Goal: Task Accomplishment & Management: Manage account settings

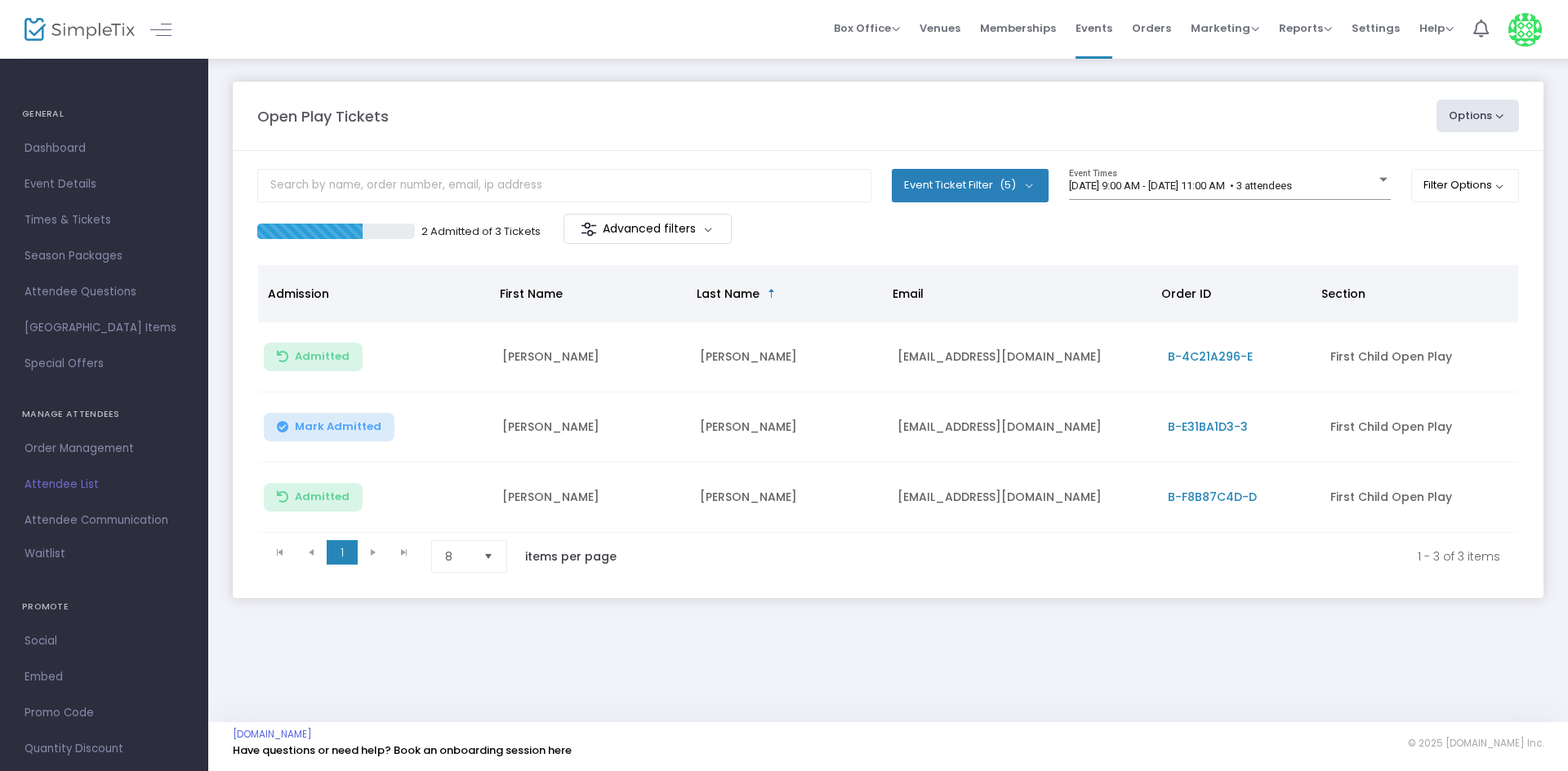
click at [363, 425] on span "Mark Admitted" at bounding box center [338, 426] width 87 height 13
click at [1301, 176] on div "[DATE] 9:00 AM - [DATE] 11:00 AM • 3 attendees Event Times" at bounding box center [1229, 185] width 322 height 31
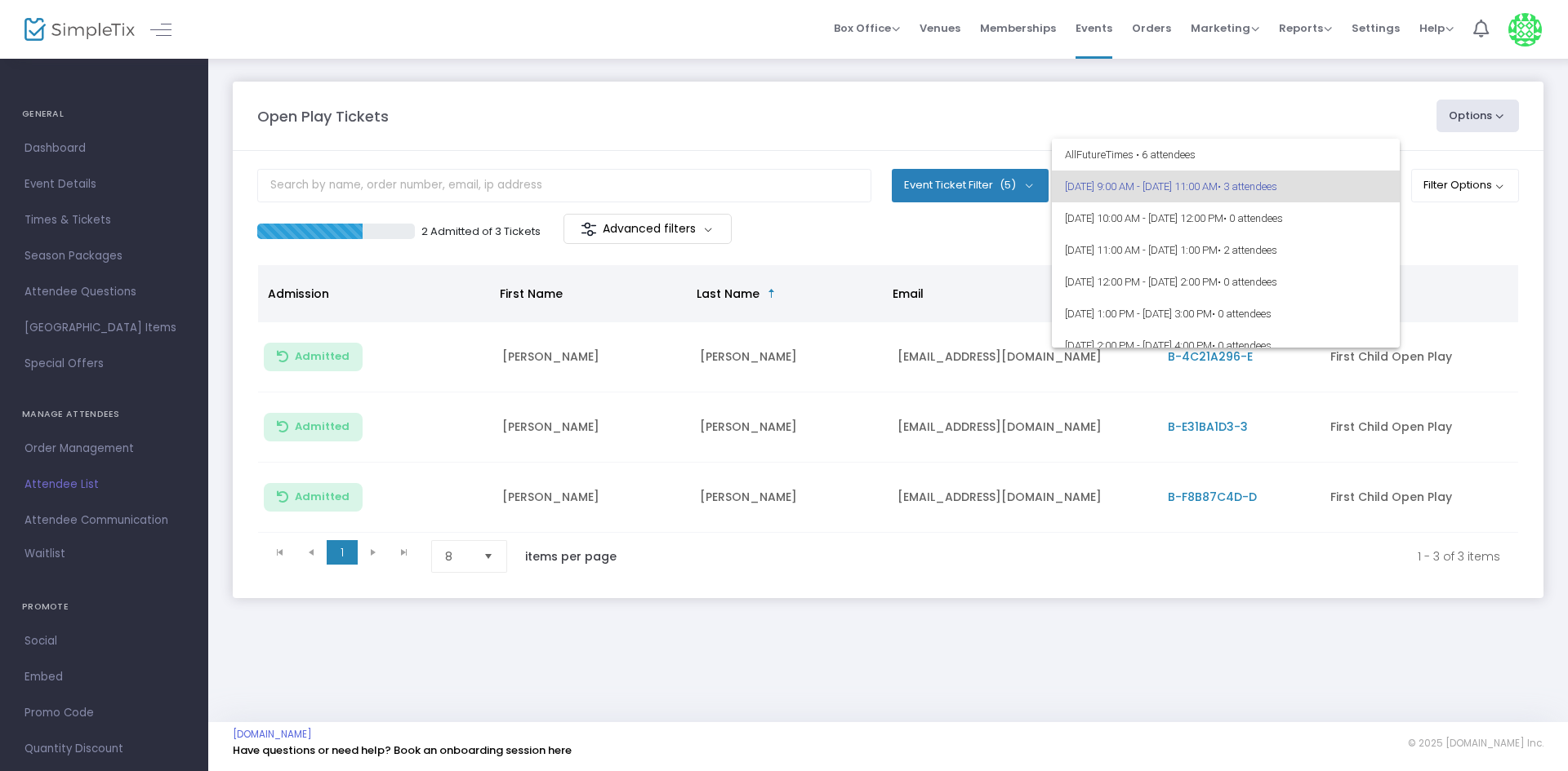
click at [1231, 191] on span "9/16/2025 @ 9:00 AM - 9/16/2025 @ 11:00 AM • 3 attendees" at bounding box center [1225, 187] width 322 height 32
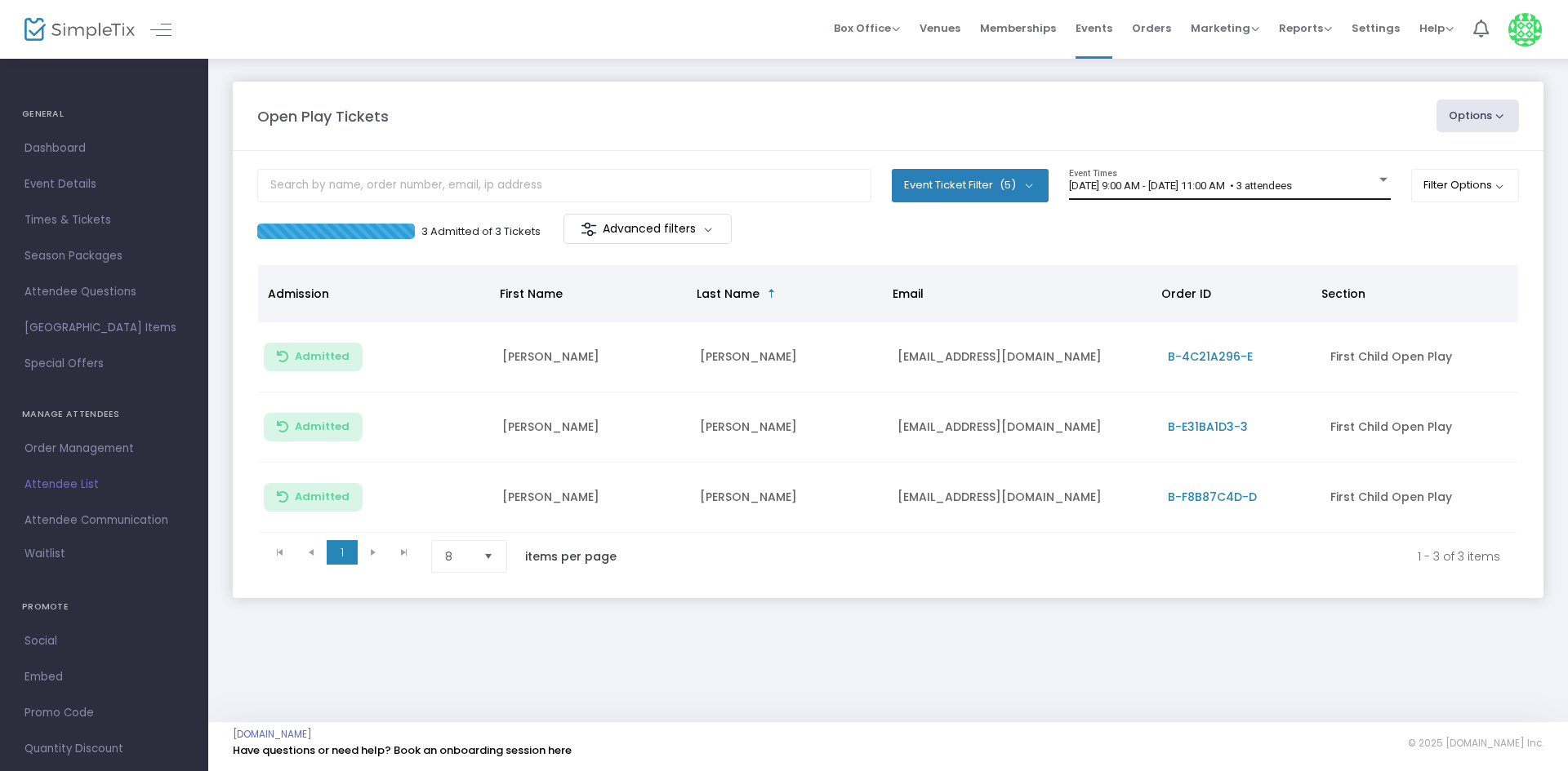
click at [1354, 173] on div "9/16/2025 @ 9:00 AM - 9/16/2025 @ 11:00 AM • 3 attendees Event Times" at bounding box center [1229, 185] width 322 height 31
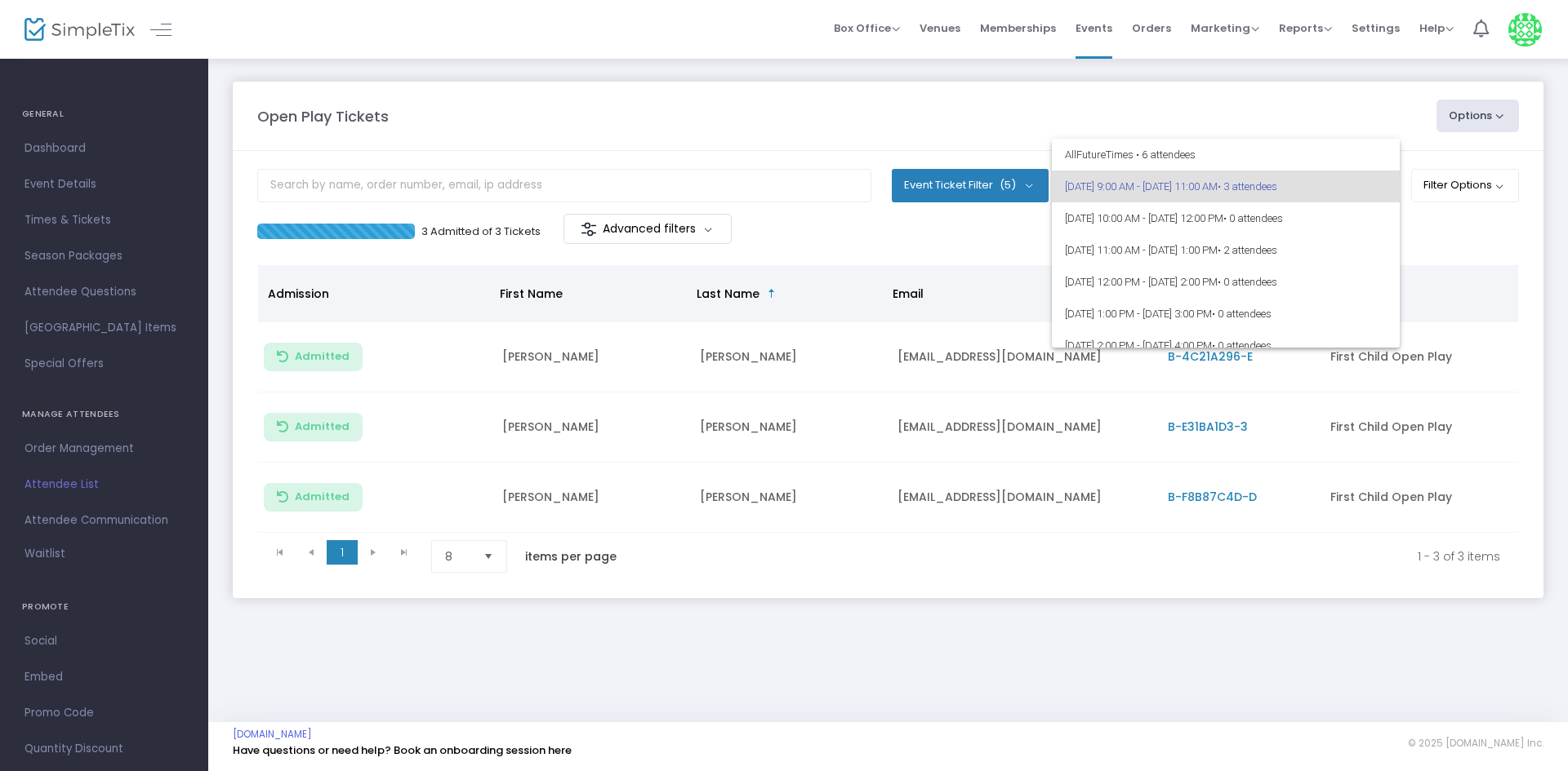
click at [1459, 236] on div at bounding box center [784, 385] width 1568 height 771
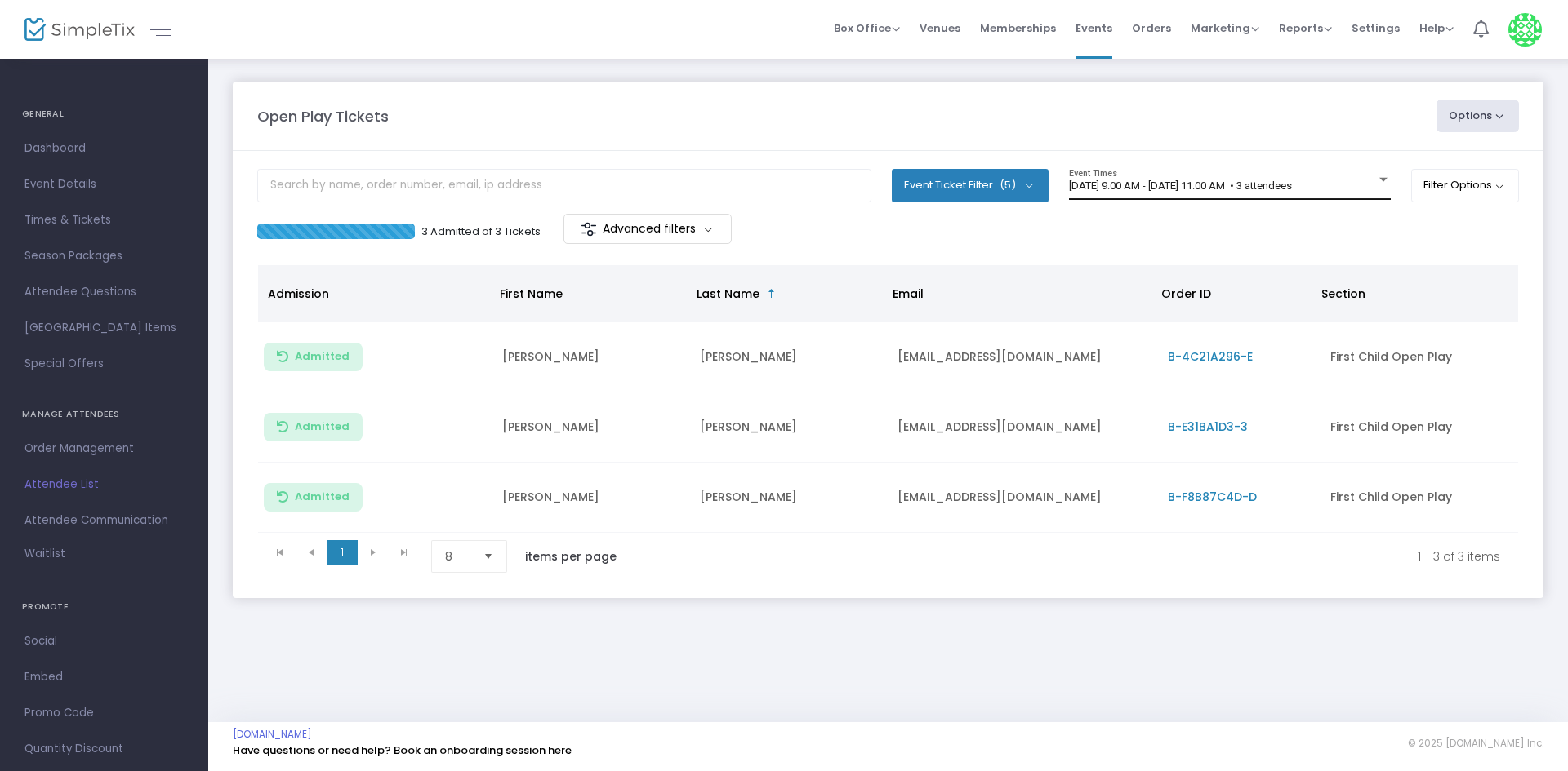
click at [1374, 169] on div "9/16/2025 @ 9:00 AM - 9/16/2025 @ 11:00 AM • 3 attendees Event Times" at bounding box center [1229, 185] width 322 height 31
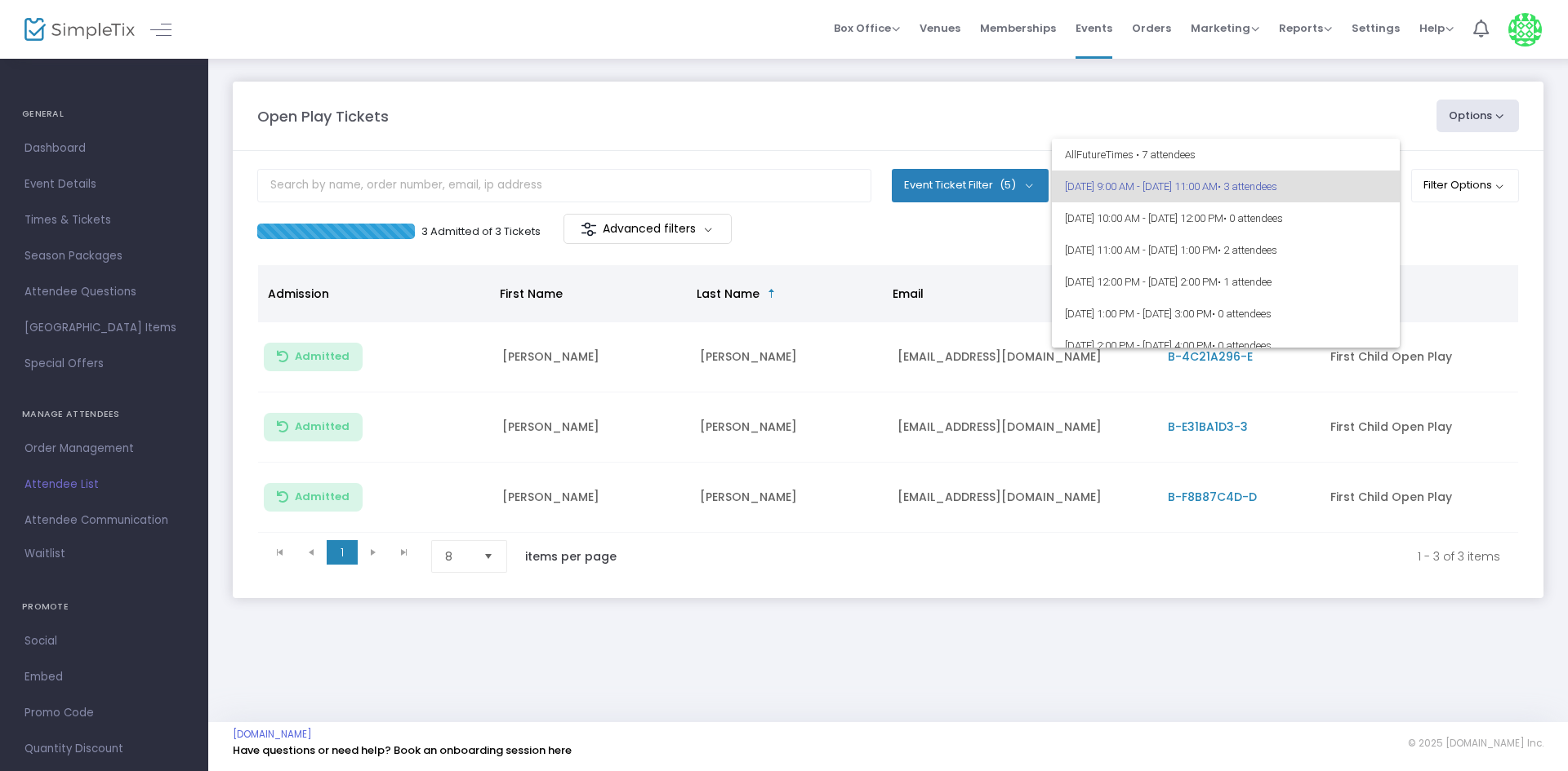
click at [1093, 675] on div at bounding box center [784, 385] width 1568 height 771
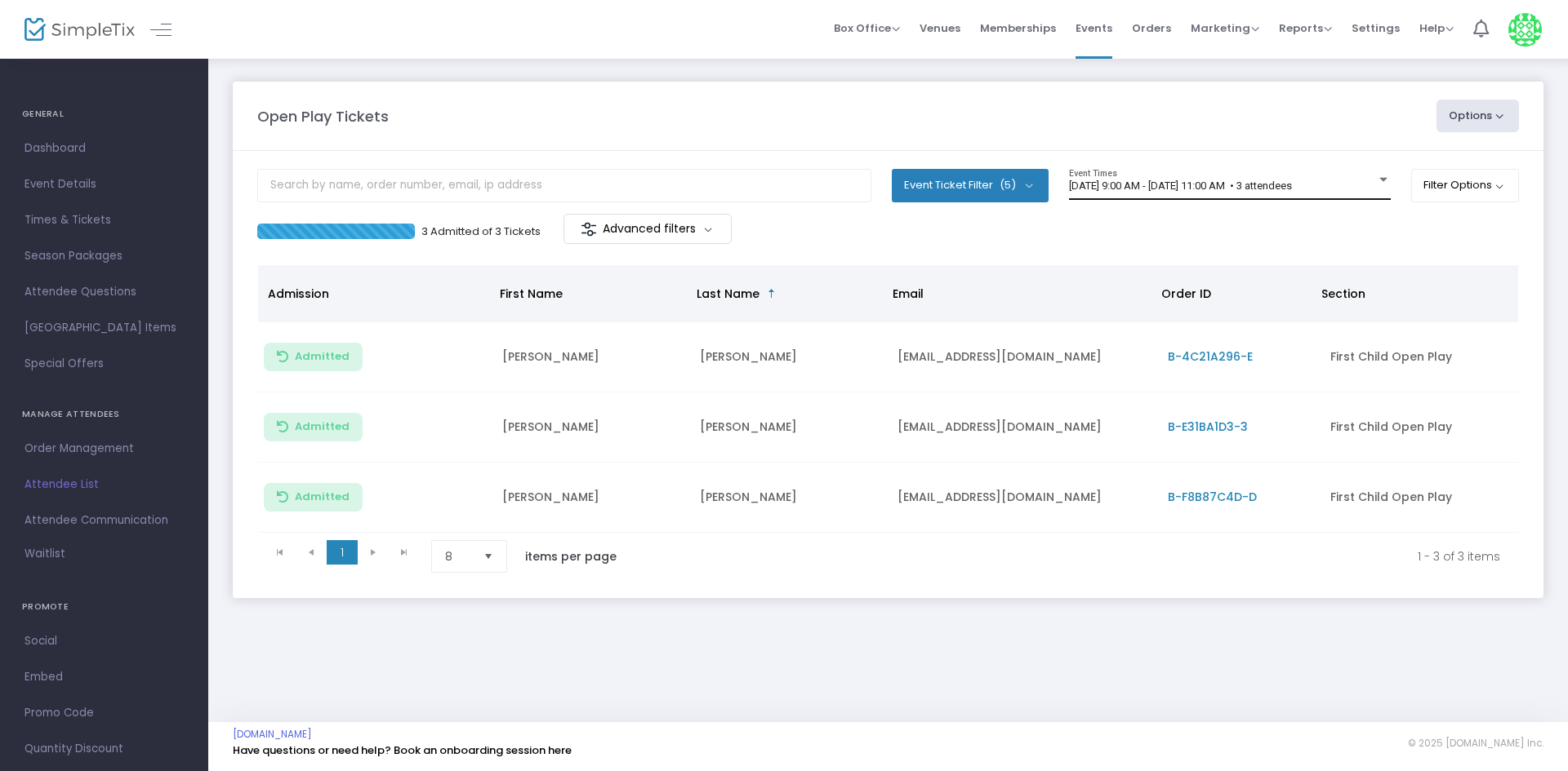
click at [1375, 178] on div at bounding box center [1382, 180] width 15 height 13
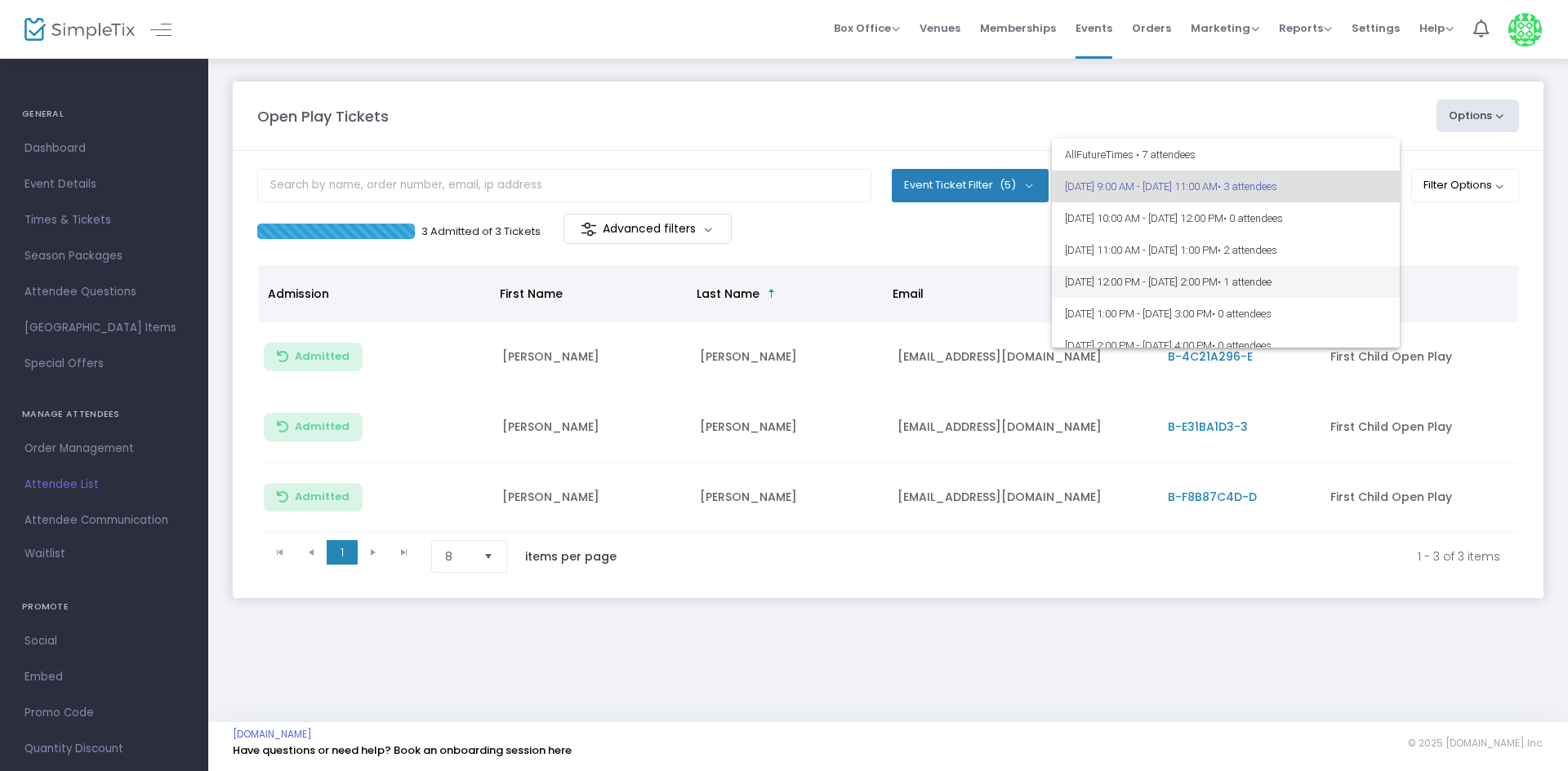
click at [1276, 274] on span "9/16/2025 @ 12:00 PM - 9/16/2025 @ 2:00 PM • 1 attendee" at bounding box center [1225, 281] width 322 height 32
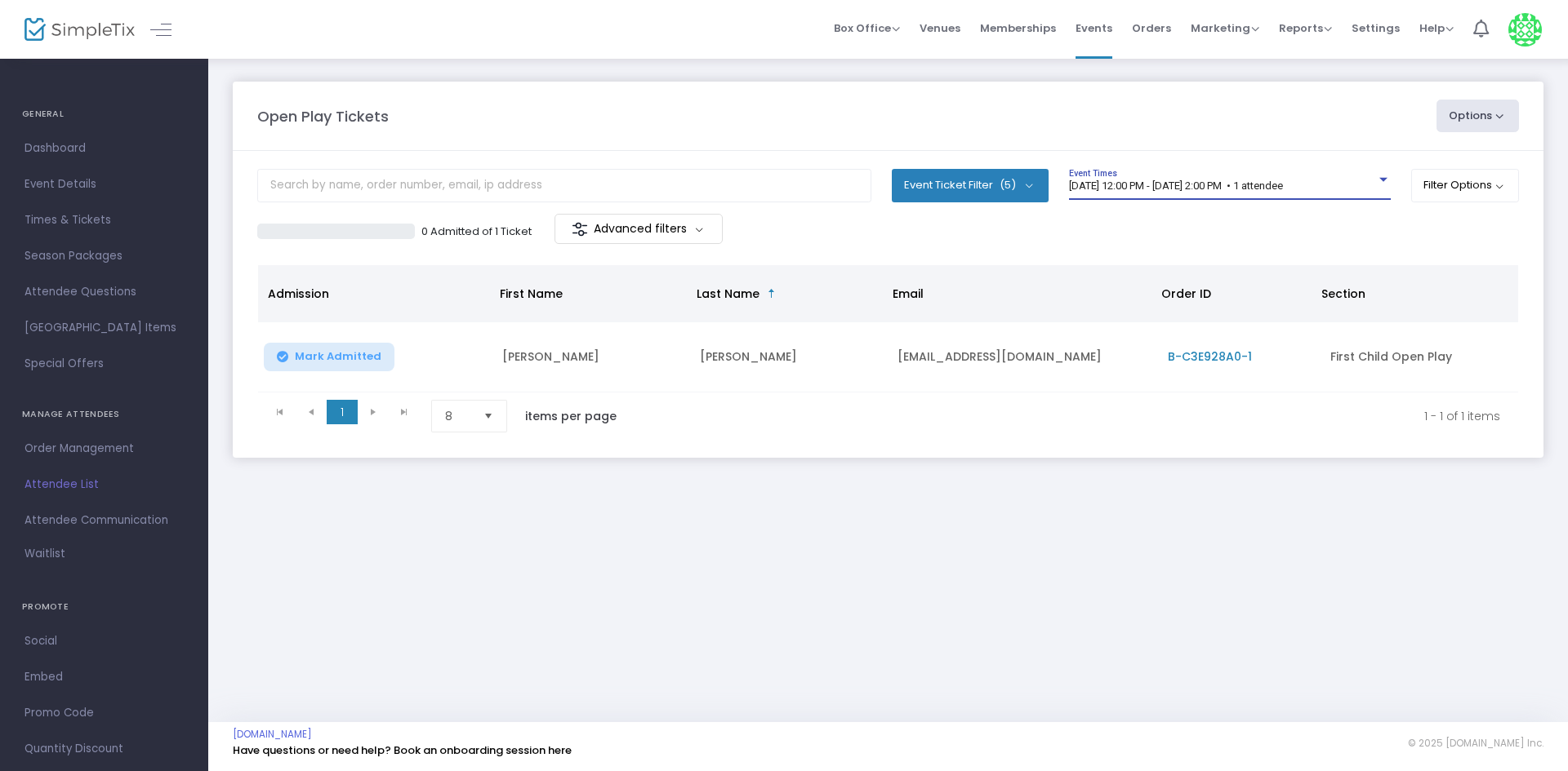
click at [1331, 195] on div "9/16/2025 @ 12:00 PM - 9/16/2025 @ 2:00 PM • 1 attendee Event Times" at bounding box center [1229, 185] width 322 height 31
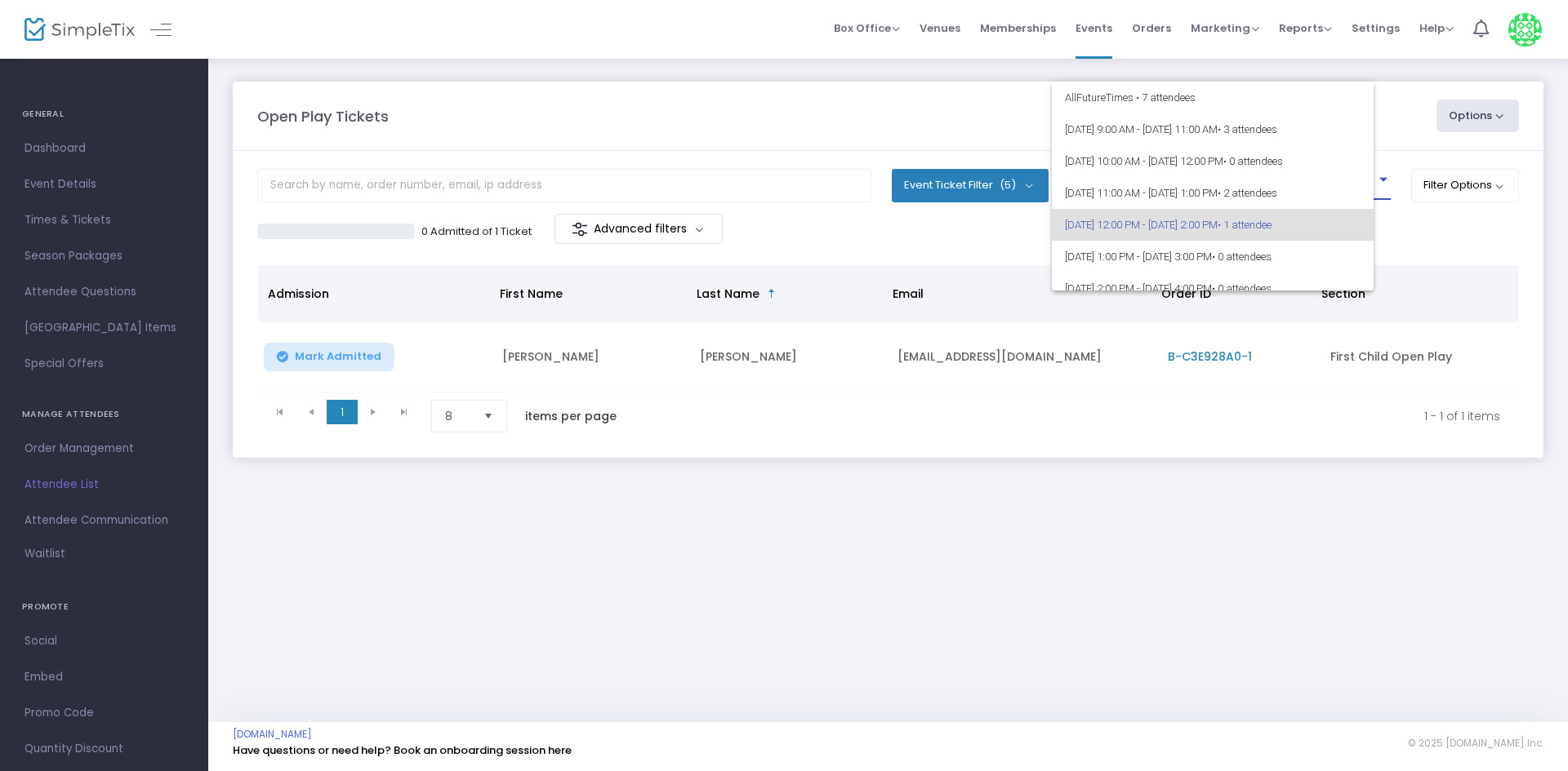
scroll to position [39, 0]
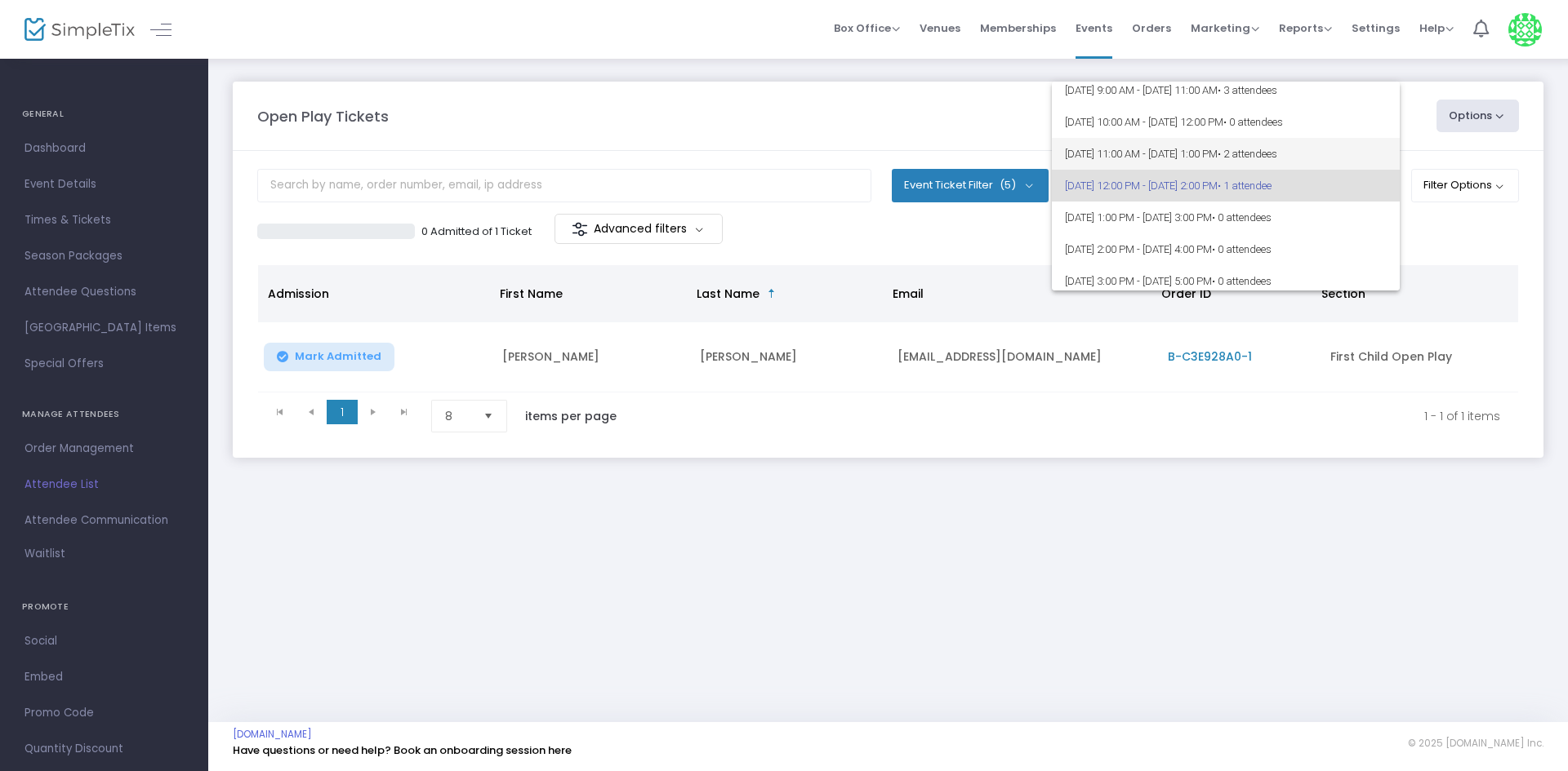
click at [1269, 151] on span "9/16/2025 @ 11:00 AM - 9/16/2025 @ 1:00 PM • 2 attendees" at bounding box center [1225, 153] width 322 height 32
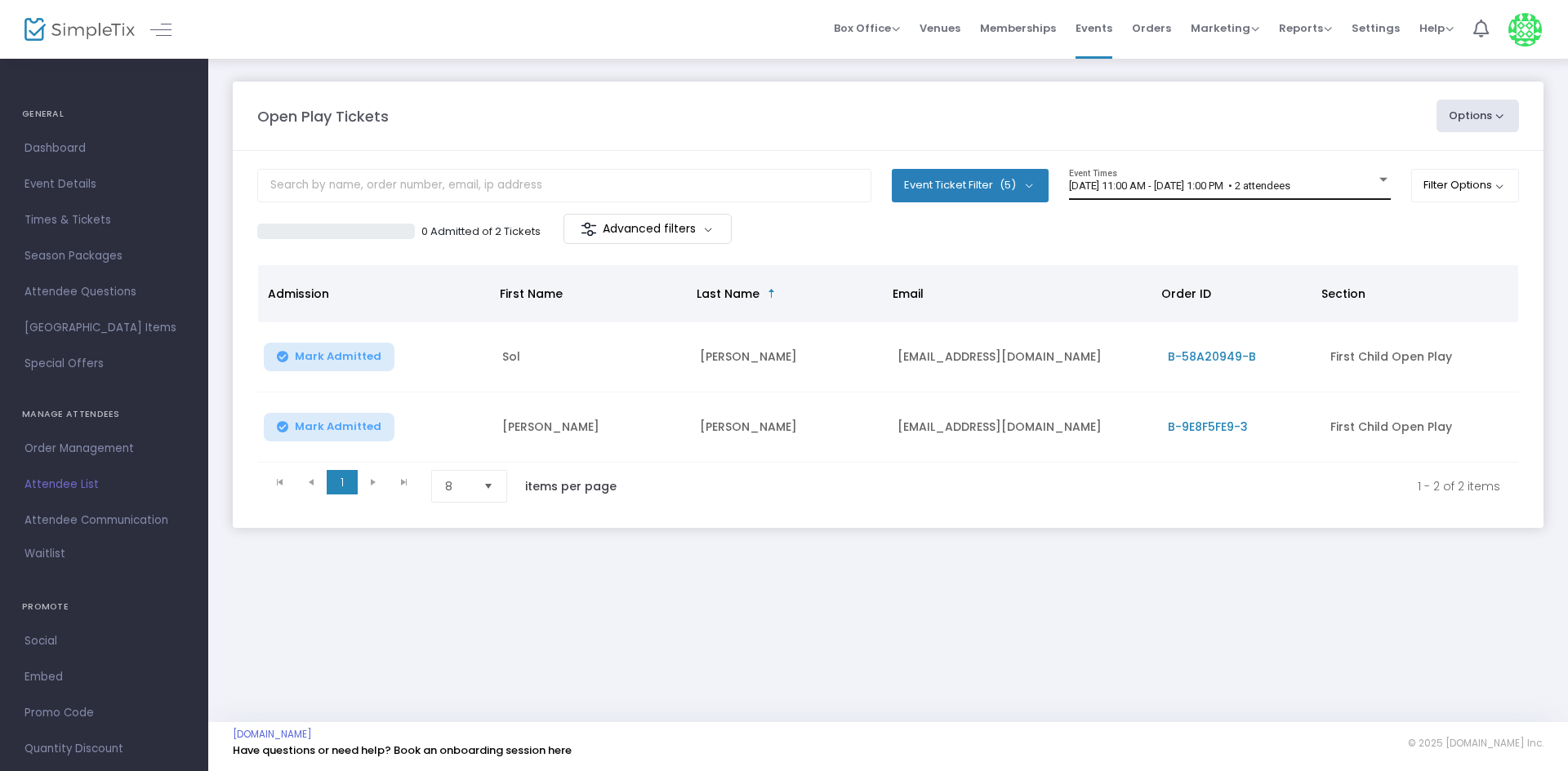
click at [1324, 177] on div "9/16/2025 @ 11:00 AM - 9/16/2025 @ 1:00 PM • 2 attendees Event Times" at bounding box center [1229, 185] width 322 height 31
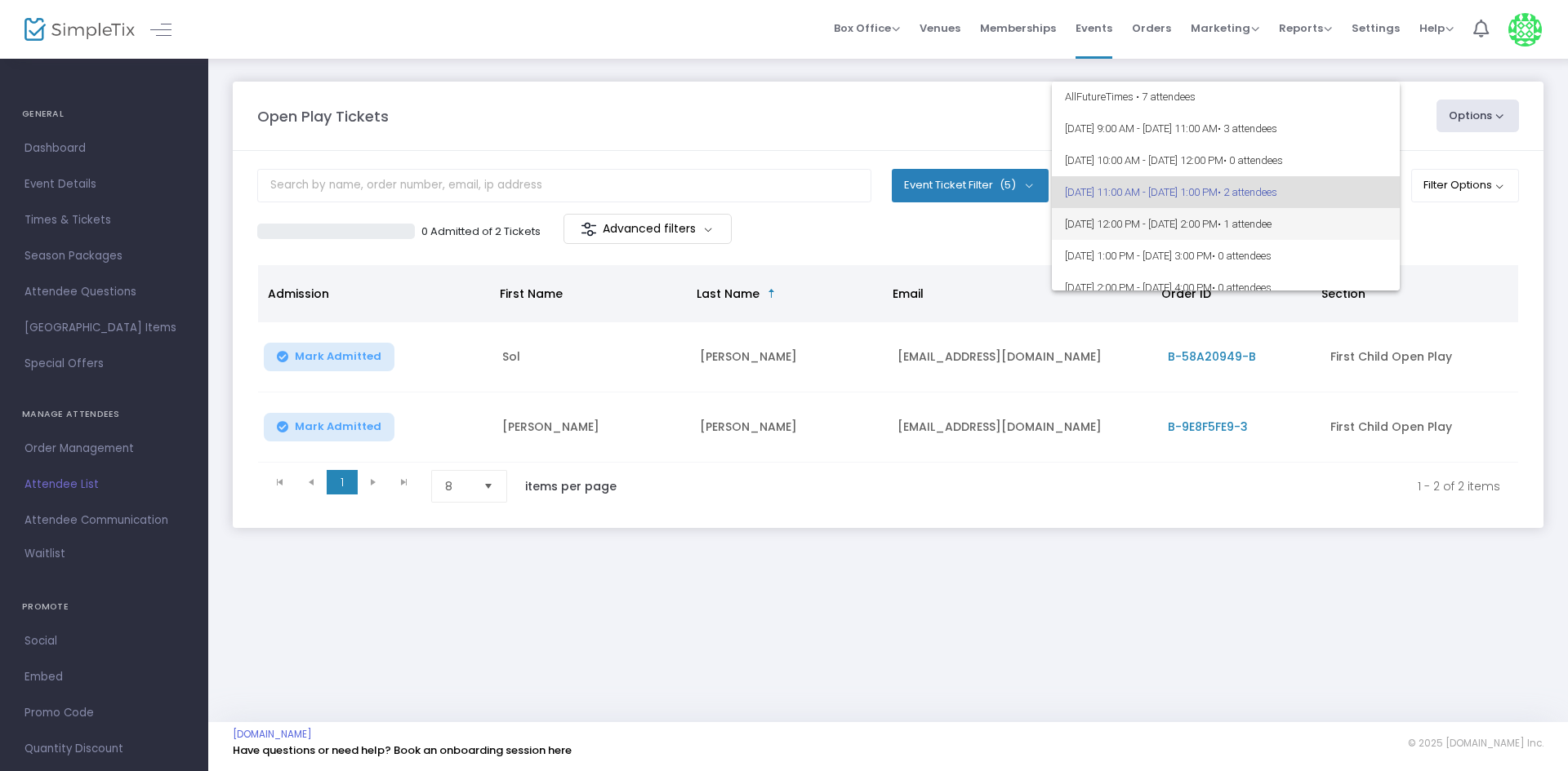
scroll to position [0, 0]
click at [1082, 136] on span "9/16/2025 @ 9:00 AM - 9/16/2025 @ 11:00 AM • 3 attendees" at bounding box center [1225, 129] width 322 height 32
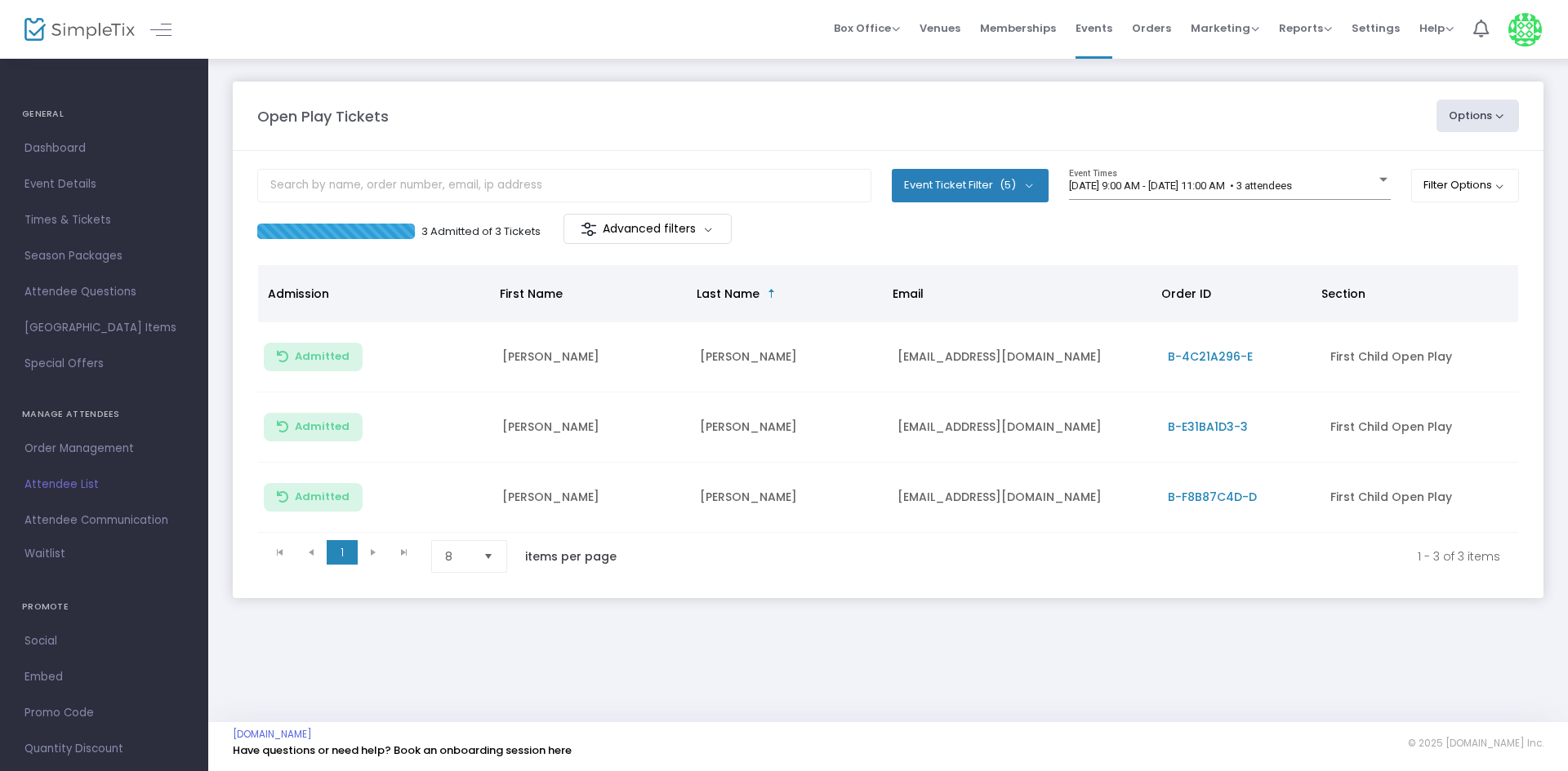
click at [1386, 162] on m-panel-content "Event Ticket Filter (5) Select All First Child Open Play Additional Child Open …" at bounding box center [888, 375] width 1311 height 448
click at [1379, 179] on div at bounding box center [1383, 180] width 8 height 4
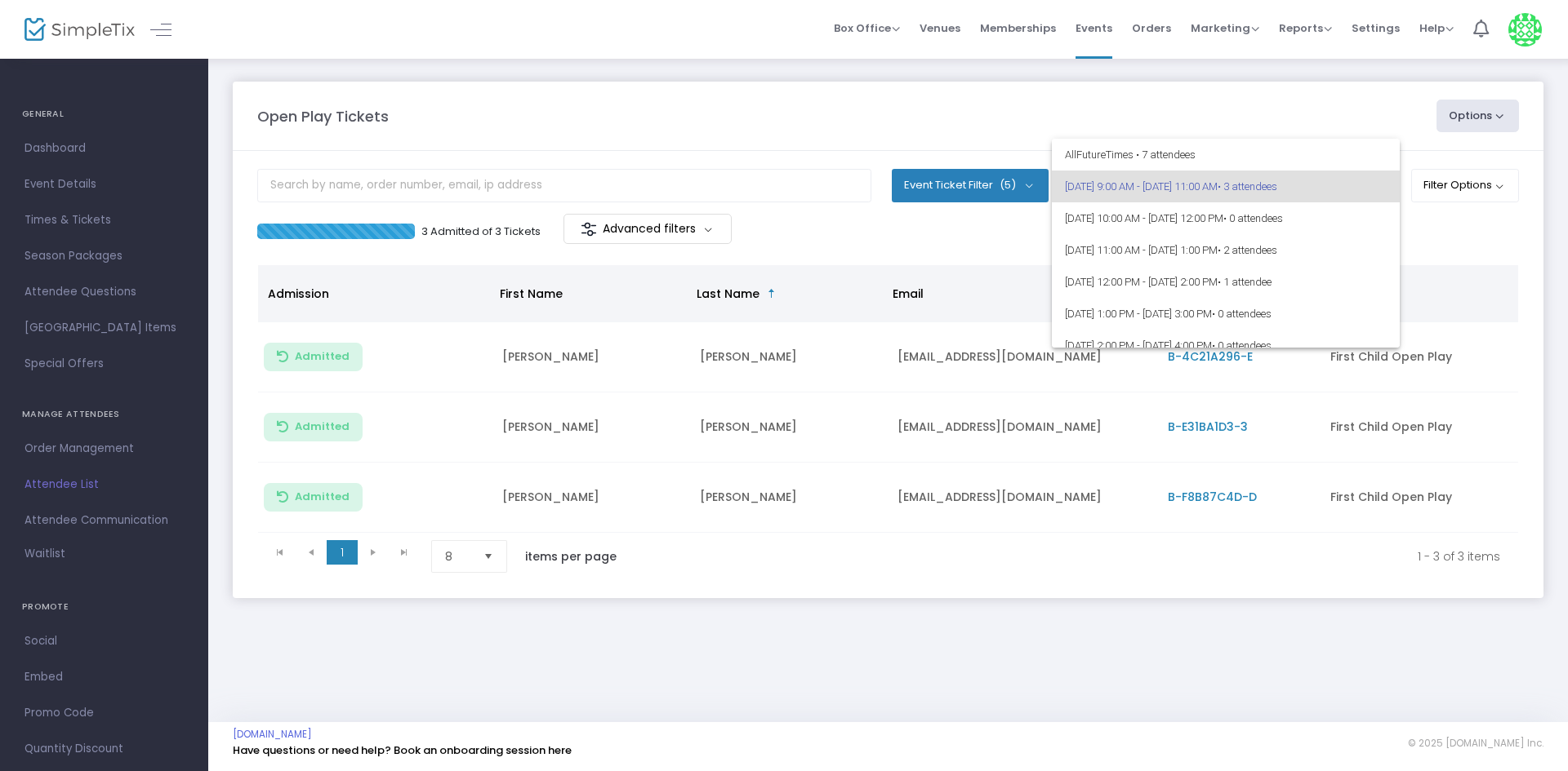
click at [1465, 228] on div at bounding box center [784, 385] width 1568 height 771
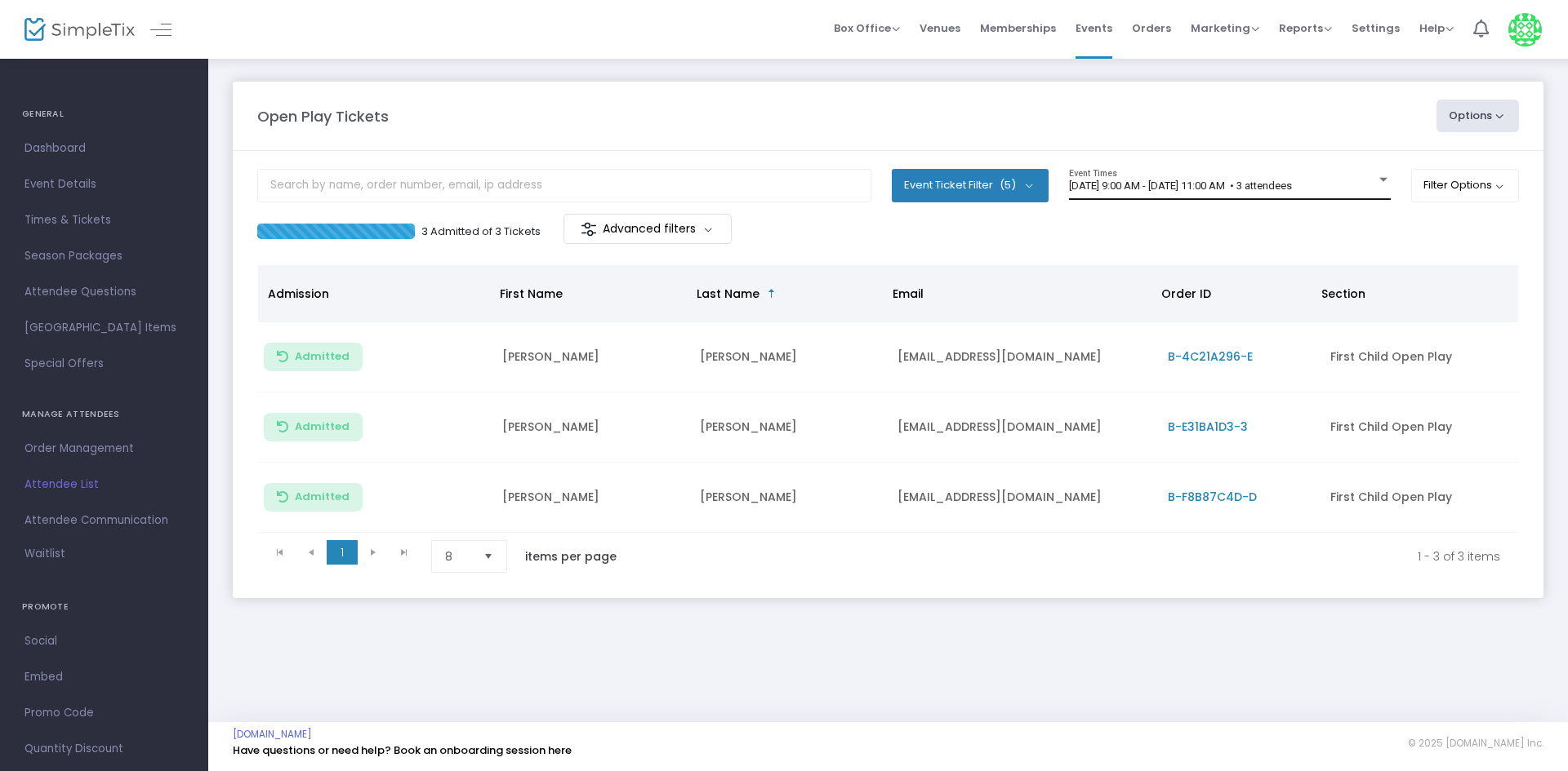
click at [1312, 171] on div "9/16/2025 @ 9:00 AM - 9/16/2025 @ 11:00 AM • 3 attendees Event Times" at bounding box center [1229, 185] width 322 height 31
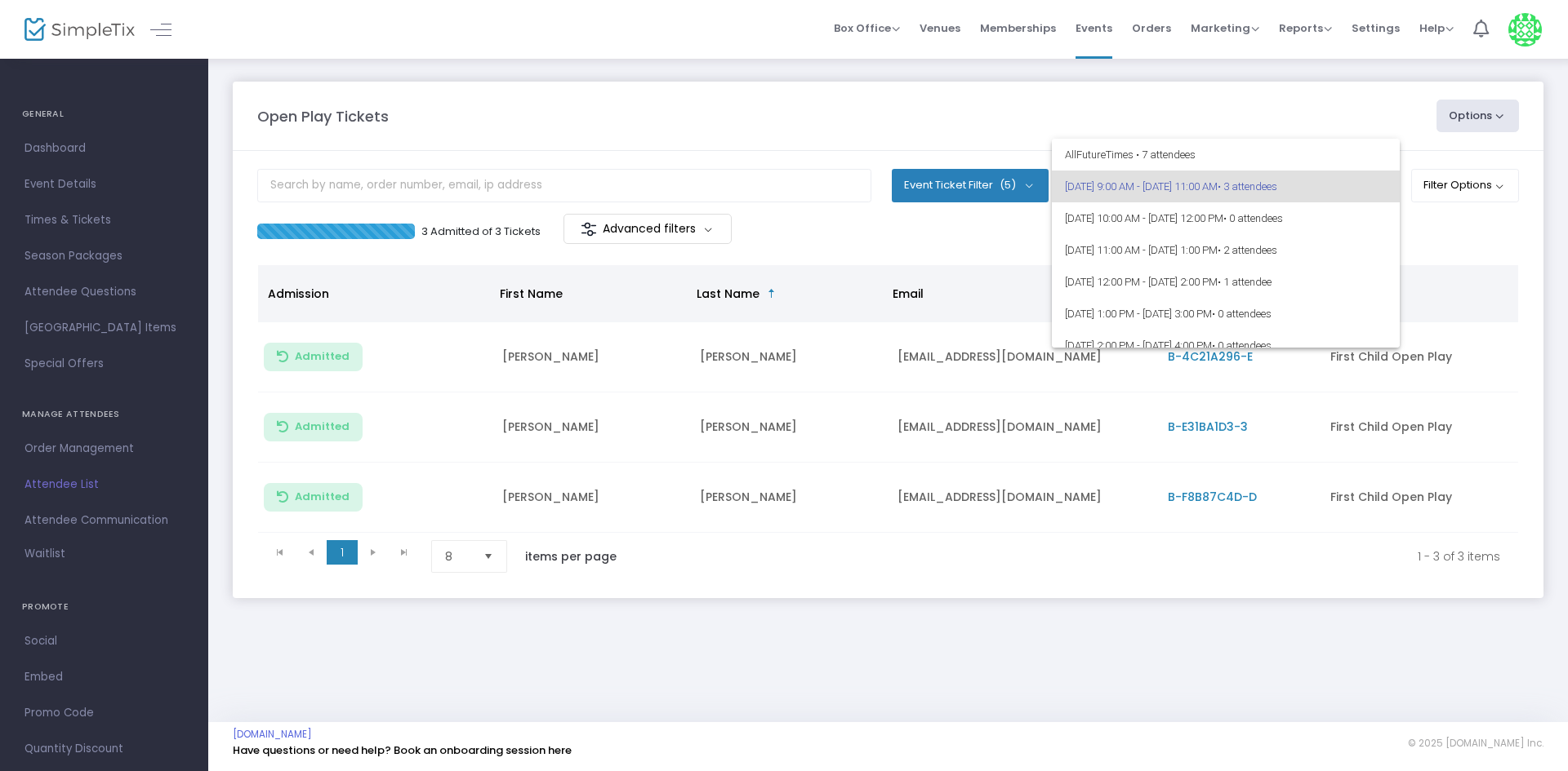
click at [1312, 171] on span "9/16/2025 @ 9:00 AM - 9/16/2025 @ 11:00 AM • 3 attendees" at bounding box center [1225, 187] width 322 height 32
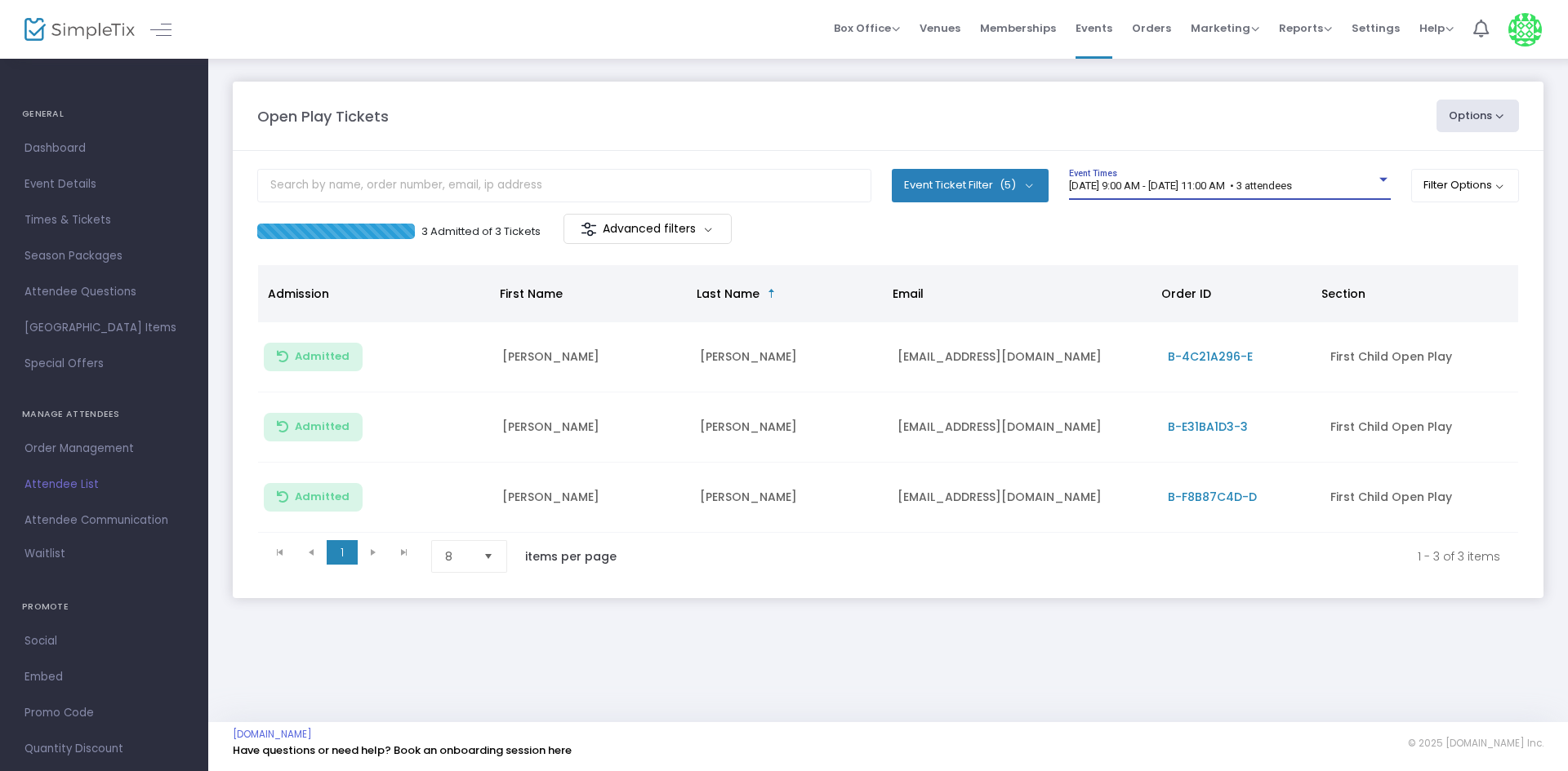
click at [1165, 185] on span "[DATE] 9:00 AM - [DATE] 11:00 AM • 3 attendees" at bounding box center [1180, 186] width 223 height 13
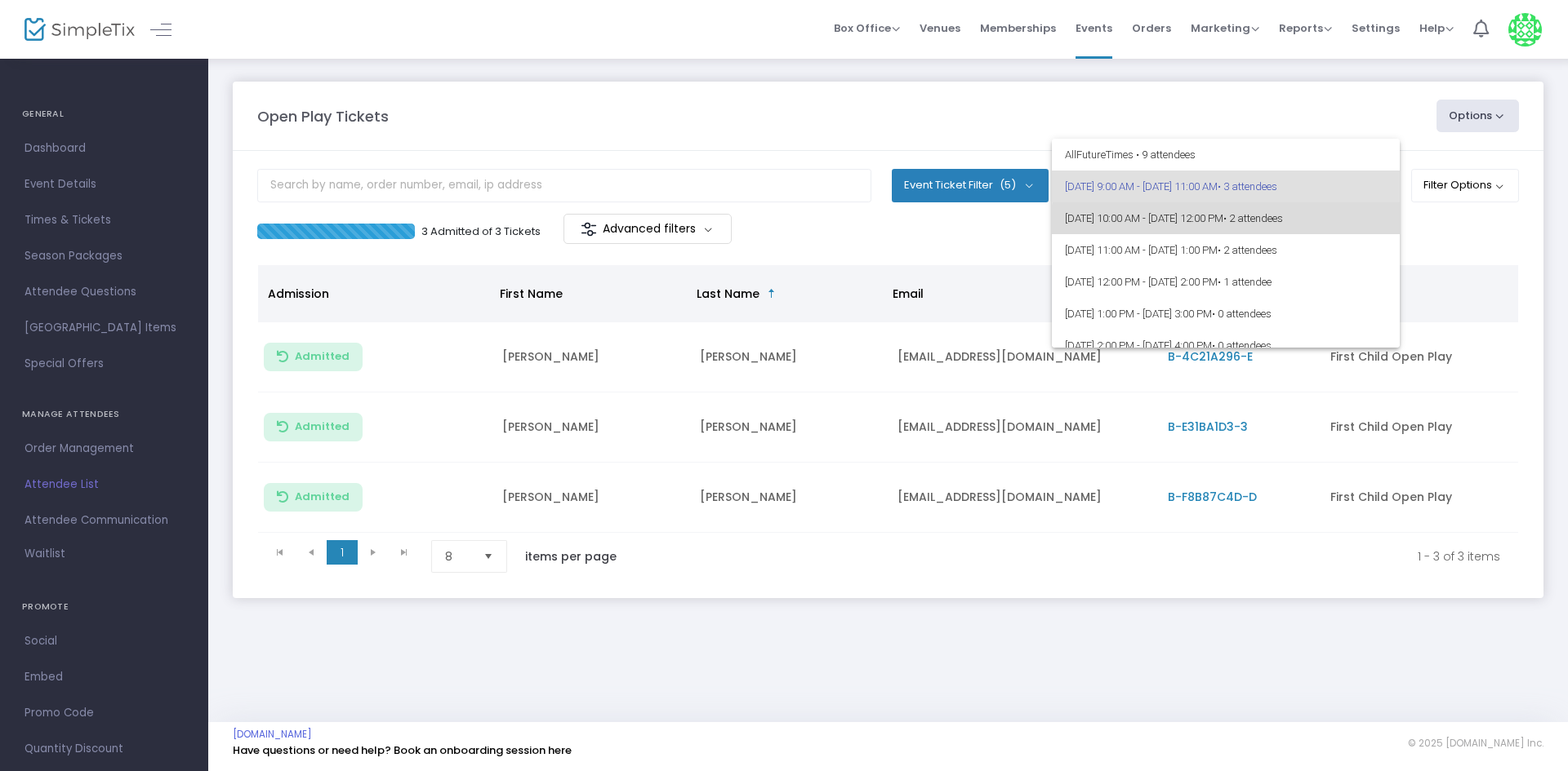
click at [1306, 226] on span "9/16/2025 @ 10:00 AM - 9/16/2025 @ 12:00 PM • 2 attendees" at bounding box center [1225, 218] width 322 height 32
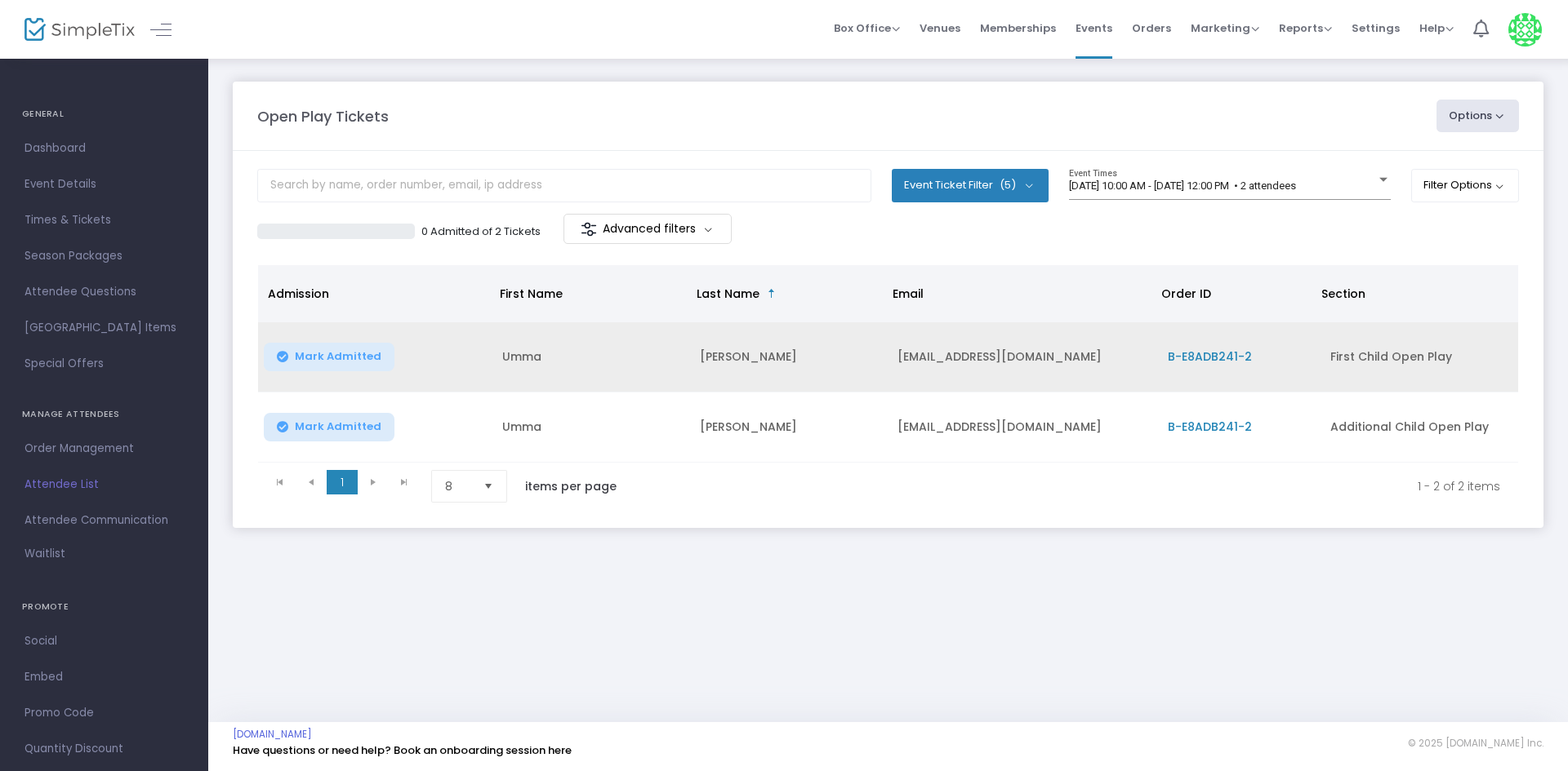
click at [378, 356] on button "Mark Admitted" at bounding box center [329, 357] width 131 height 28
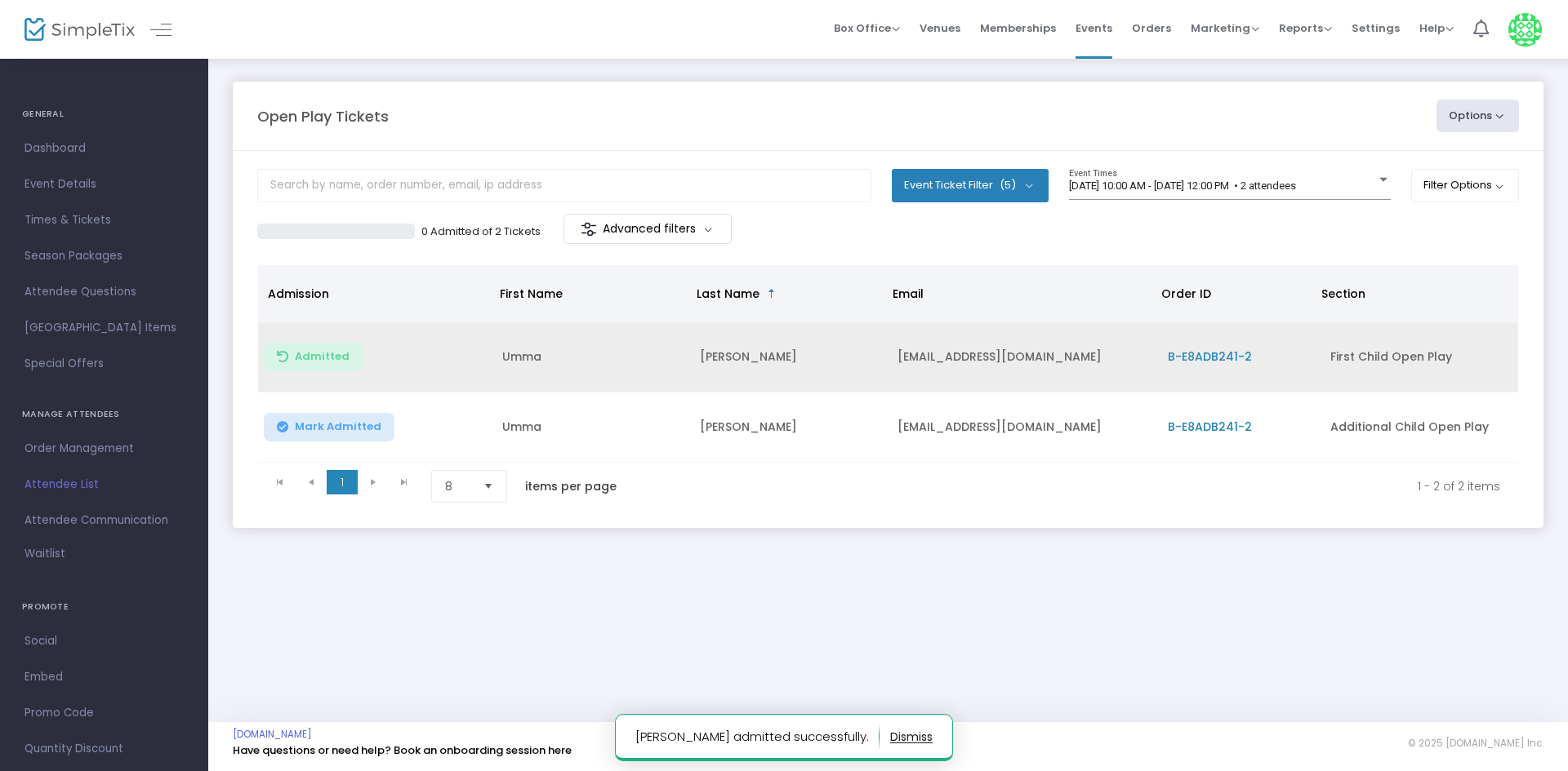
click at [355, 426] on span "Mark Admitted" at bounding box center [338, 426] width 87 height 13
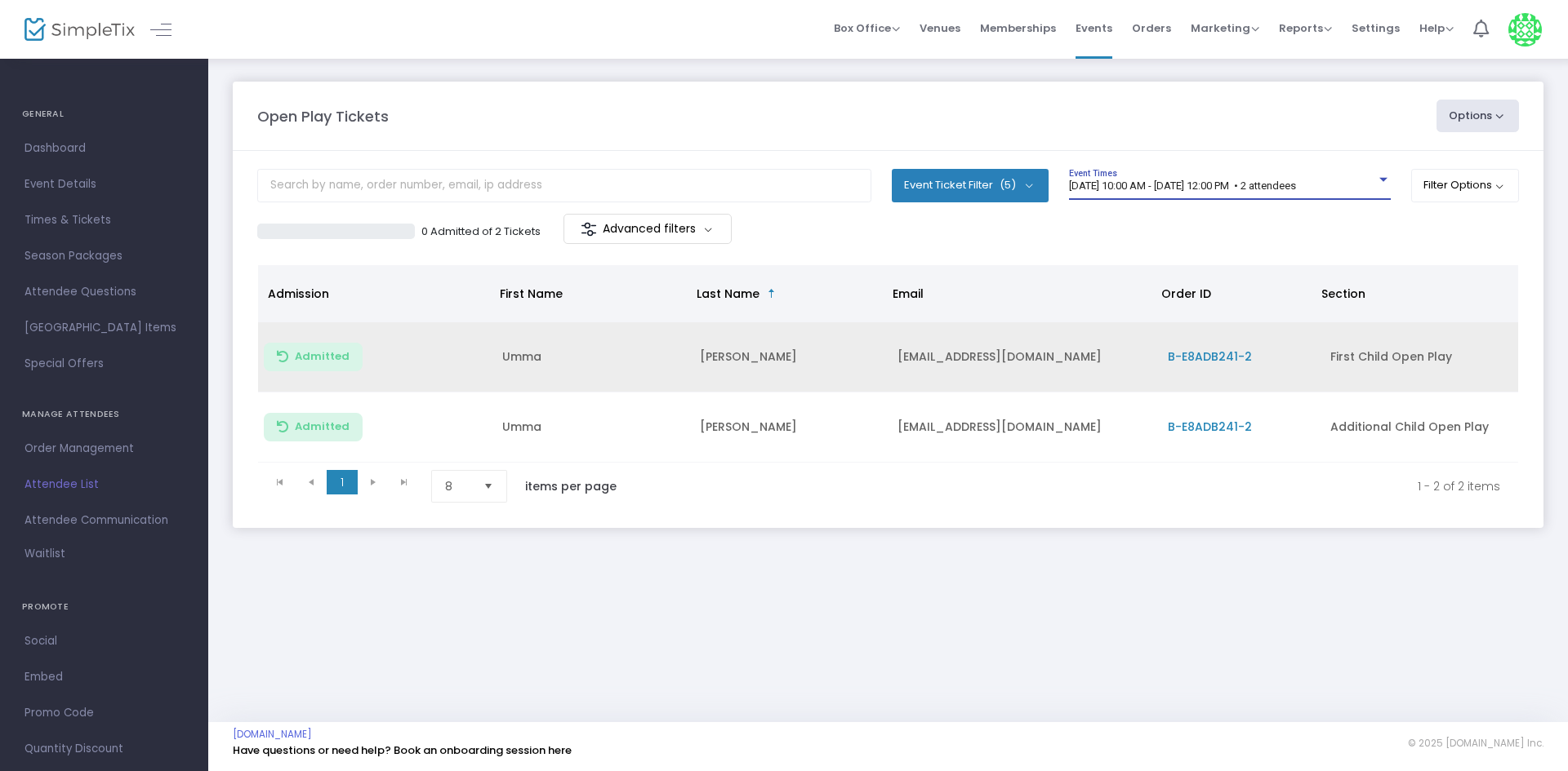
click at [1172, 181] on span "9/16/2025 @ 10:00 AM - 9/16/2025 @ 12:00 PM • 2 attendees" at bounding box center [1182, 186] width 227 height 13
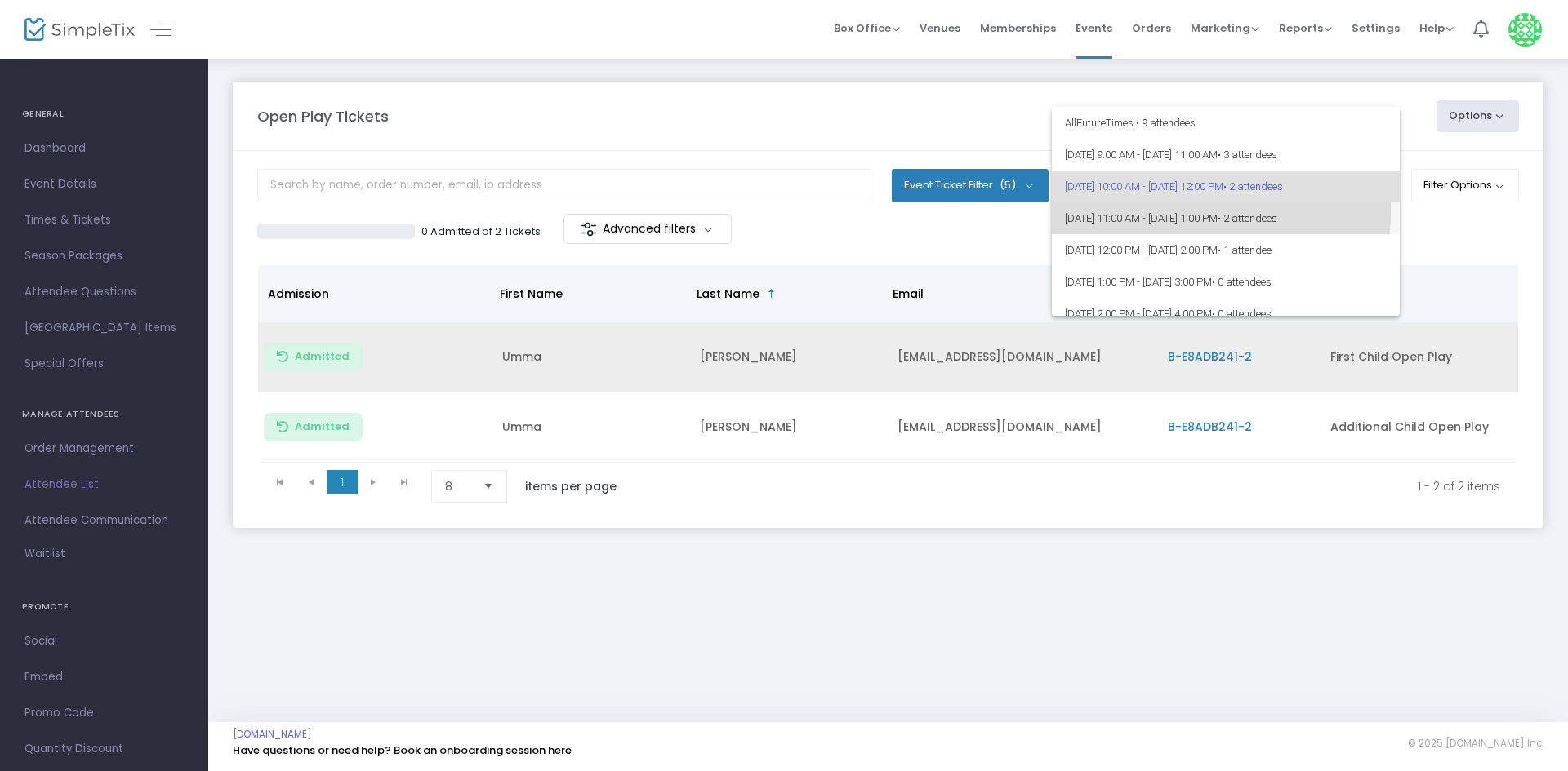
click at [1133, 211] on span "9/16/2025 @ 11:00 AM - 9/16/2025 @ 1:00 PM • 2 attendees" at bounding box center [1225, 218] width 322 height 32
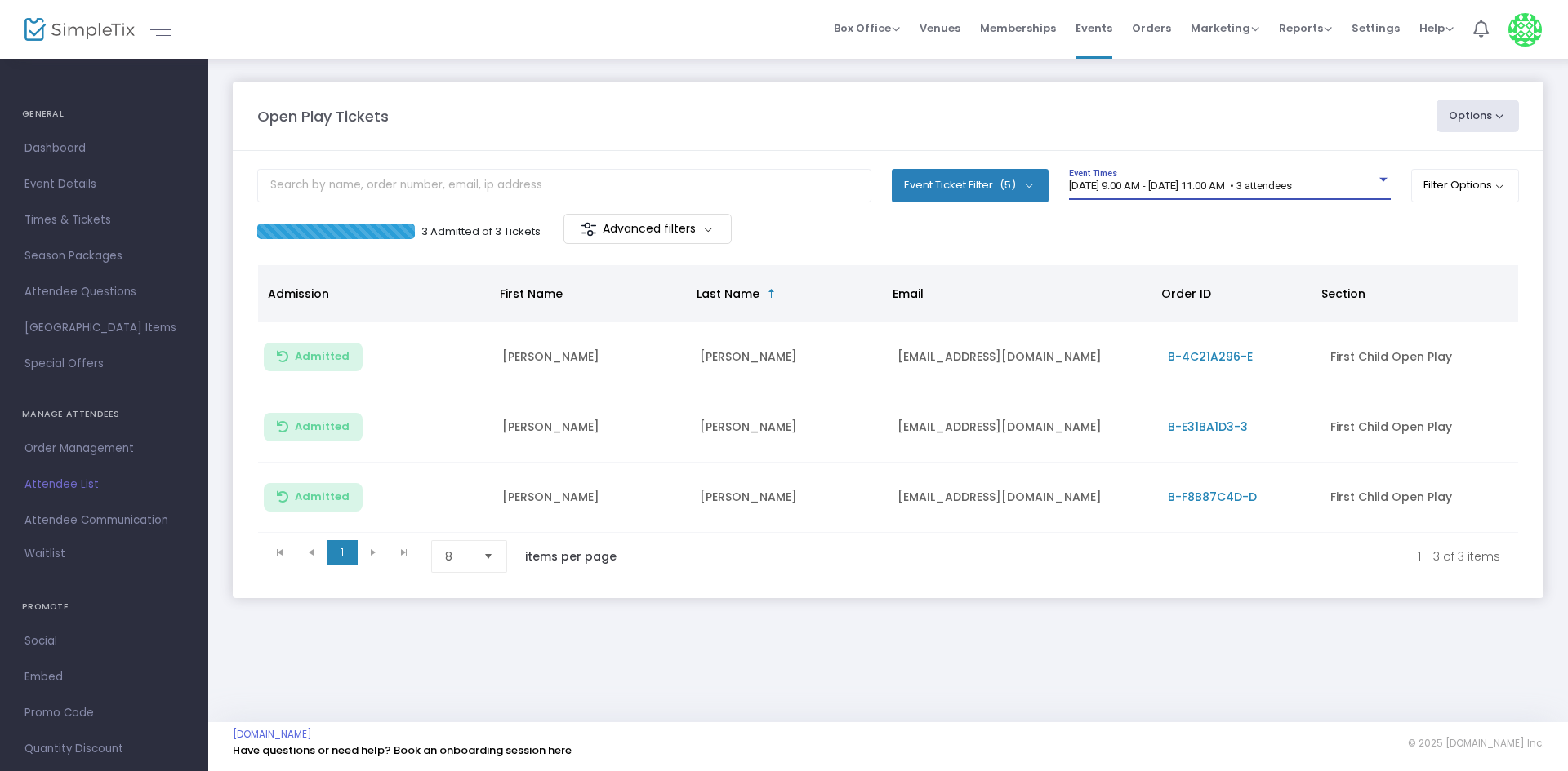
click at [1232, 184] on span "[DATE] 9:00 AM - [DATE] 11:00 AM • 3 attendees" at bounding box center [1180, 186] width 223 height 13
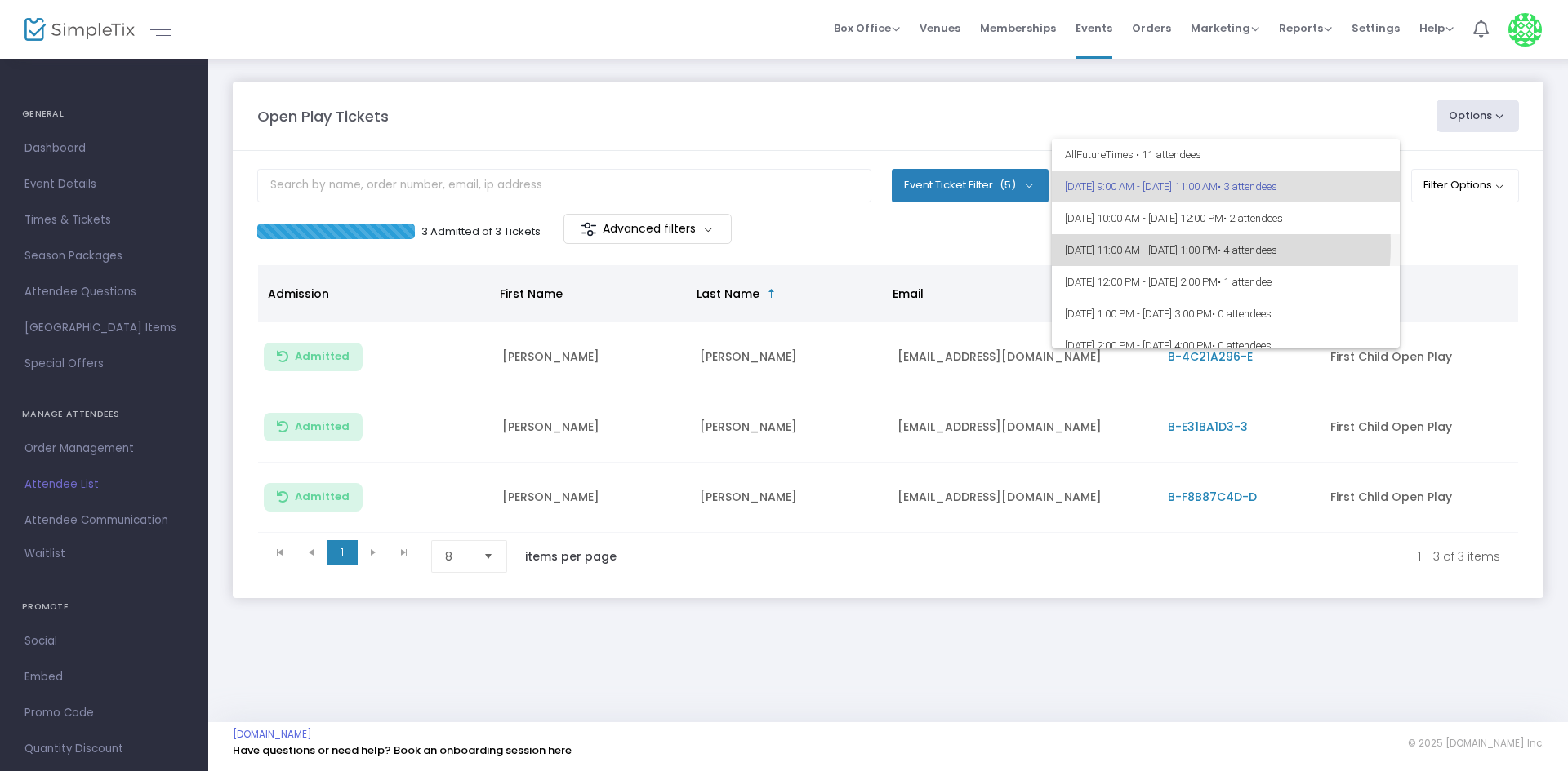
click at [1168, 245] on span "[DATE] 11:00 AM - [DATE] 1:00 PM • 4 attendees" at bounding box center [1225, 250] width 322 height 32
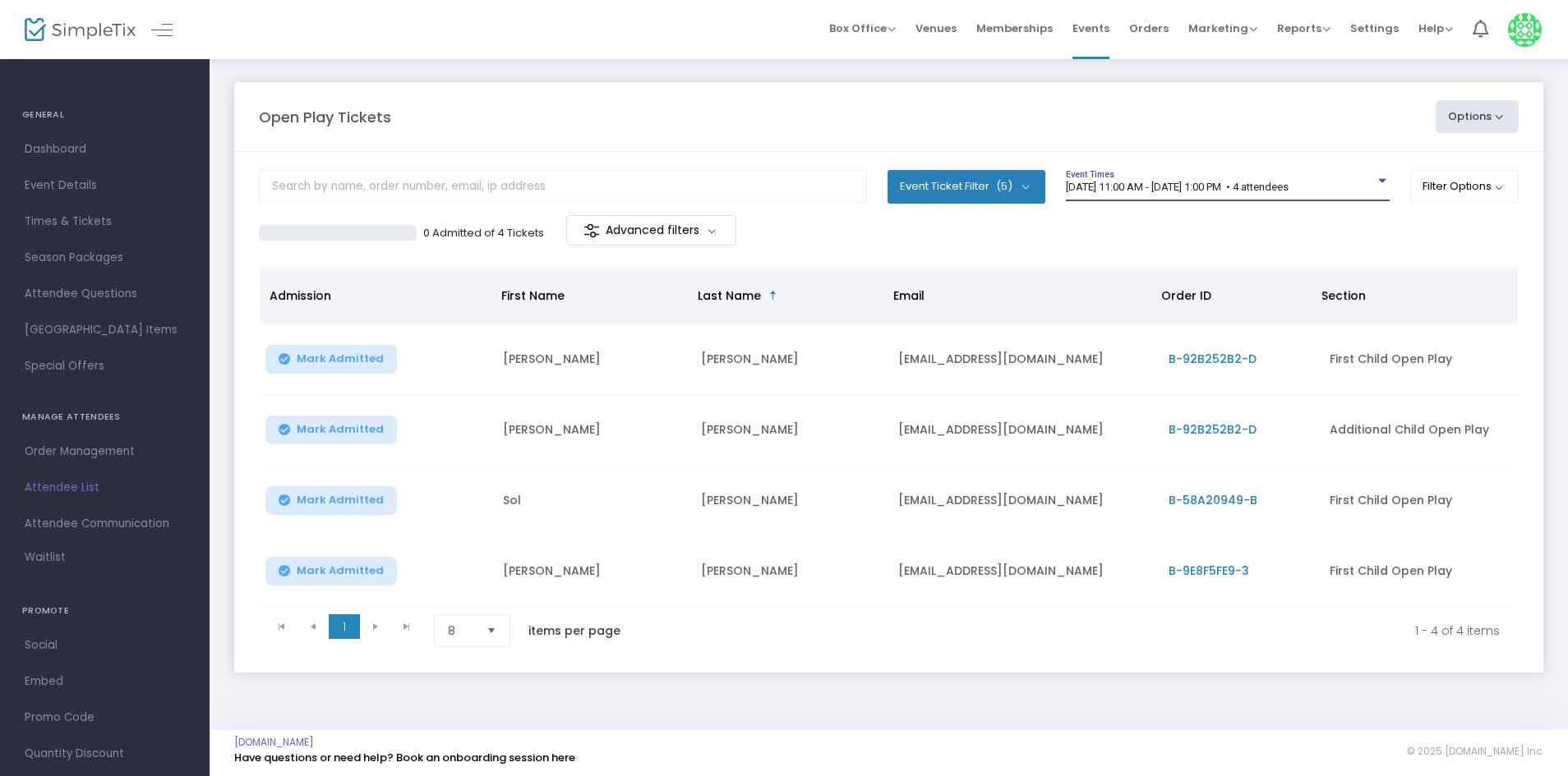
click at [1142, 182] on span "[DATE] 11:00 AM - [DATE] 1:00 PM • 4 attendees" at bounding box center [1176, 187] width 222 height 13
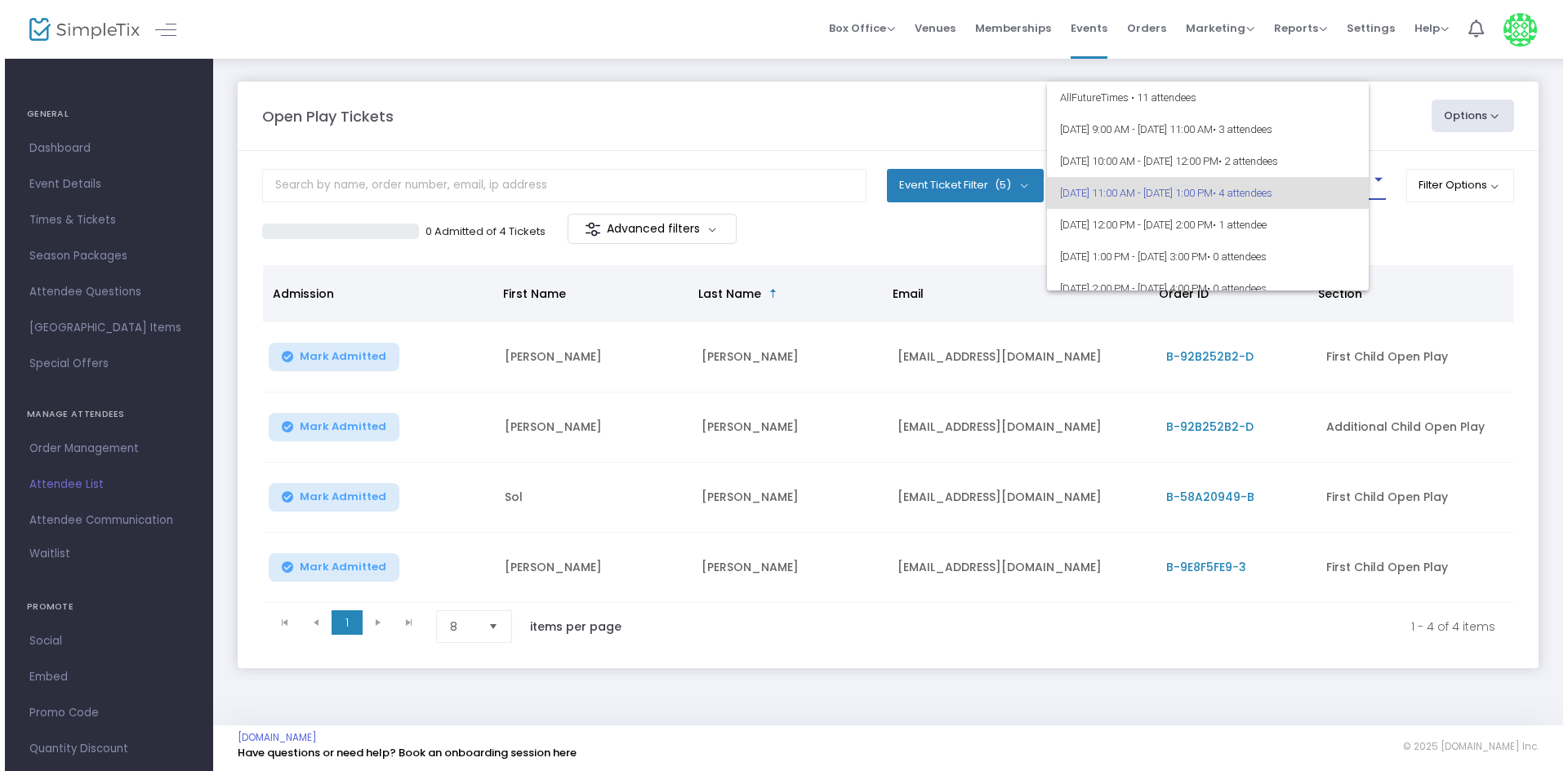
scroll to position [8, 0]
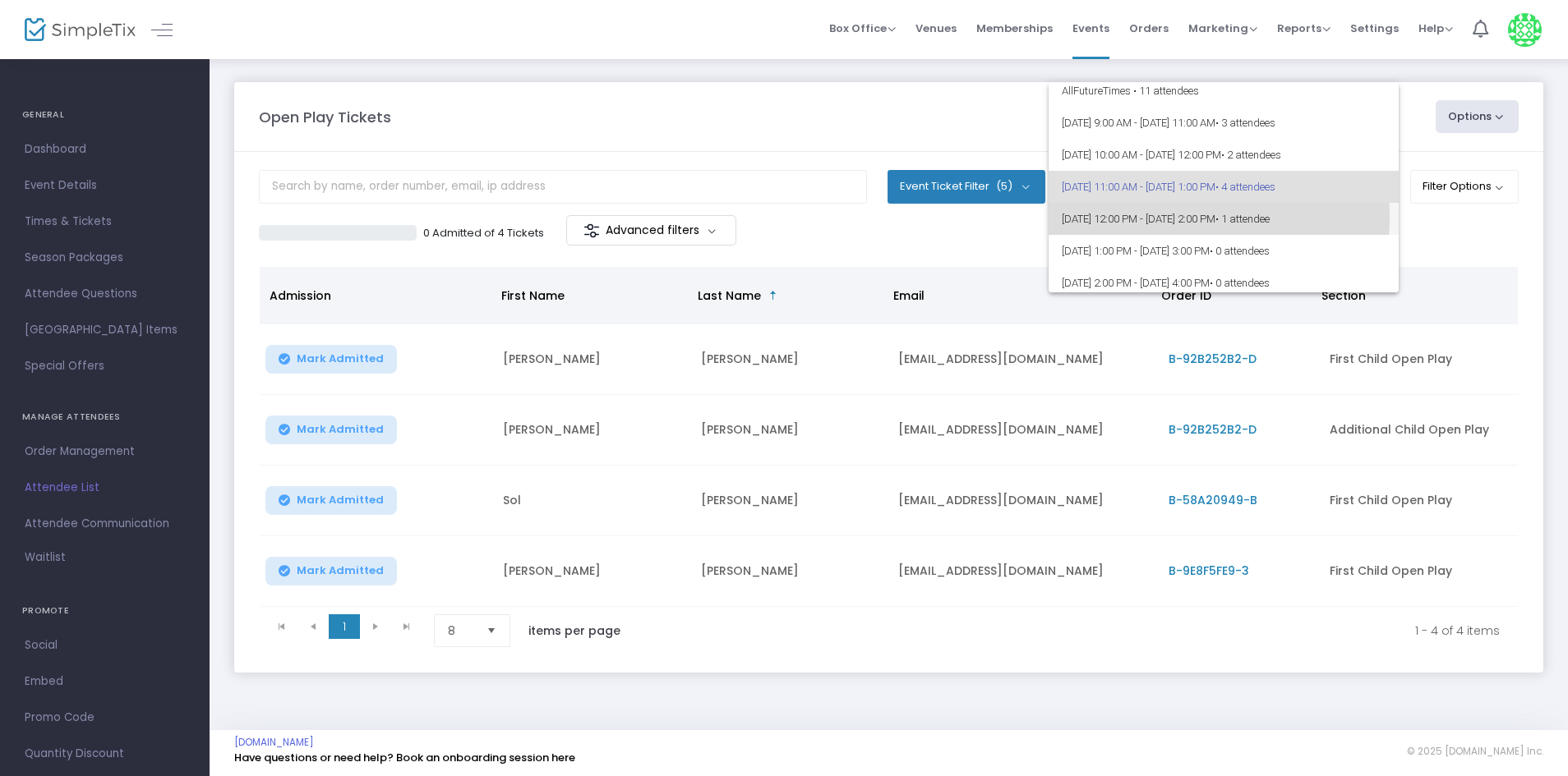
click at [1143, 217] on span "[DATE] 12:00 PM - [DATE] 2:00 PM • 1 attendee" at bounding box center [1223, 218] width 324 height 32
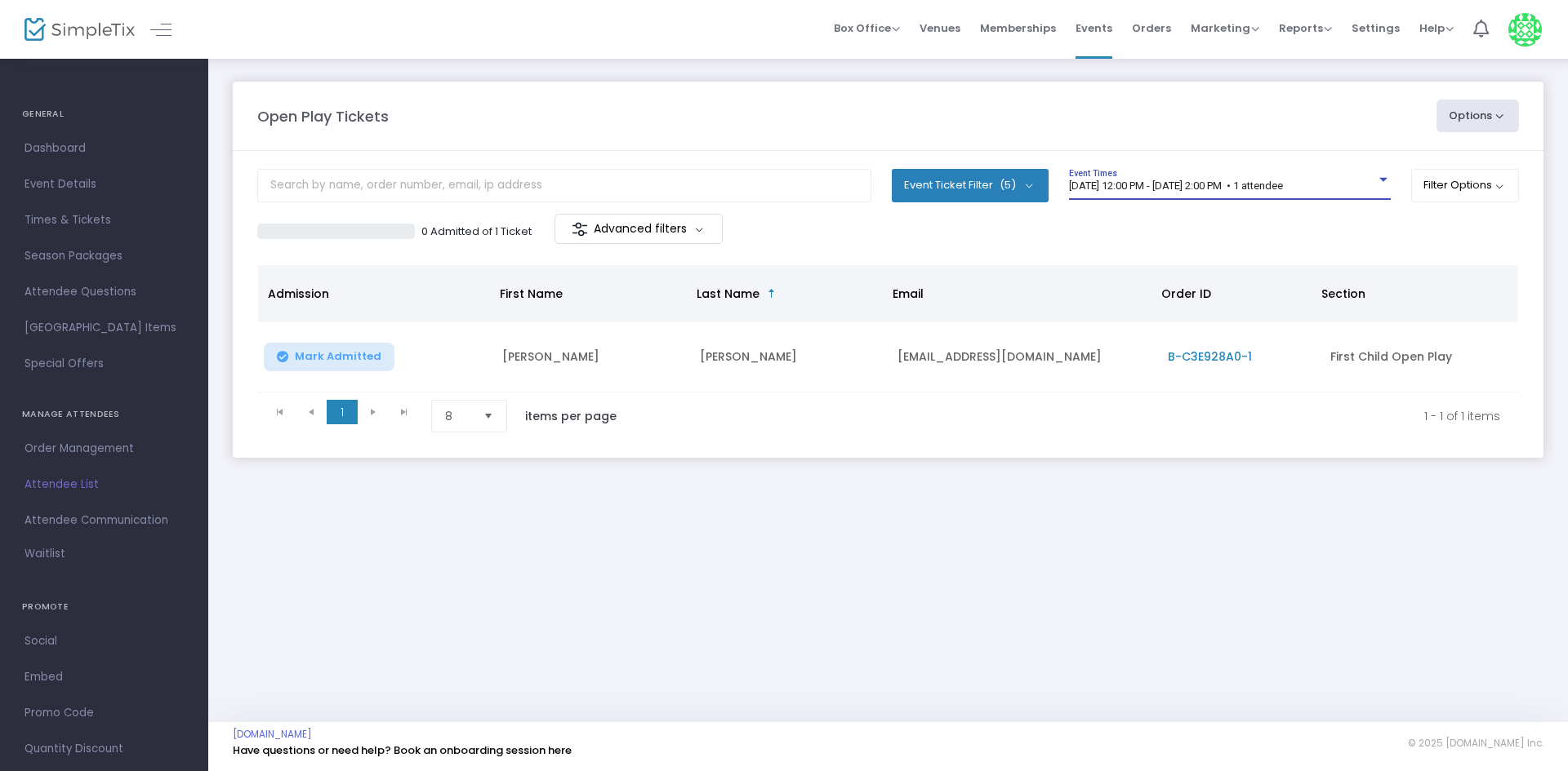
click at [1161, 181] on span "9/16/2025 @ 12:00 PM - 9/16/2025 @ 2:00 PM • 1 attendee" at bounding box center [1175, 186] width 214 height 13
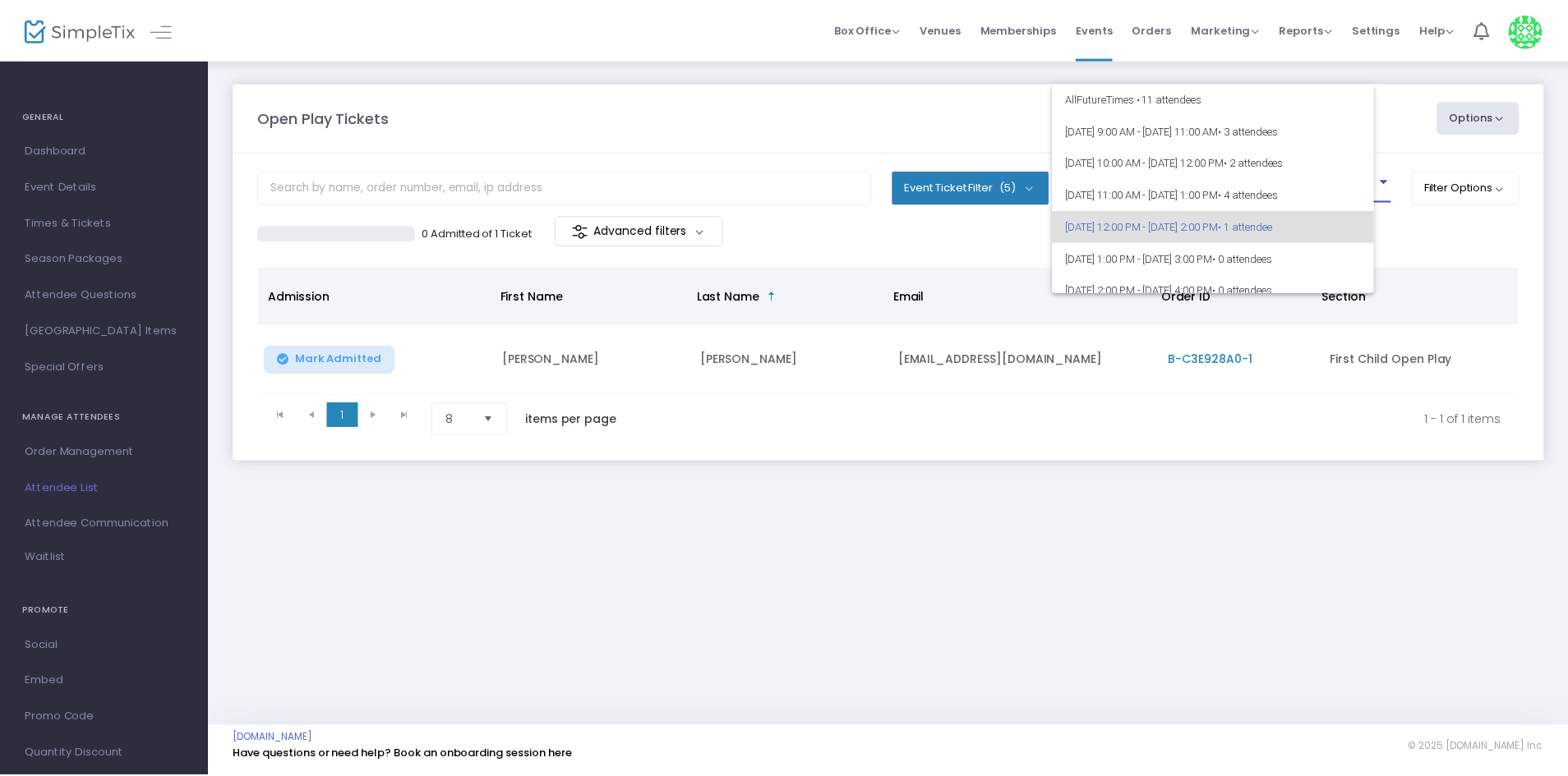
scroll to position [39, 0]
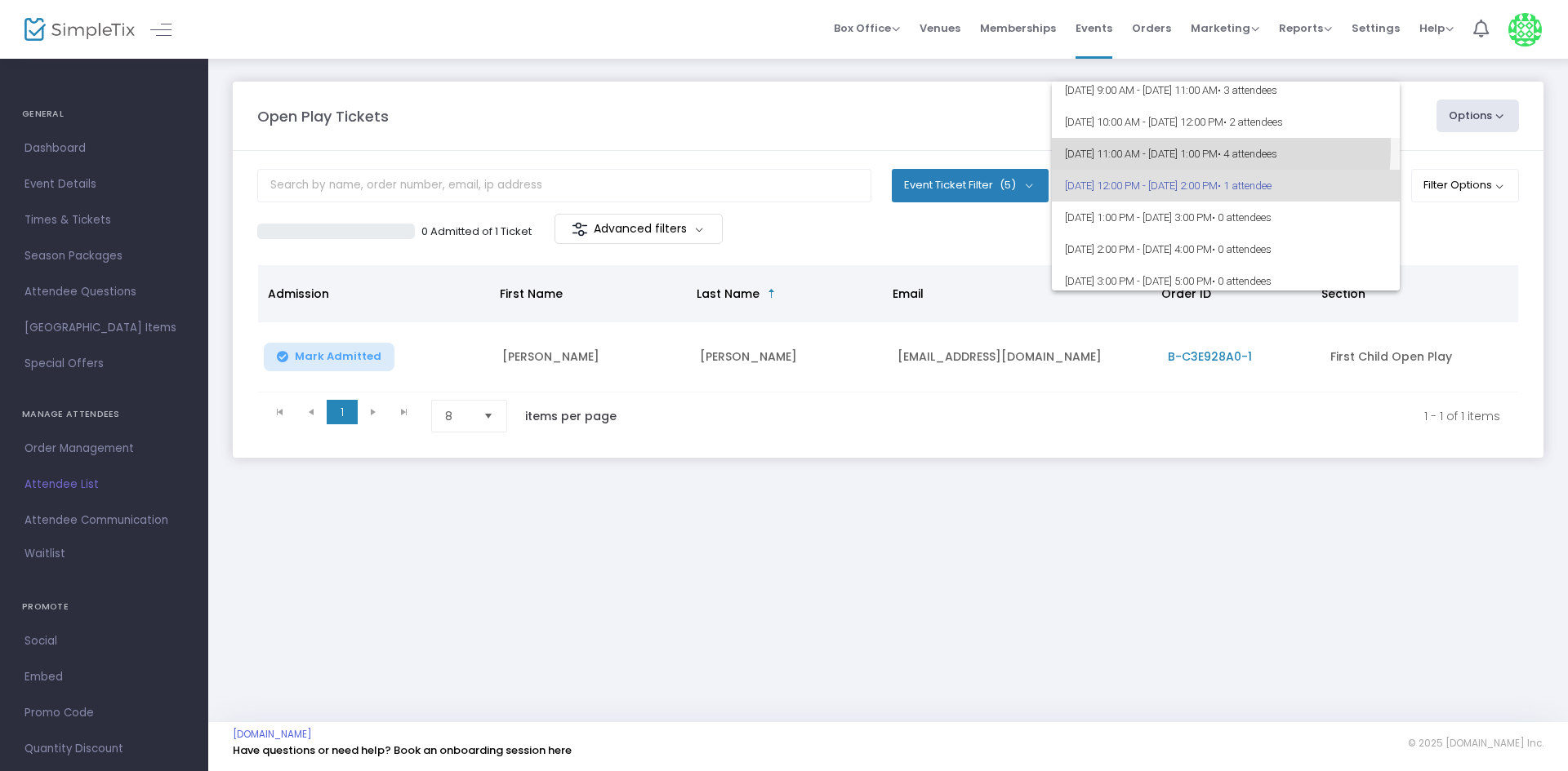
click at [1128, 147] on span "9/16/2025 @ 11:00 AM - 9/16/2025 @ 1:00 PM • 4 attendees" at bounding box center [1225, 153] width 322 height 32
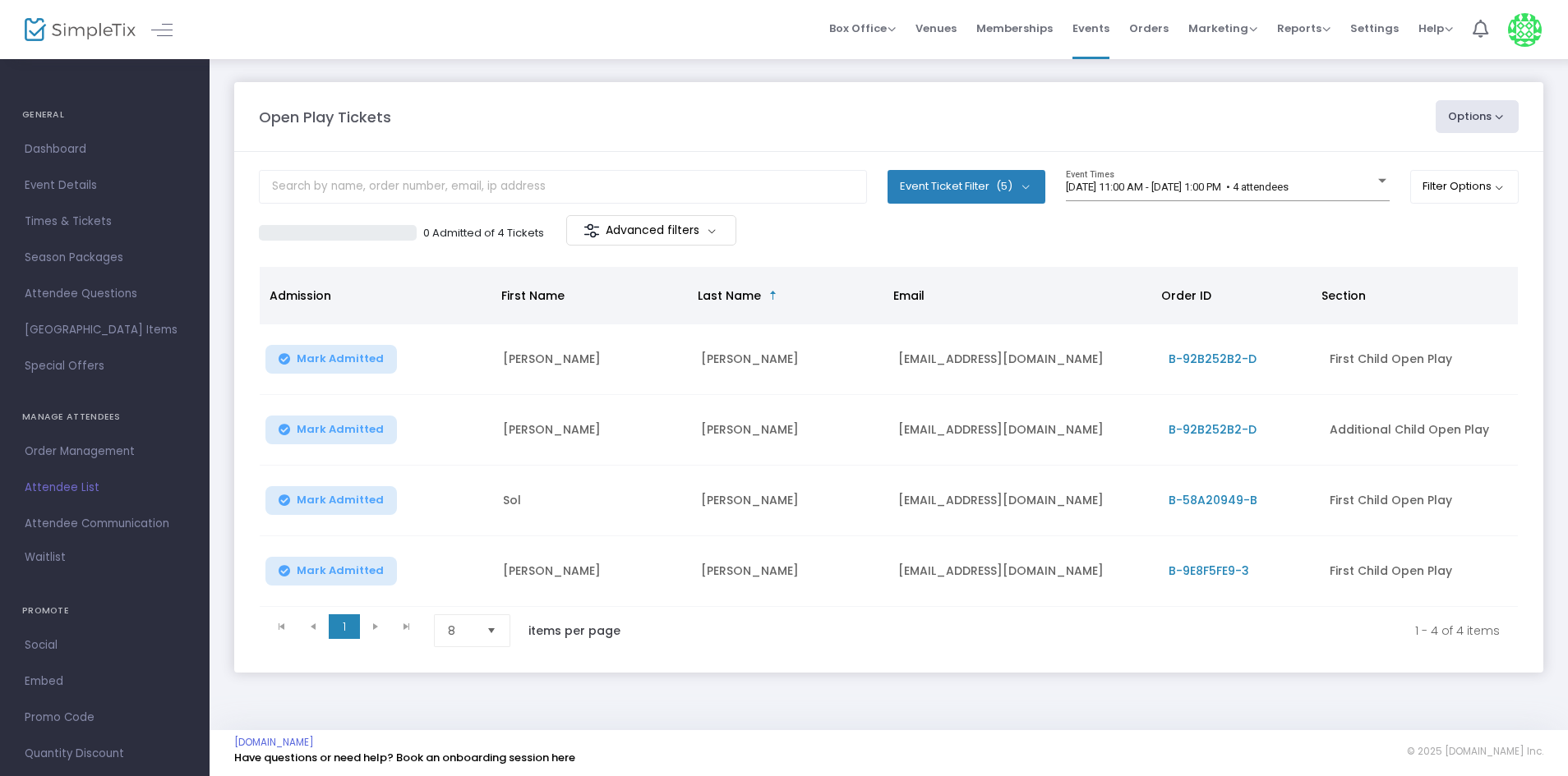
click at [1102, 247] on div "0 Admitted of 4 Tickets Advanced filters" at bounding box center [888, 232] width 1259 height 34
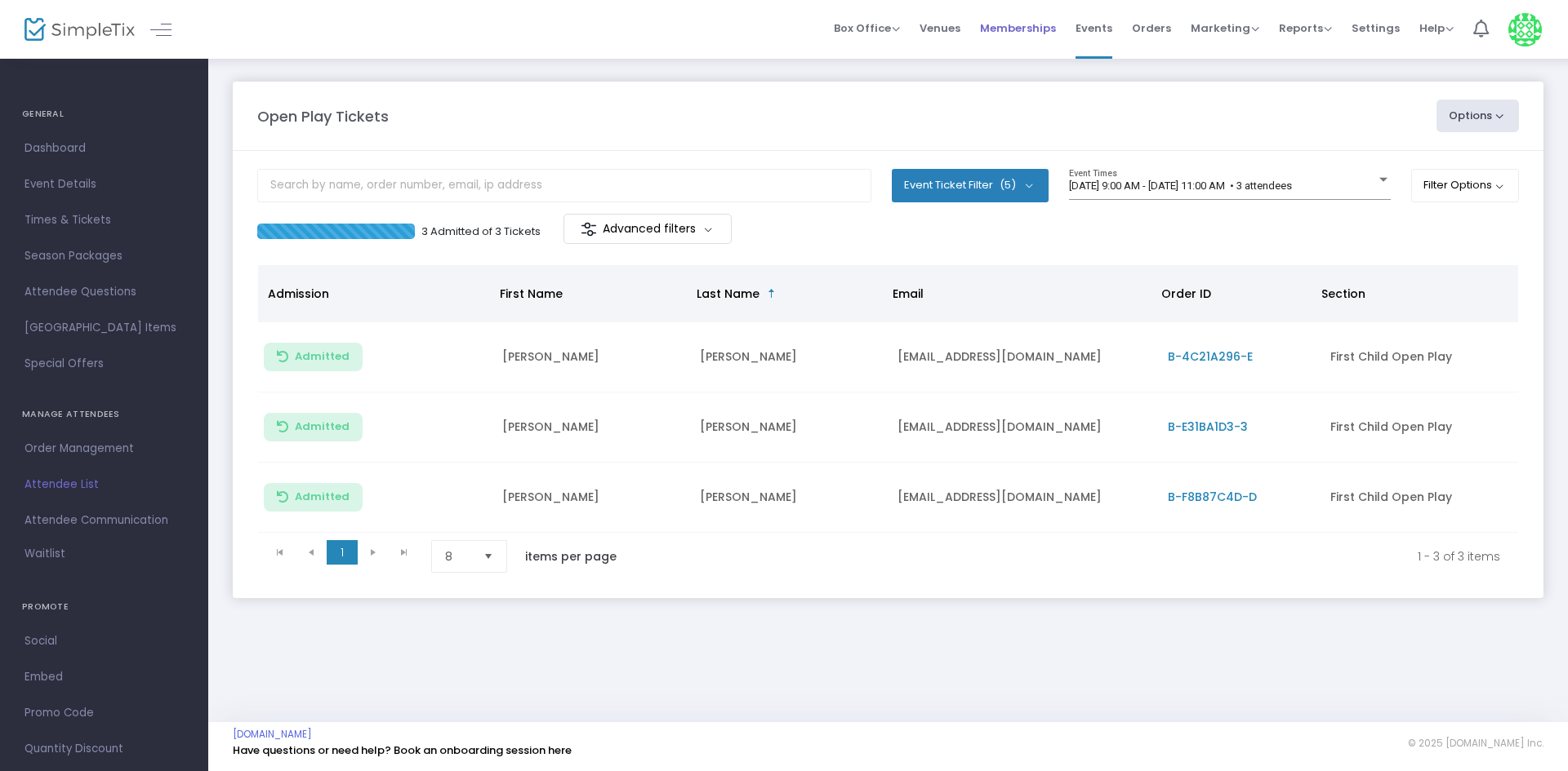
click at [1047, 34] on span "Memberships" at bounding box center [1018, 28] width 76 height 42
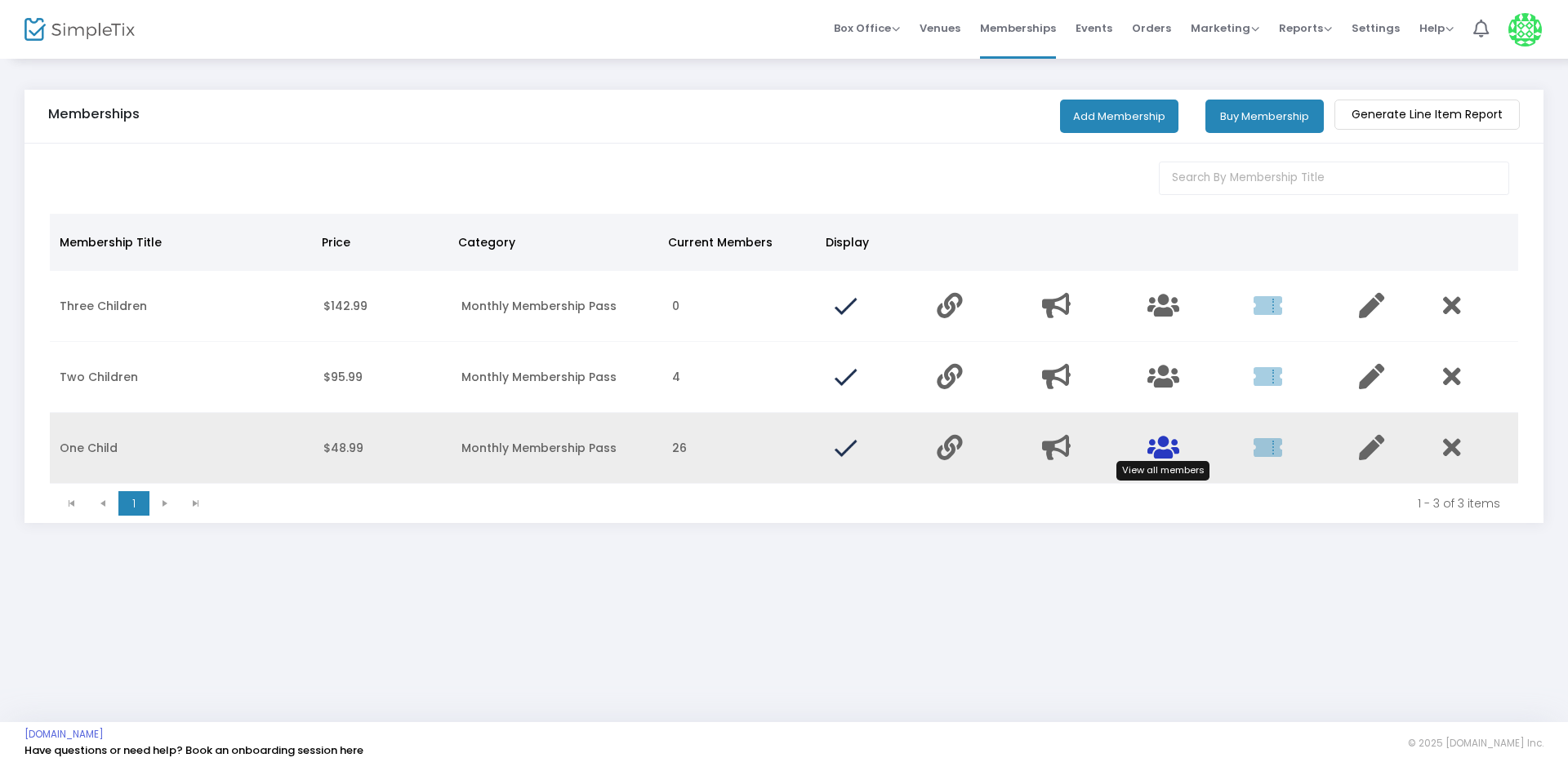
click at [1166, 456] on icon "Data table" at bounding box center [1163, 448] width 32 height 25
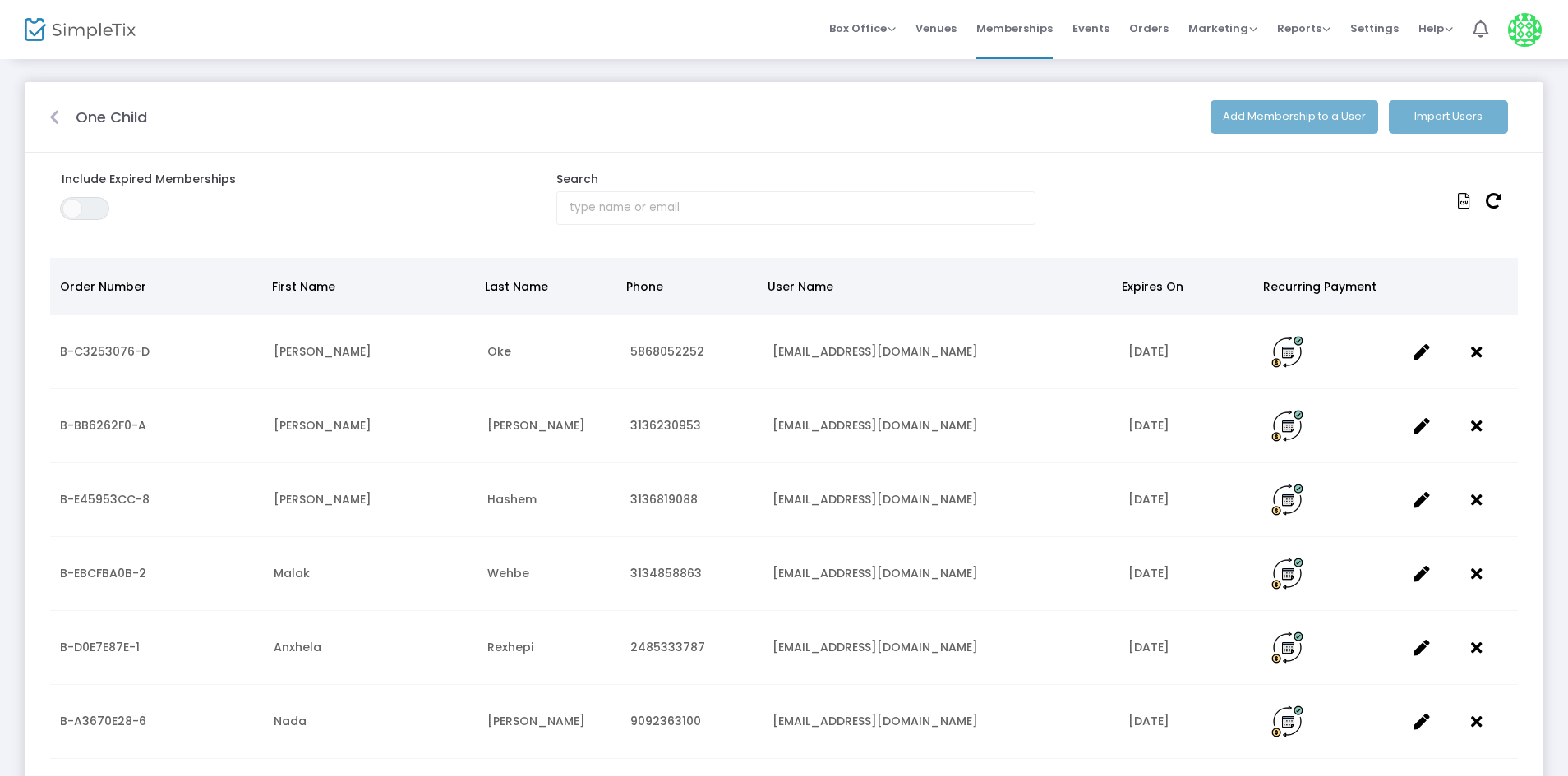
click at [895, 217] on input "text" at bounding box center [795, 209] width 479 height 33
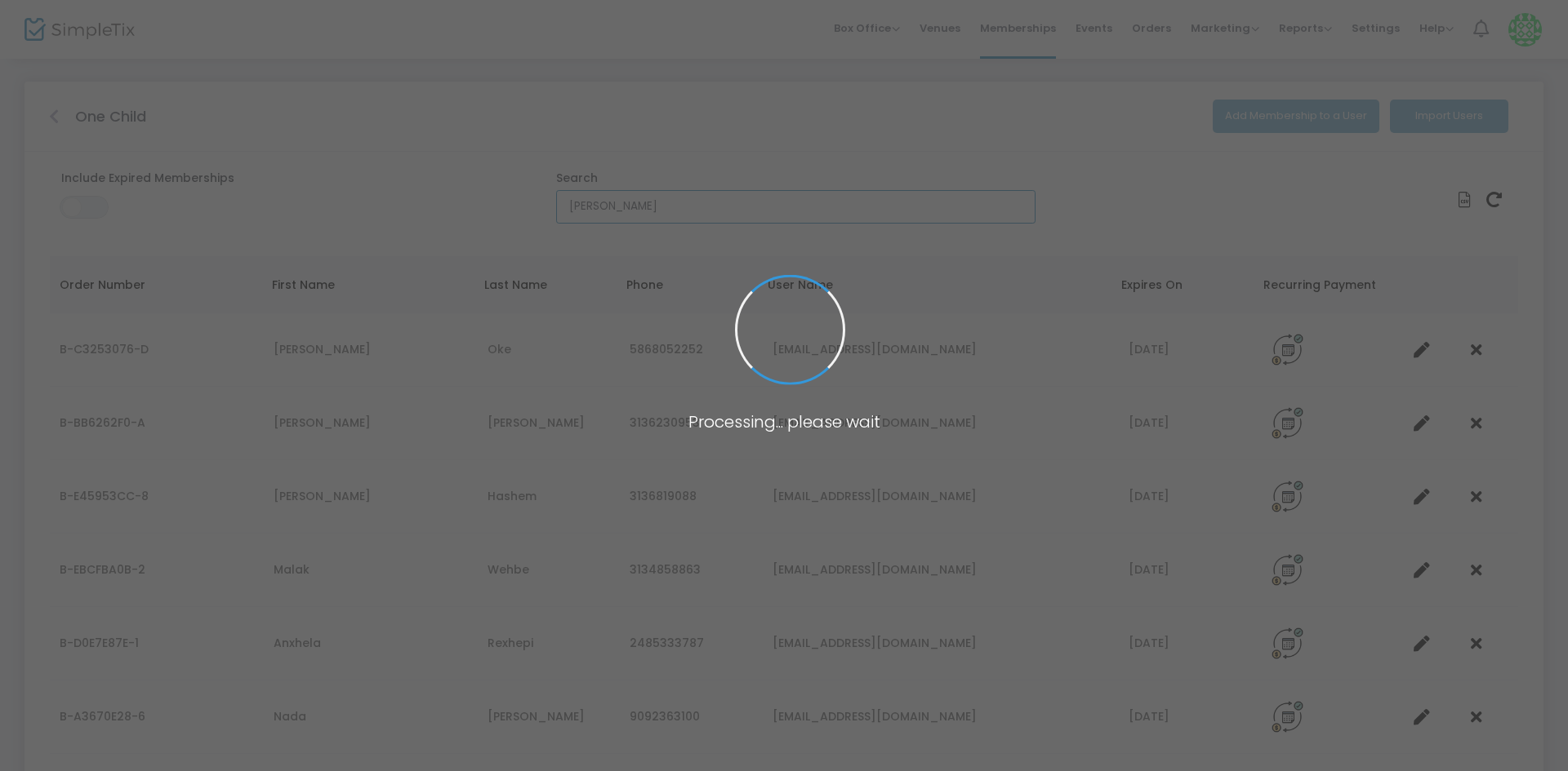
type input "zahanara"
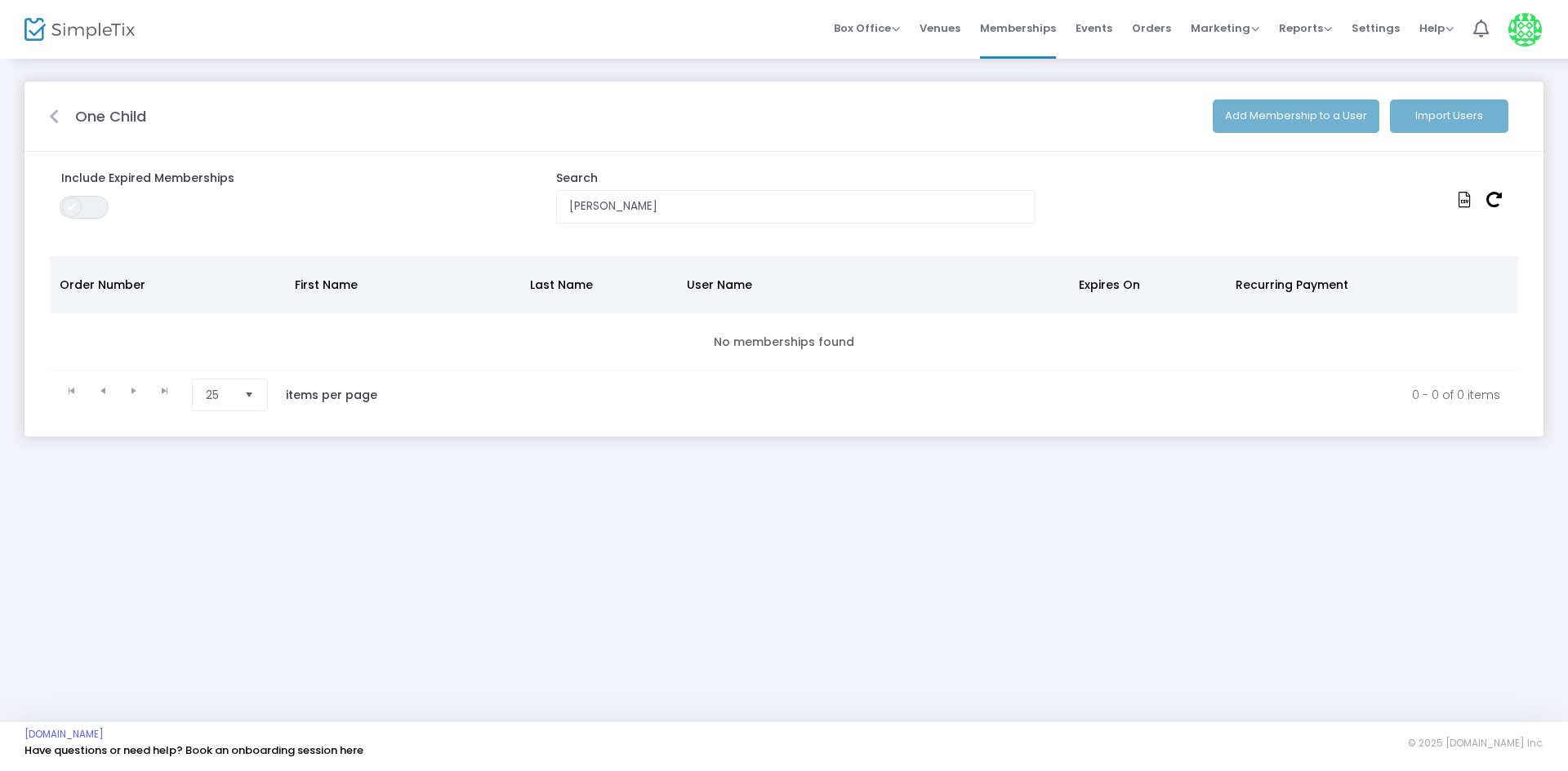
click at [72, 197] on span at bounding box center [71, 207] width 20 height 20
click at [660, 198] on input "zahanara" at bounding box center [796, 207] width 479 height 33
drag, startPoint x: 731, startPoint y: 209, endPoint x: 503, endPoint y: 197, distance: 228.3
click at [503, 197] on div "Include Expired Memberships ON OFF Search zahanara" at bounding box center [784, 196] width 1486 height 54
type input "abdulkabir"
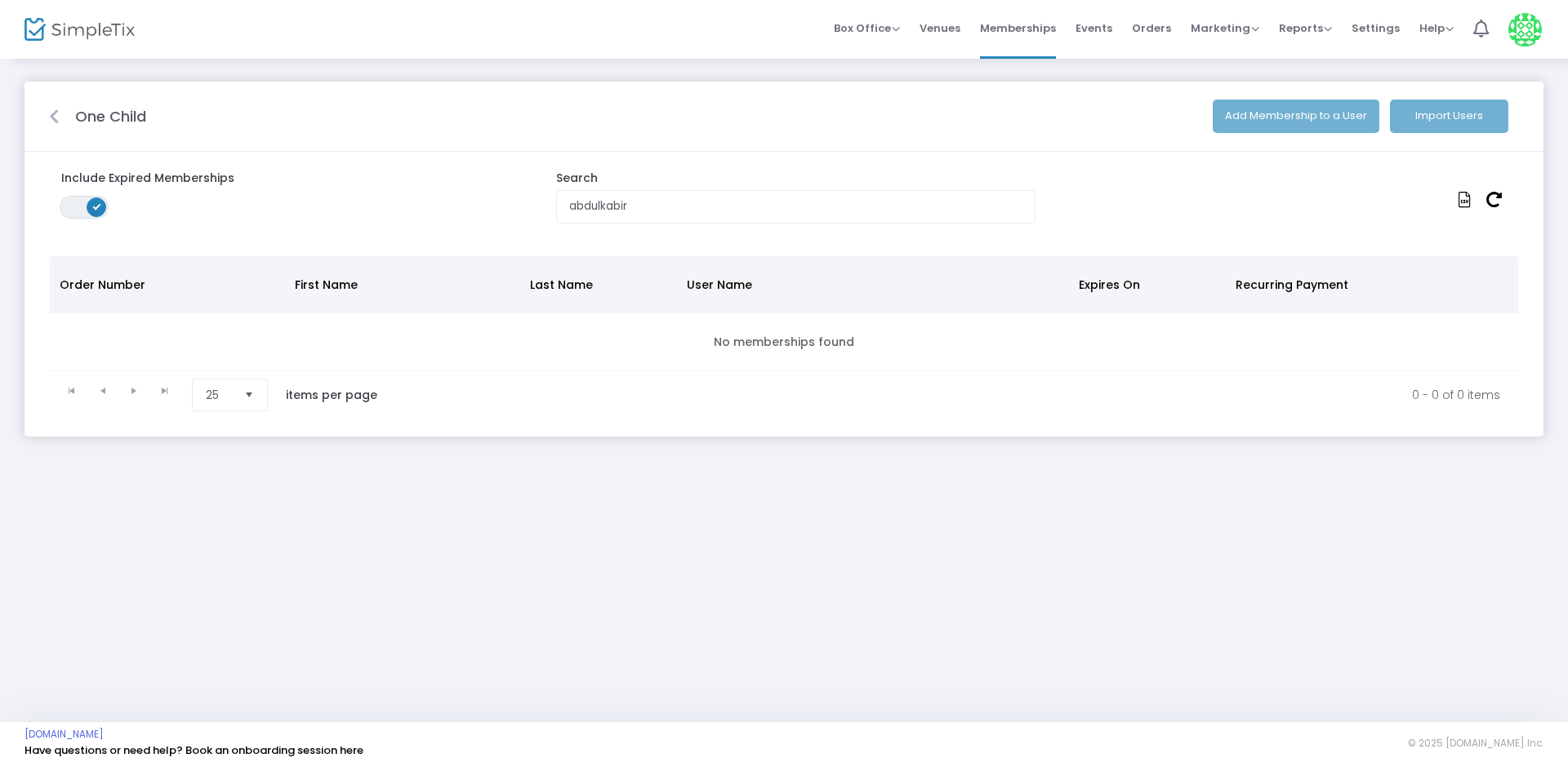
click at [80, 202] on span "ON OFF" at bounding box center [84, 206] width 49 height 22
click at [676, 223] on input "abdulkabir" at bounding box center [796, 207] width 479 height 33
drag, startPoint x: 675, startPoint y: 214, endPoint x: 431, endPoint y: 188, distance: 245.4
click at [428, 206] on div "Include Expired Memberships ON OFF Search abdulkabir" at bounding box center [784, 196] width 1486 height 54
click at [0, 0] on span at bounding box center [0, 0] width 0 height 0
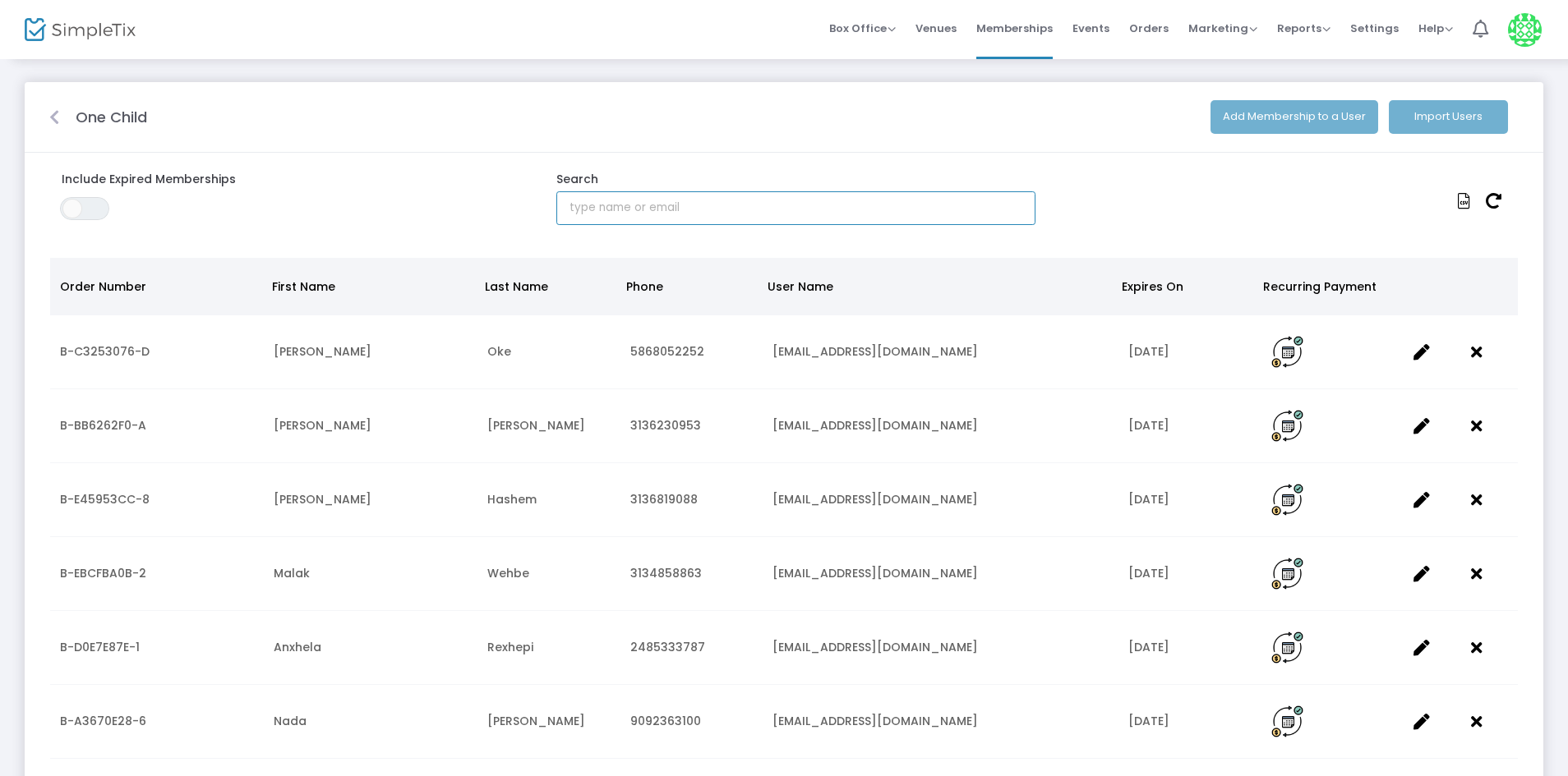
click at [643, 217] on input "text" at bounding box center [795, 209] width 479 height 33
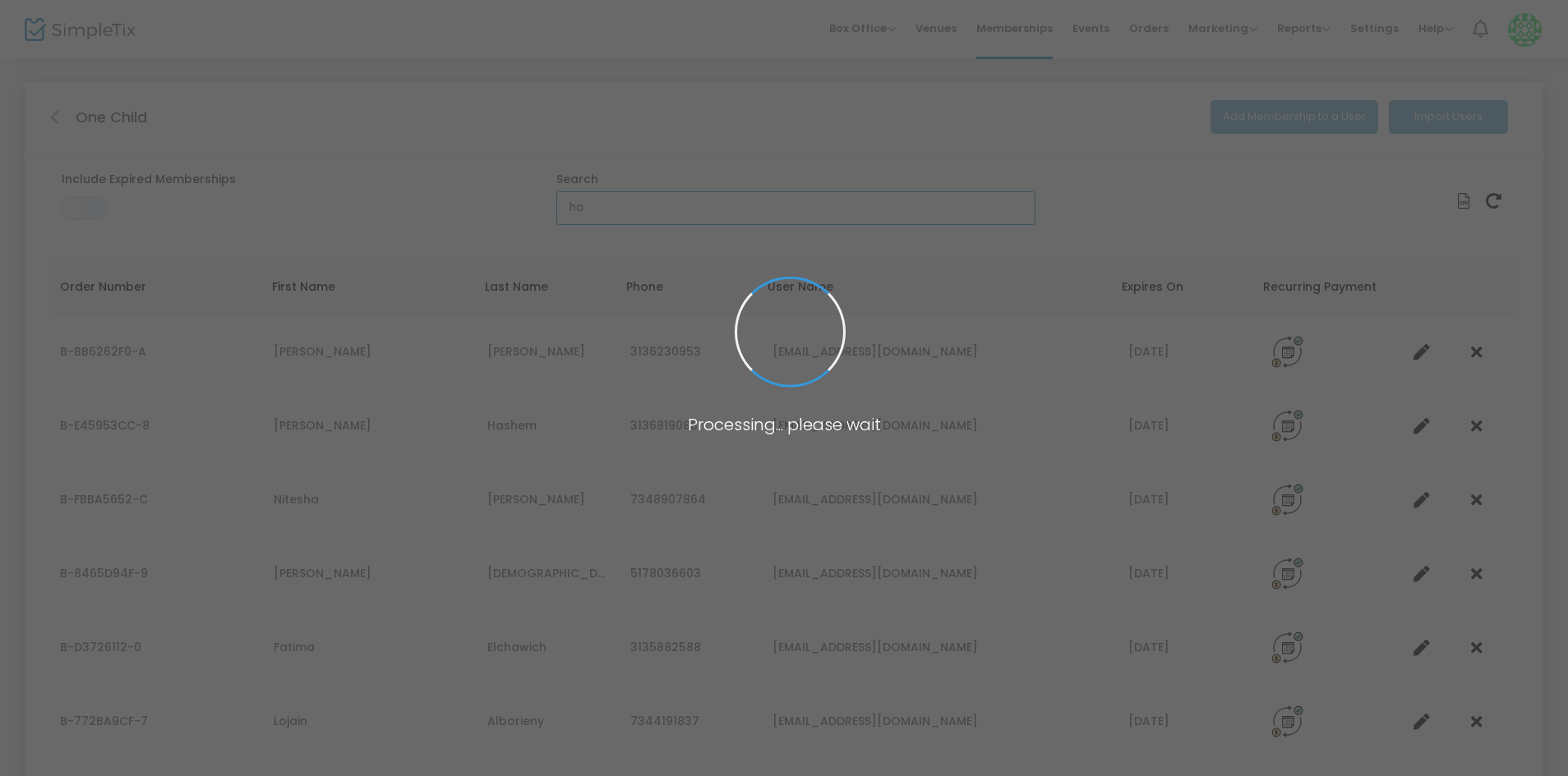
type input "h"
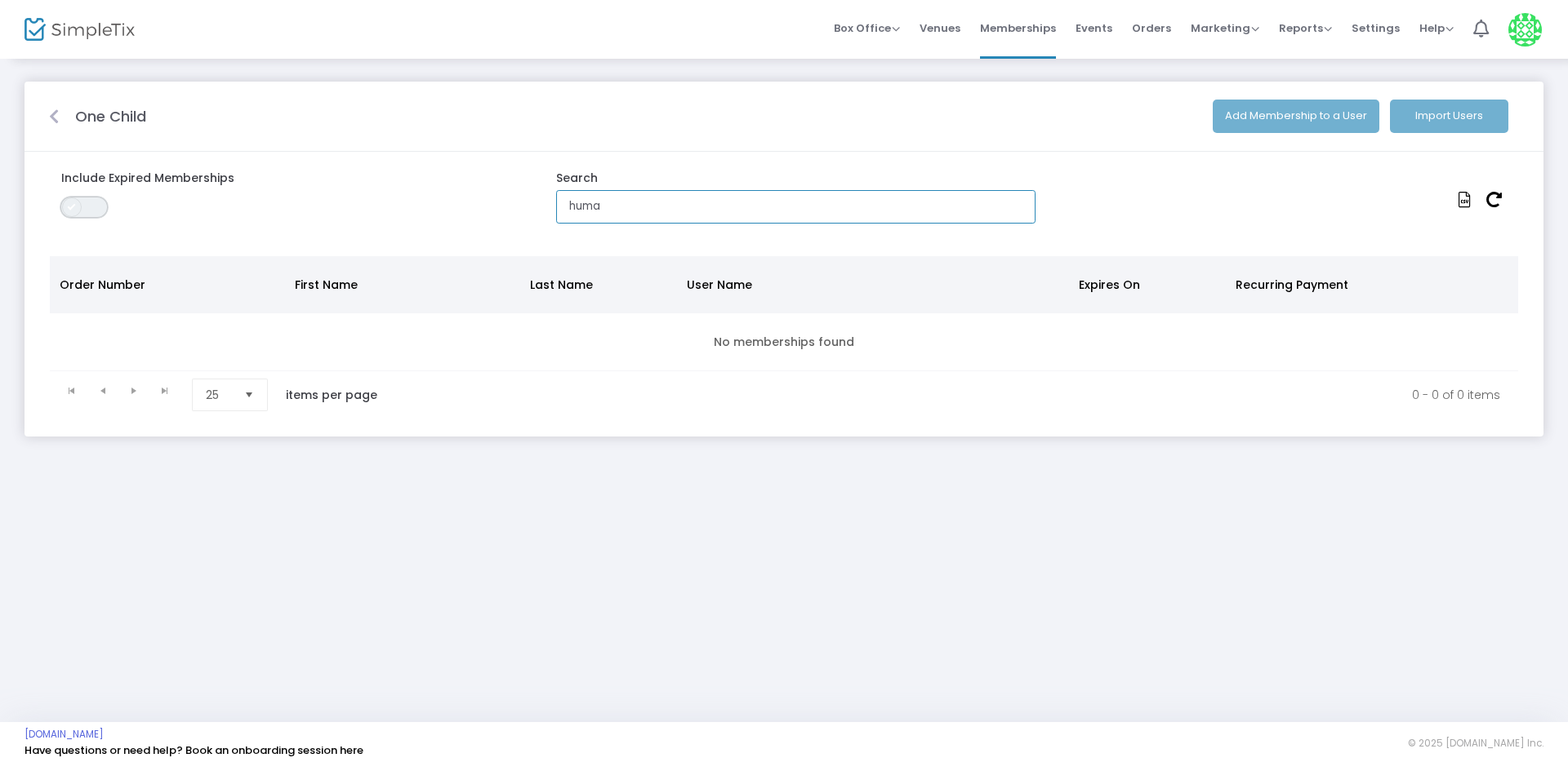
type input "huma"
click at [62, 199] on span "ON OFF" at bounding box center [84, 206] width 49 height 22
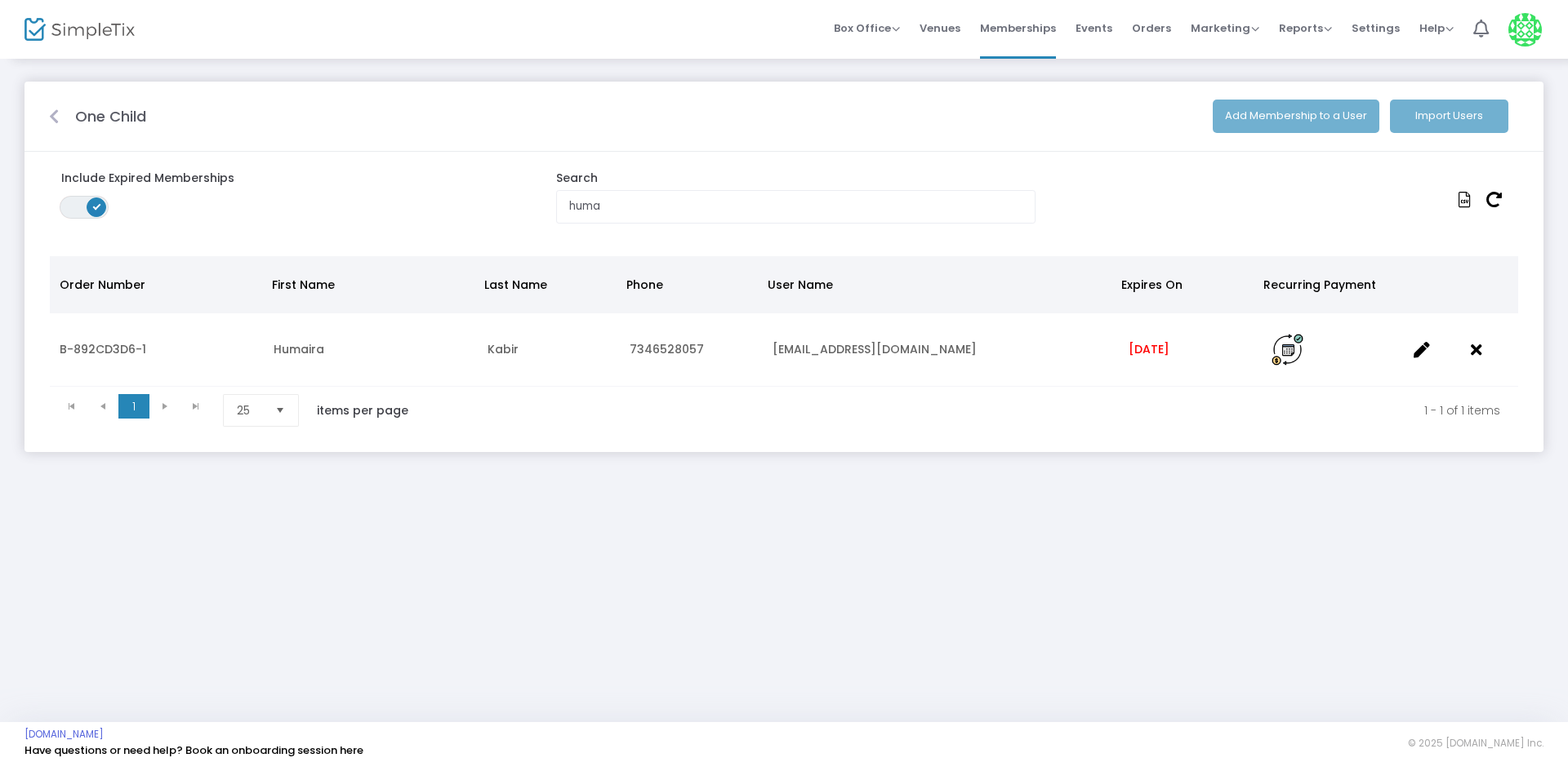
click at [92, 211] on span at bounding box center [97, 207] width 20 height 20
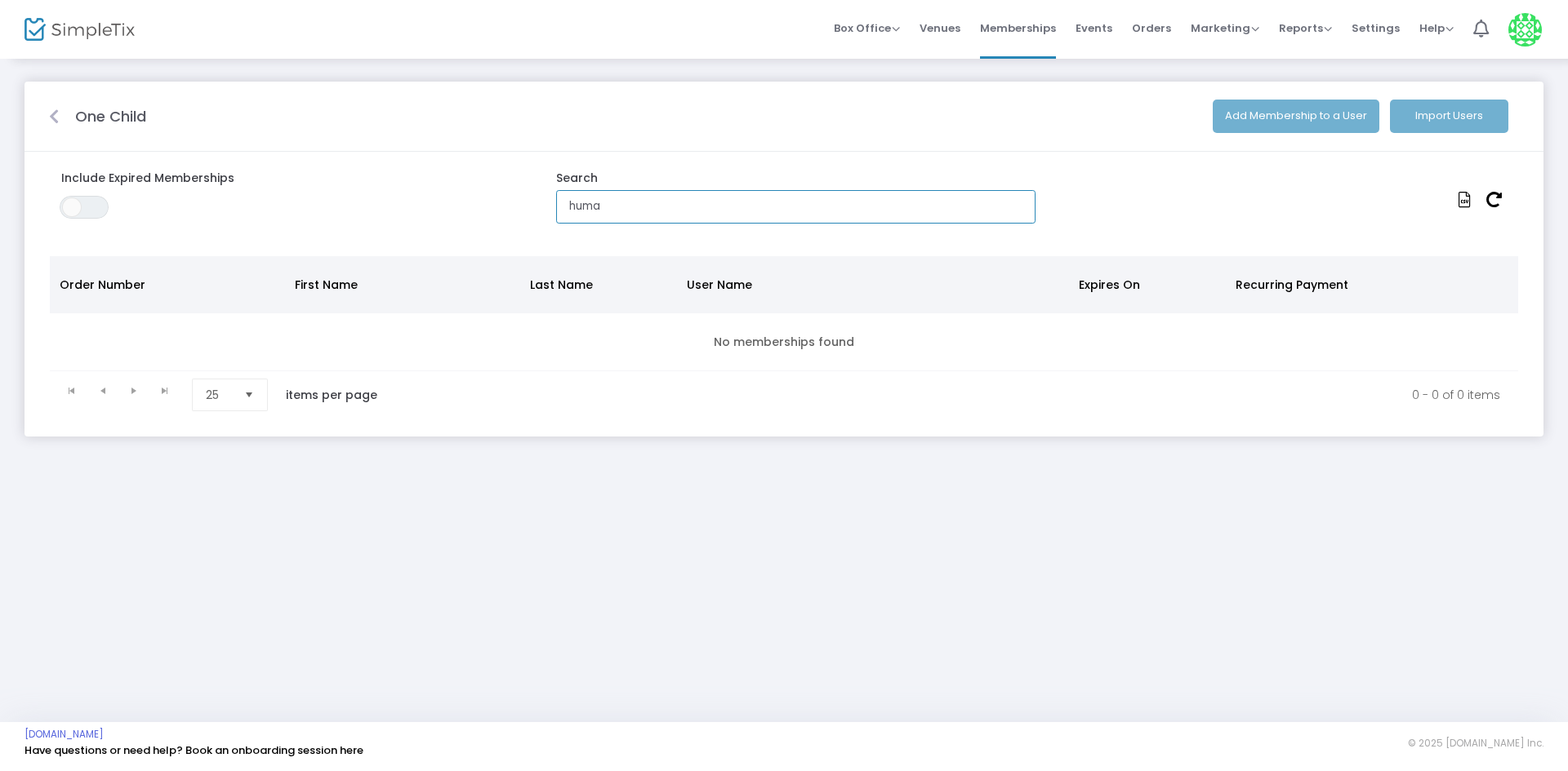
click at [653, 220] on input "huma" at bounding box center [796, 207] width 479 height 33
click at [74, 199] on span at bounding box center [71, 207] width 20 height 20
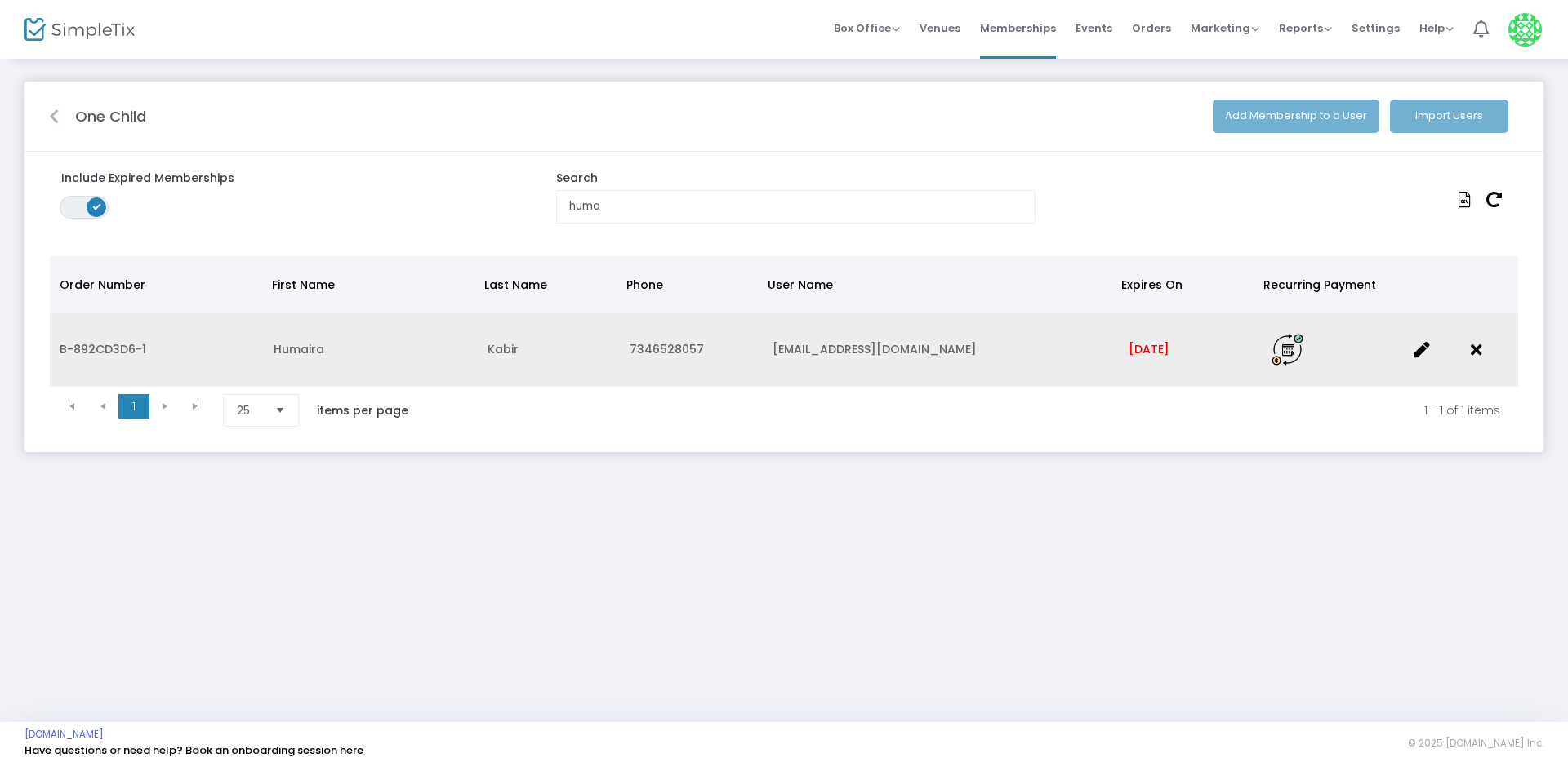
click at [1148, 345] on span "8/27/2025" at bounding box center [1149, 349] width 41 height 17
click at [1427, 349] on icon "Data table" at bounding box center [1421, 350] width 17 height 17
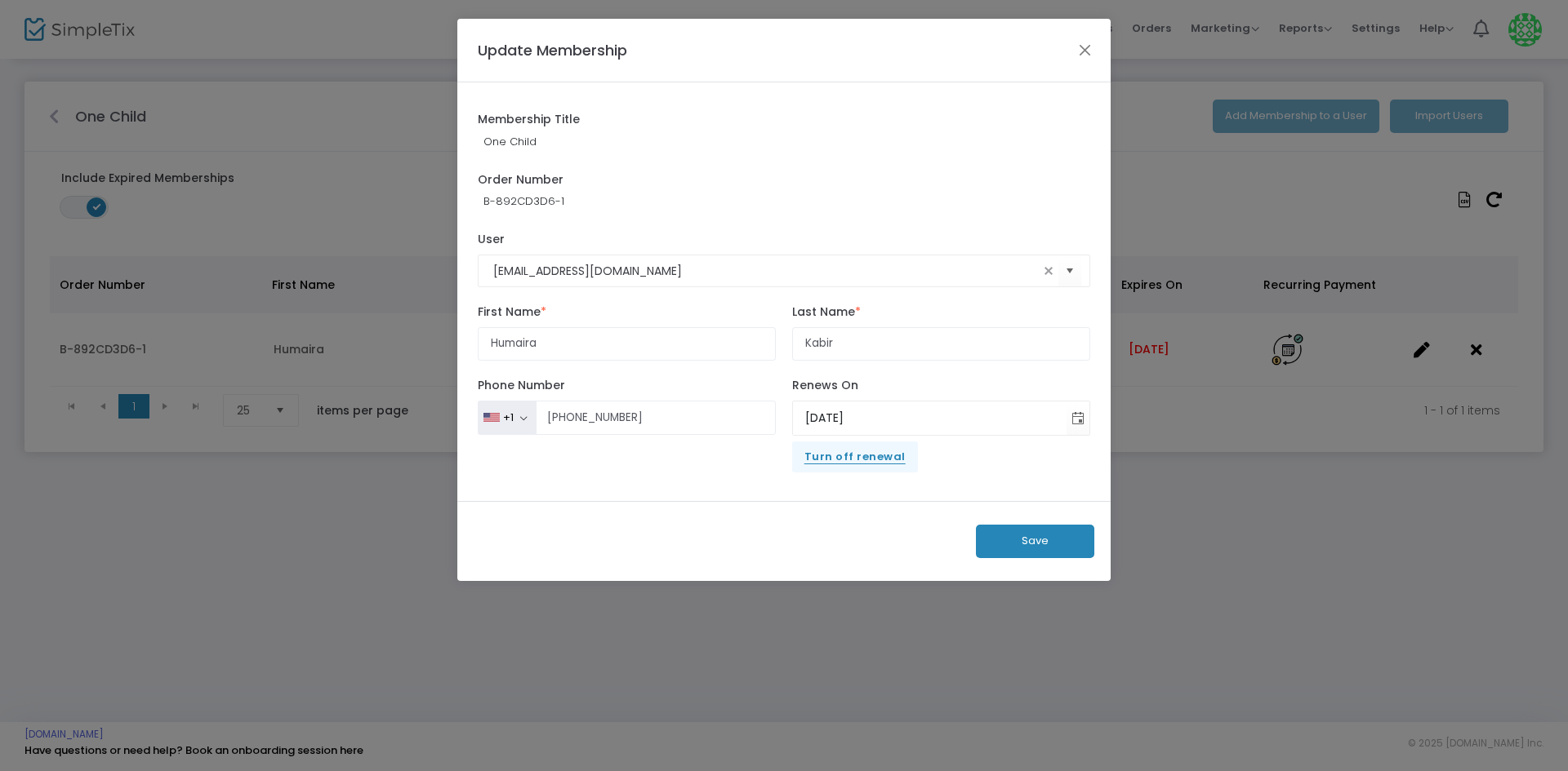
click at [1225, 375] on ngb-modal-window "Update Membership Membership Title One Child Order Number B-892CD3D6-1 humakabi…" at bounding box center [784, 385] width 1568 height 771
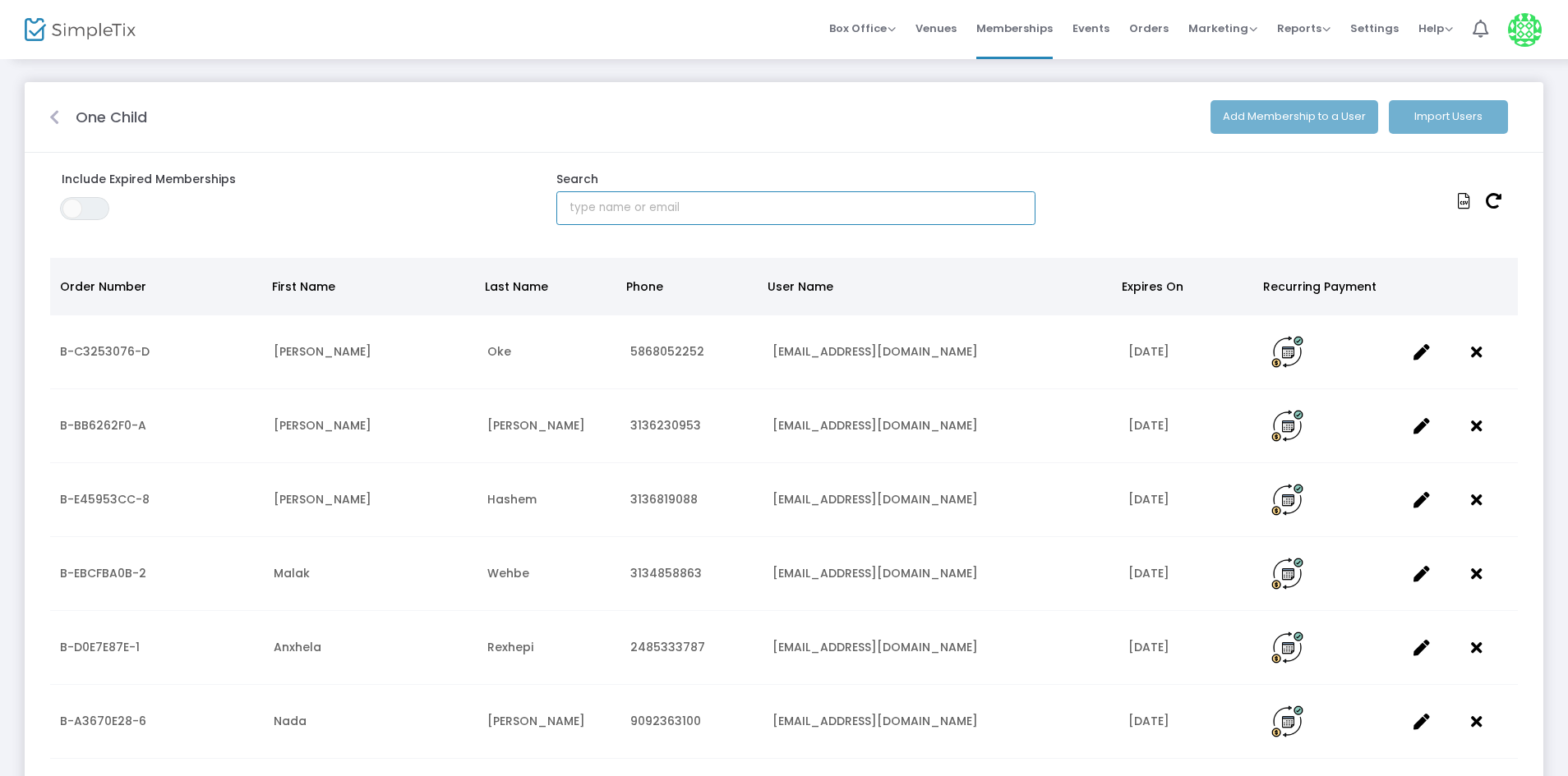
click at [608, 203] on input "text" at bounding box center [795, 209] width 479 height 33
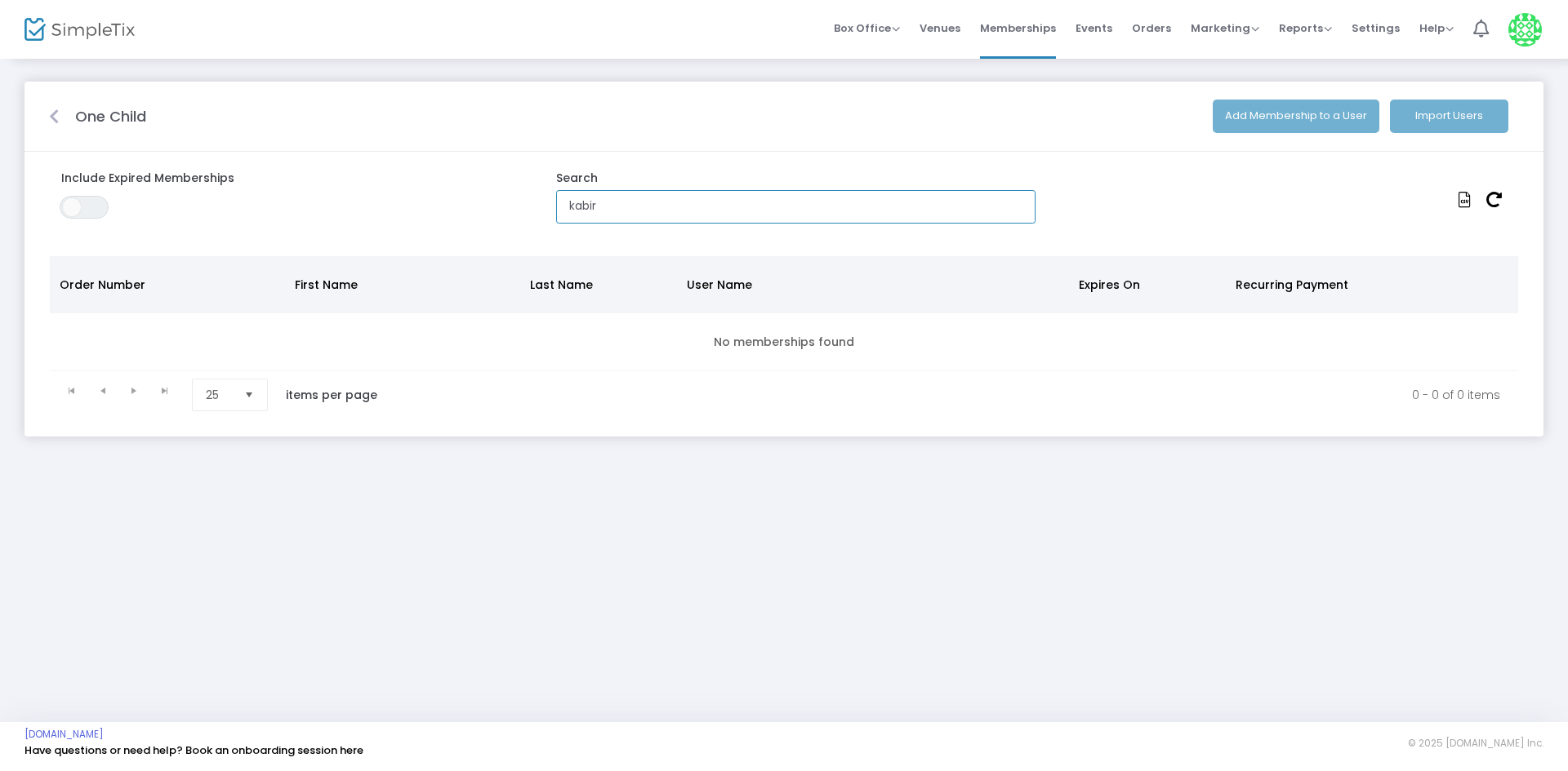
drag, startPoint x: 596, startPoint y: 207, endPoint x: 487, endPoint y: 198, distance: 109.4
click at [487, 198] on div "Include Expired Memberships ON OFF Search kabir" at bounding box center [784, 196] width 1486 height 54
click at [74, 217] on span "ON OFF" at bounding box center [84, 206] width 49 height 22
drag, startPoint x: 602, startPoint y: 204, endPoint x: 540, endPoint y: 210, distance: 62.3
click at [540, 210] on div "Search abdulkabir" at bounding box center [784, 196] width 495 height 54
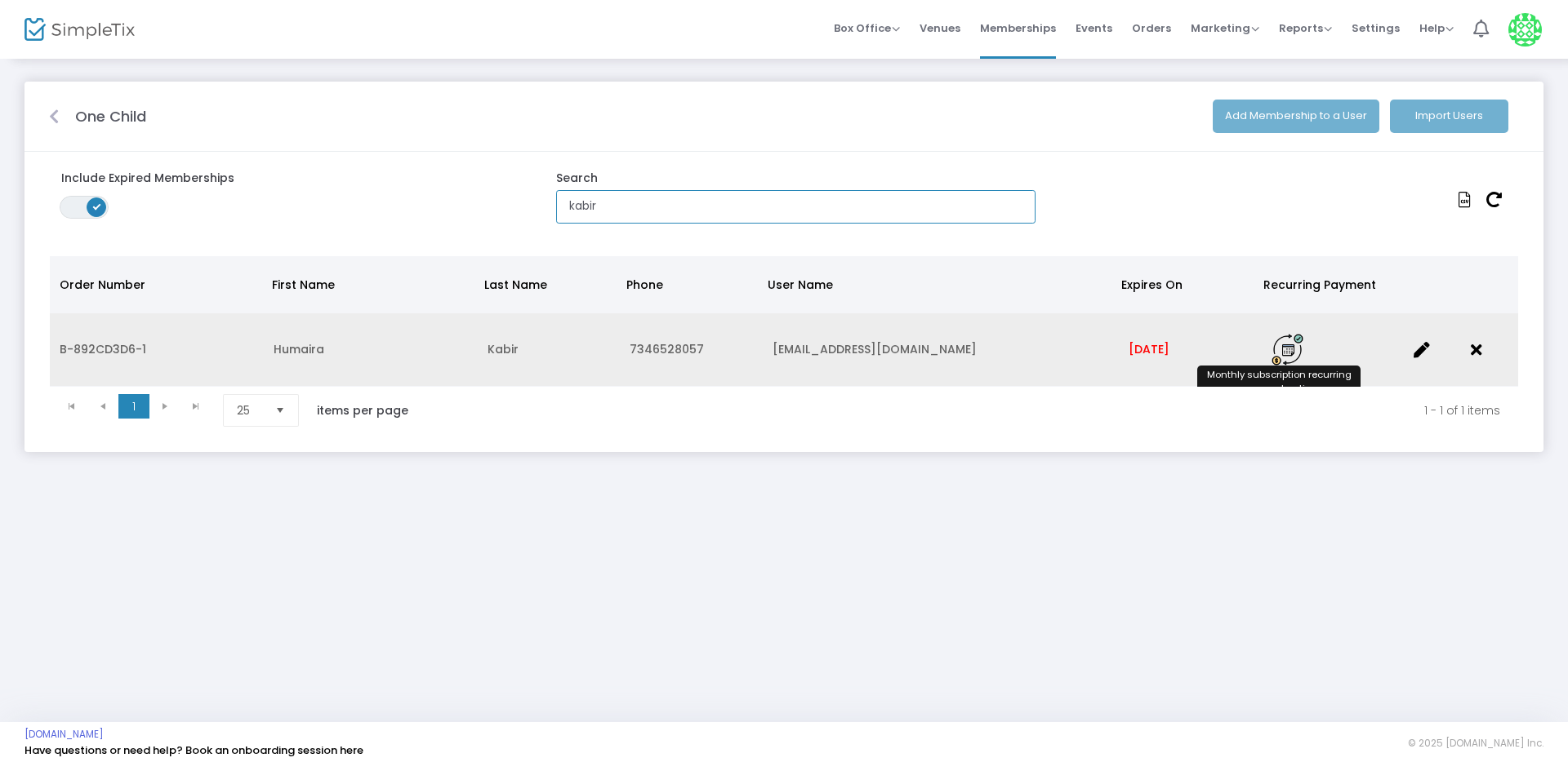
type input "kabir"
click at [1272, 353] on img "Data table" at bounding box center [1287, 350] width 32 height 32
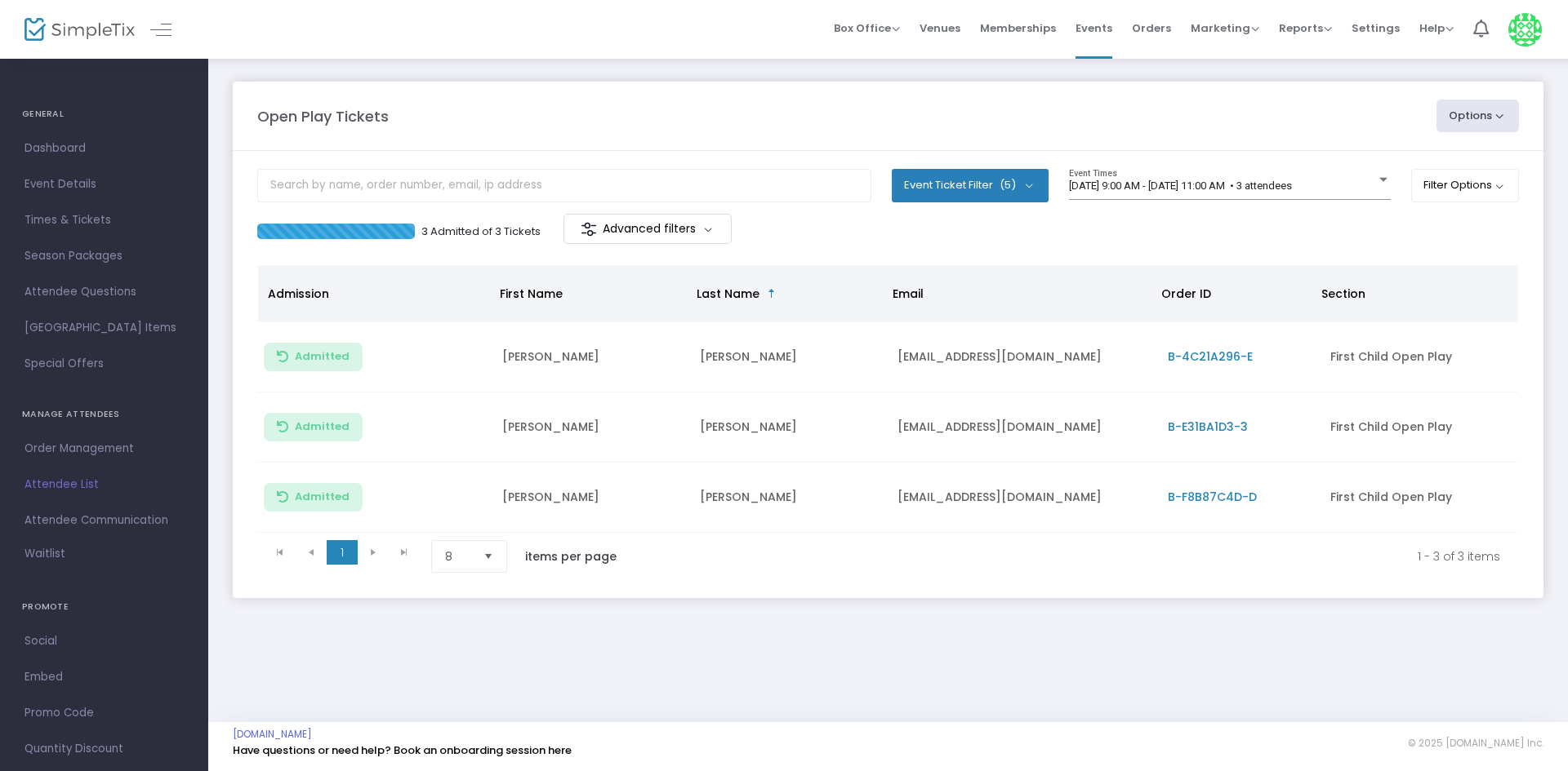
click at [1230, 201] on div "9/16/2025 @ 9:00 AM - 9/16/2025 @ 11:00 AM • 3 attendees Event Times" at bounding box center [1229, 192] width 322 height 45
click at [1237, 190] on span "9/16/2025 @ 9:00 AM - 9/16/2025 @ 11:00 AM • 3 attendees" at bounding box center [1180, 186] width 223 height 13
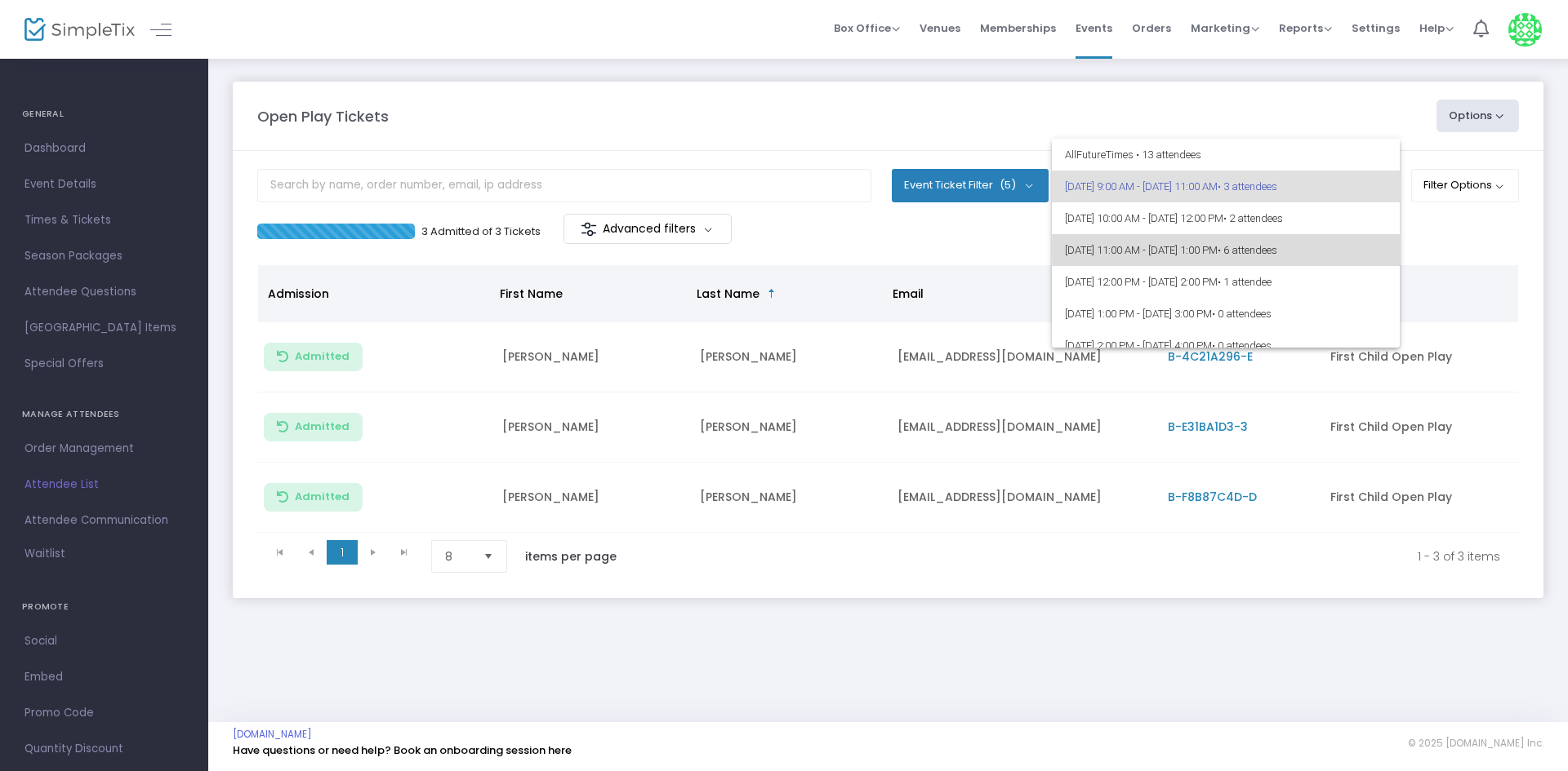
click at [1277, 250] on span "• 6 attendees" at bounding box center [1246, 250] width 60 height 13
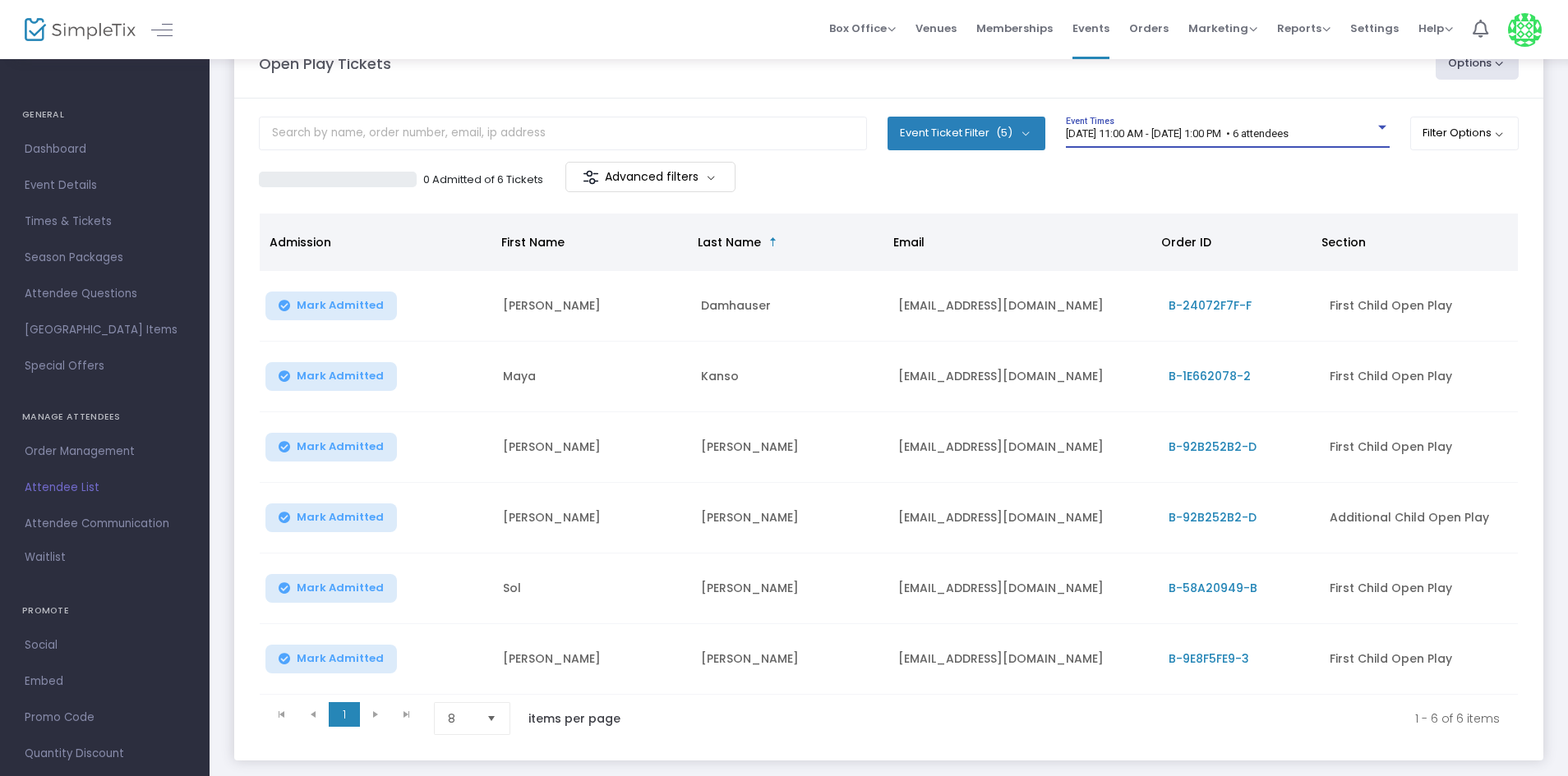
scroll to position [83, 0]
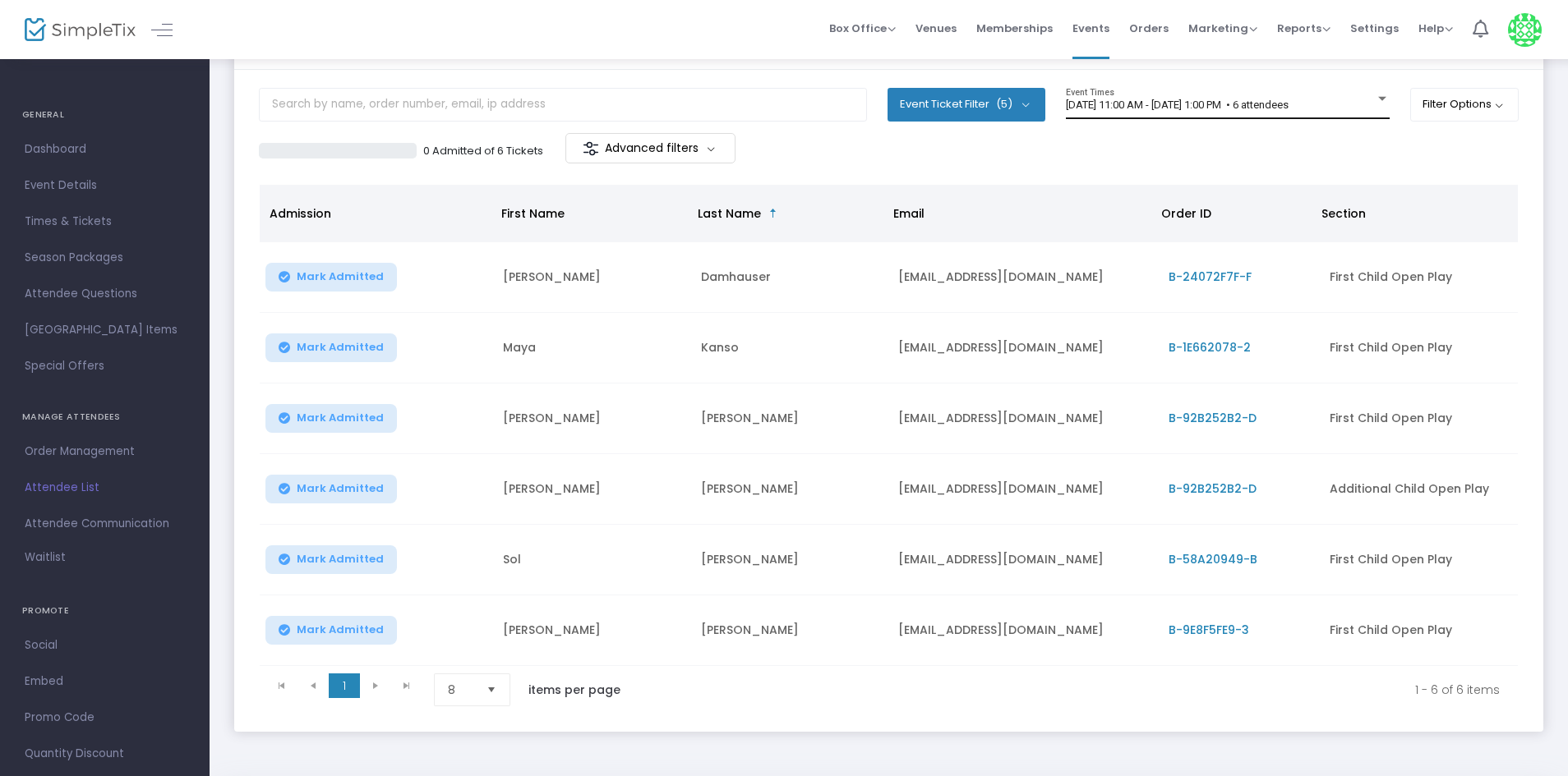
click at [1164, 94] on div "9/16/2025 @ 11:00 AM - 9/16/2025 @ 1:00 PM • 6 attendees Event Times" at bounding box center [1227, 103] width 324 height 31
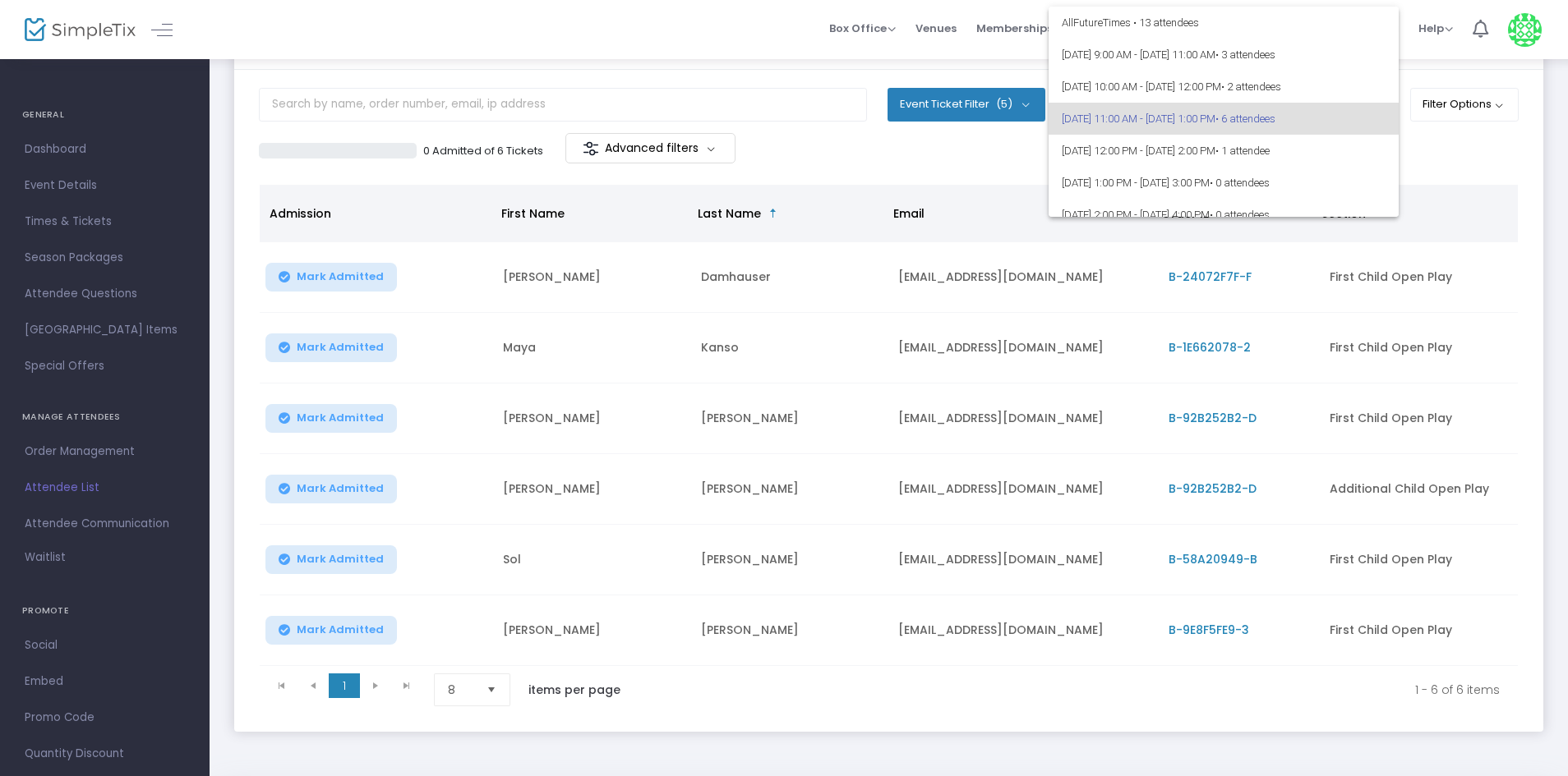
scroll to position [14, 0]
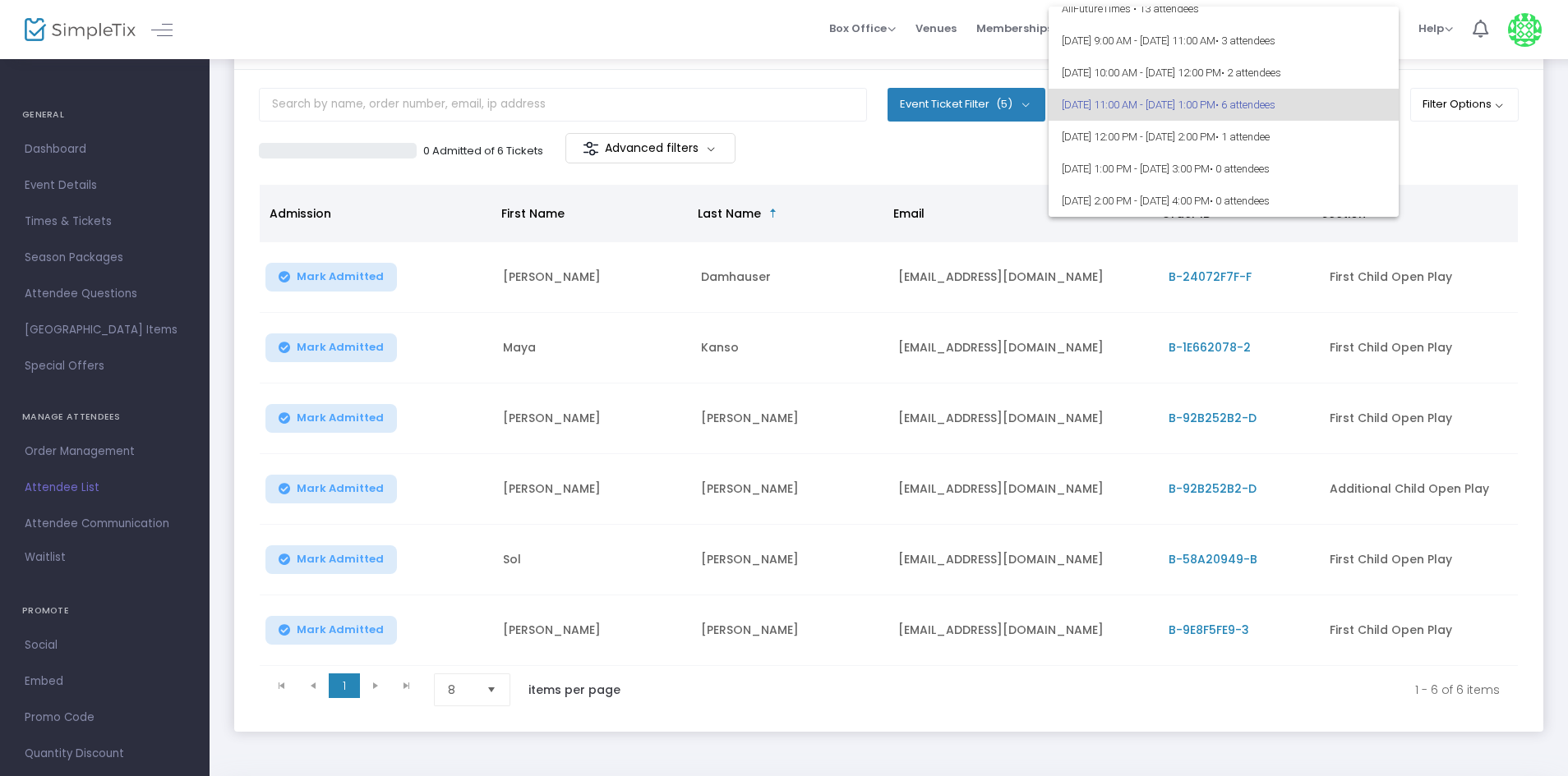
click at [1432, 144] on div at bounding box center [784, 388] width 1568 height 776
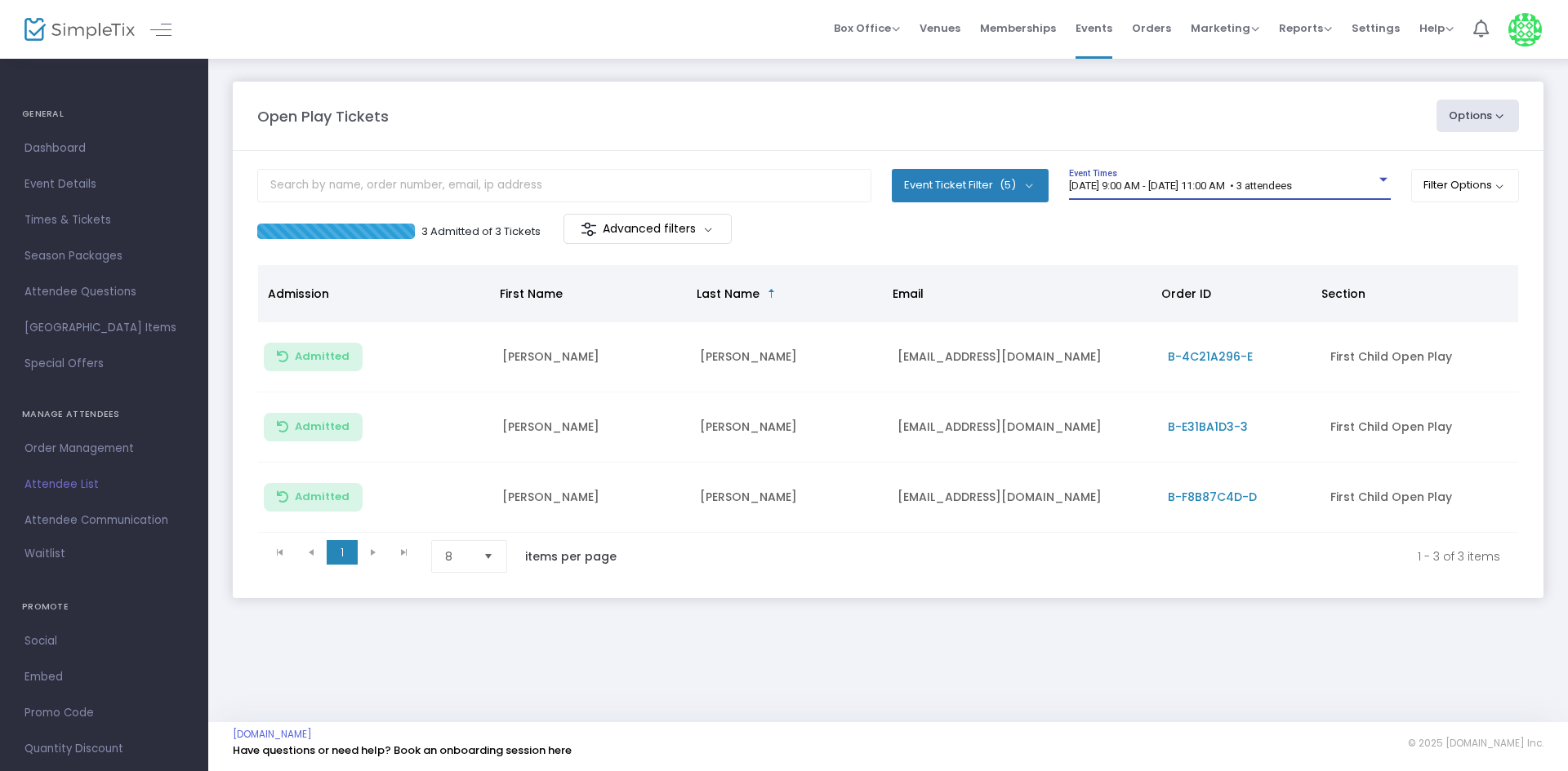
click at [1172, 185] on span "[DATE] 9:00 AM - [DATE] 11:00 AM • 3 attendees" at bounding box center [1180, 186] width 223 height 13
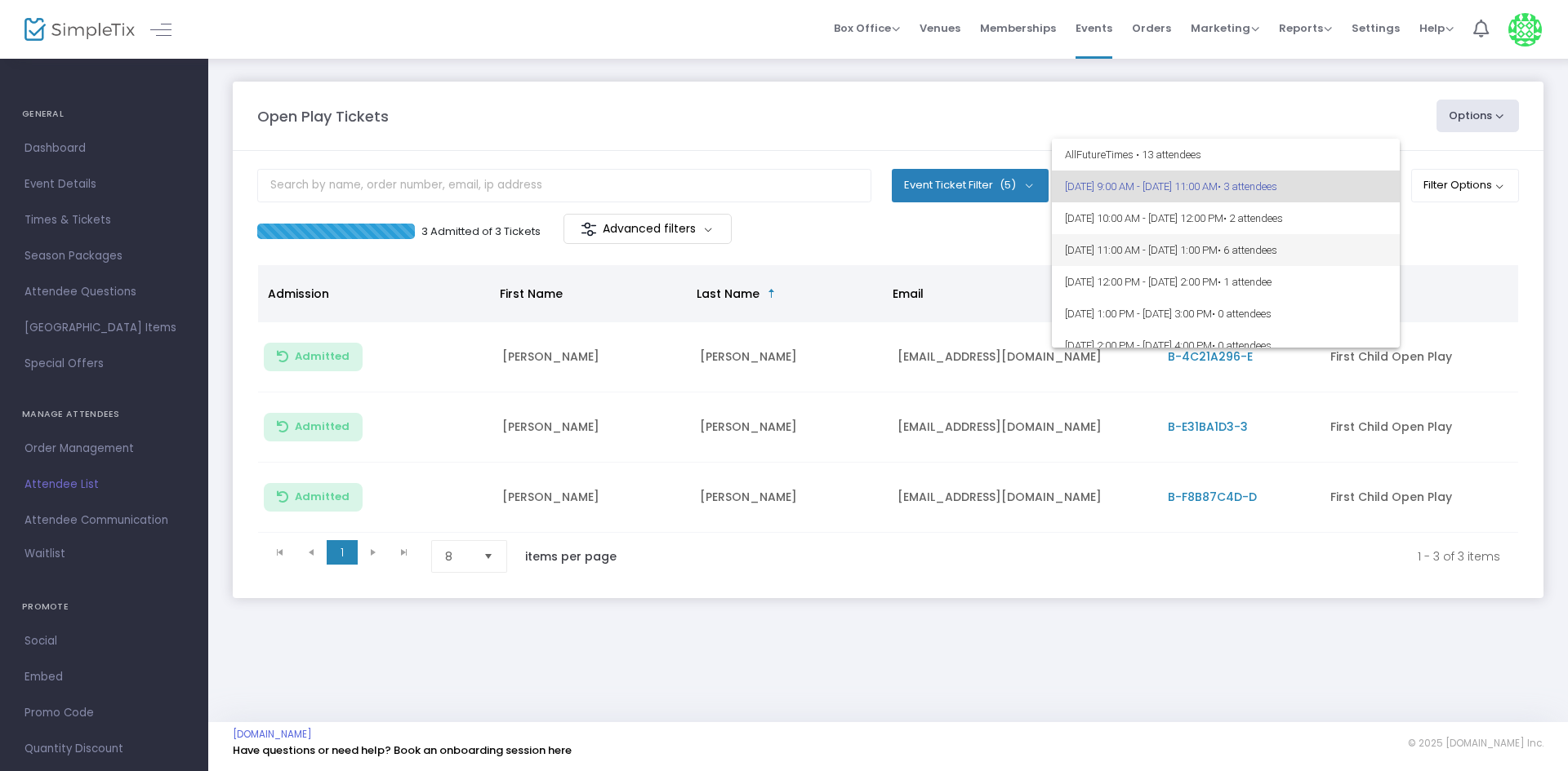
click at [1342, 236] on span "[DATE] 11:00 AM - [DATE] 1:00 PM • 6 attendees" at bounding box center [1225, 250] width 322 height 32
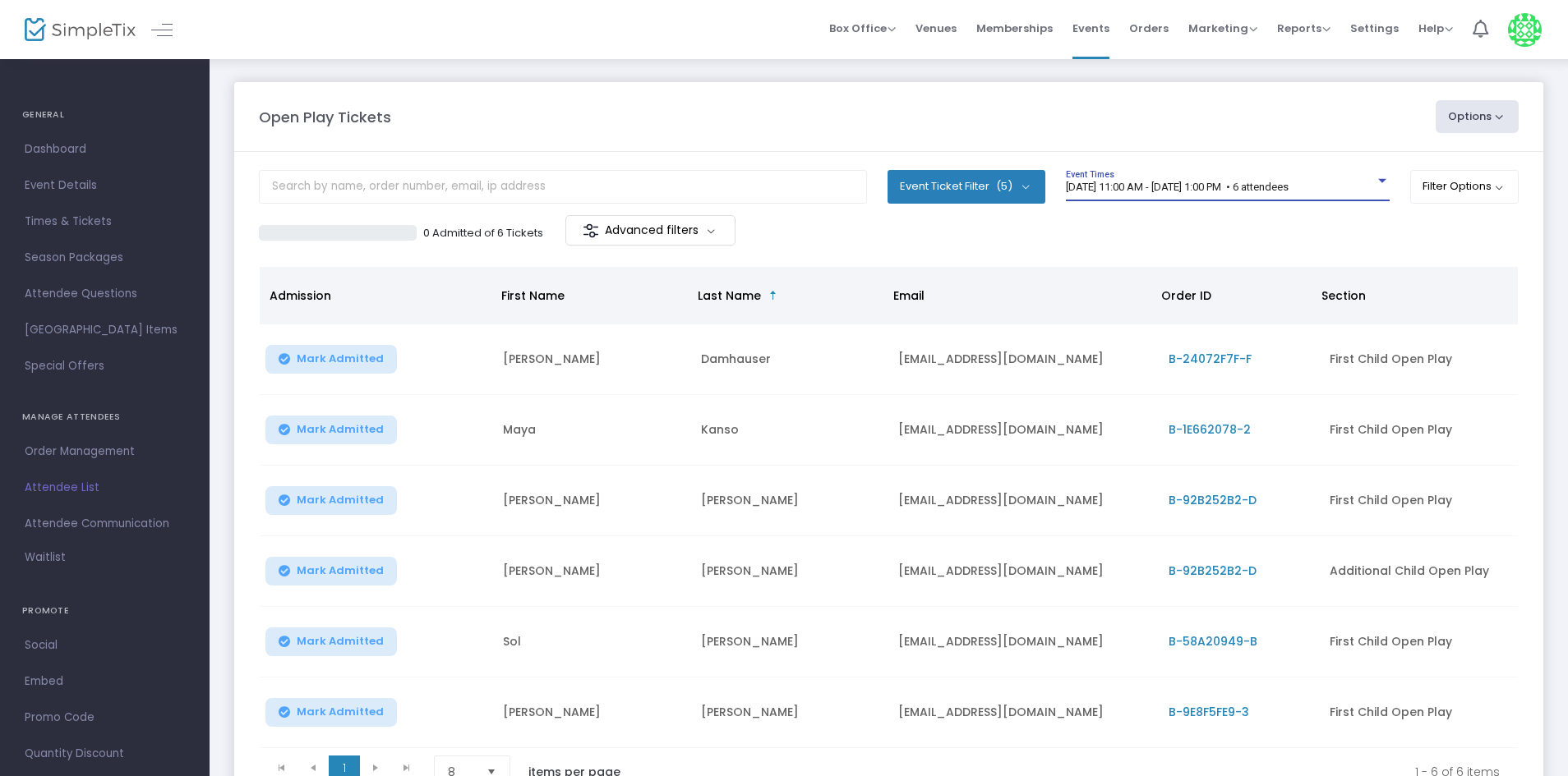
scroll to position [83, 0]
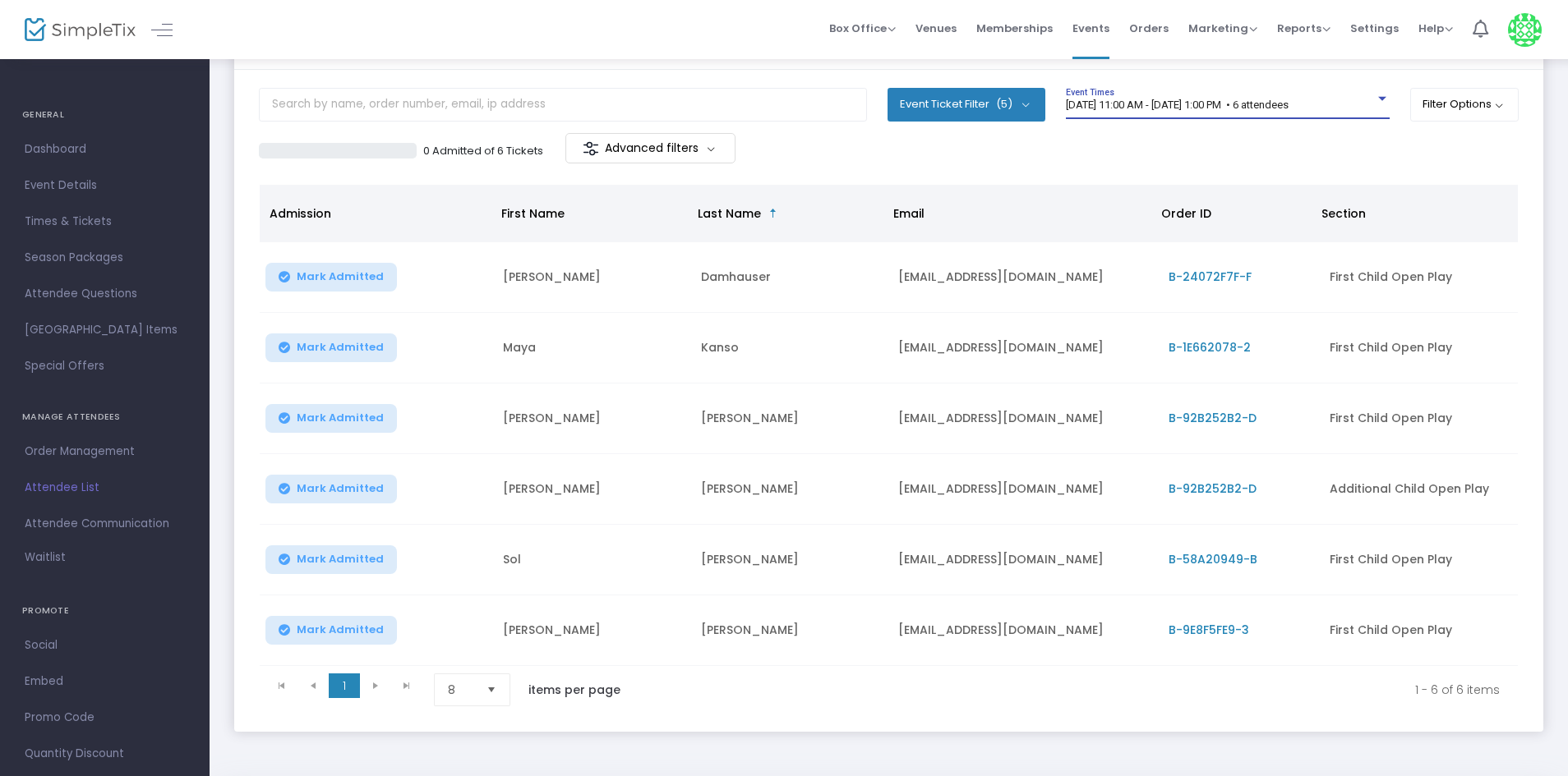
click at [879, 163] on div "0 Admitted of 6 Tickets Advanced filters" at bounding box center [573, 149] width 631 height 34
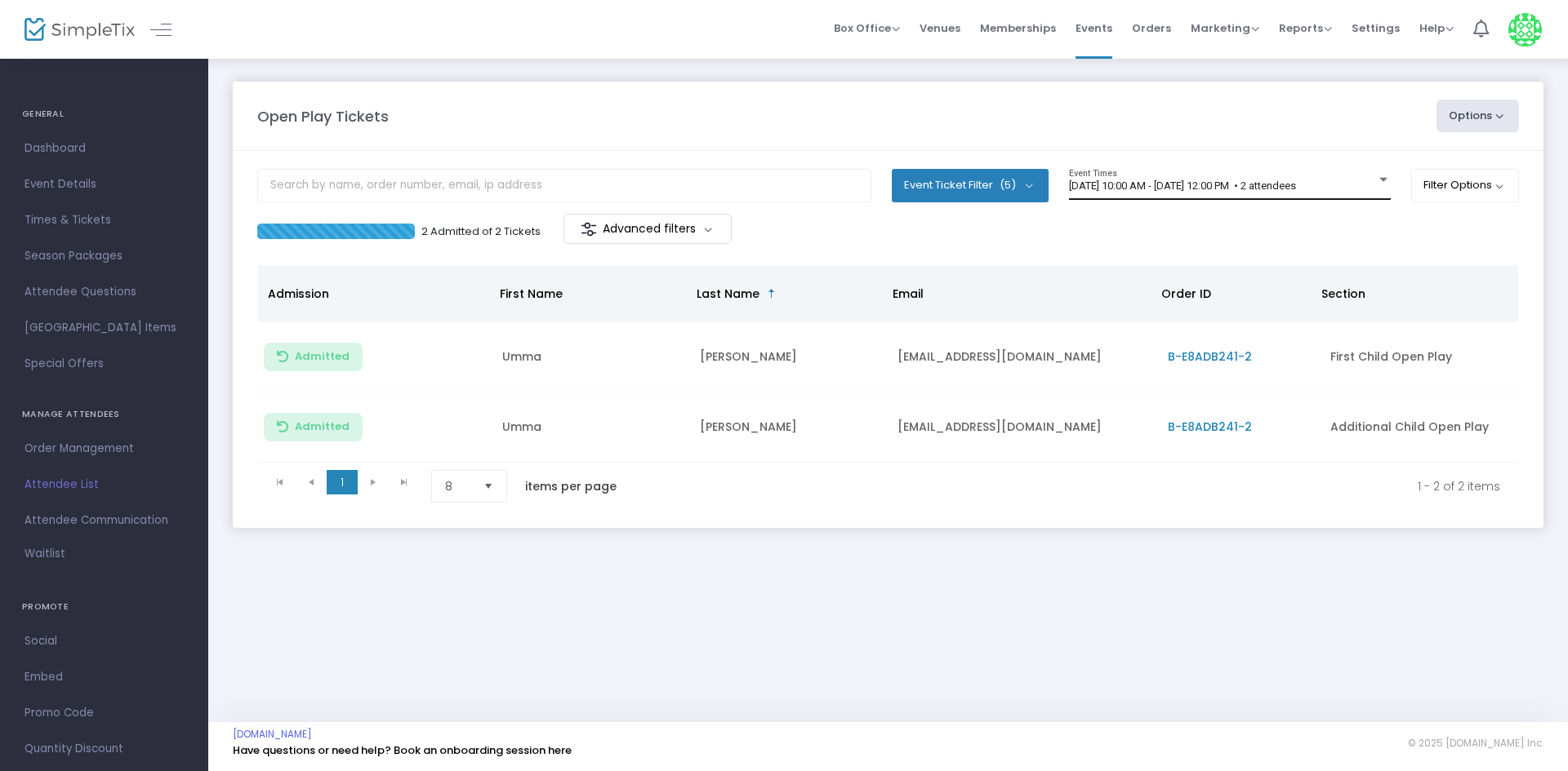
click at [1237, 171] on div "[DATE] 10:00 AM - [DATE] 12:00 PM • 2 attendees Event Times" at bounding box center [1229, 185] width 322 height 31
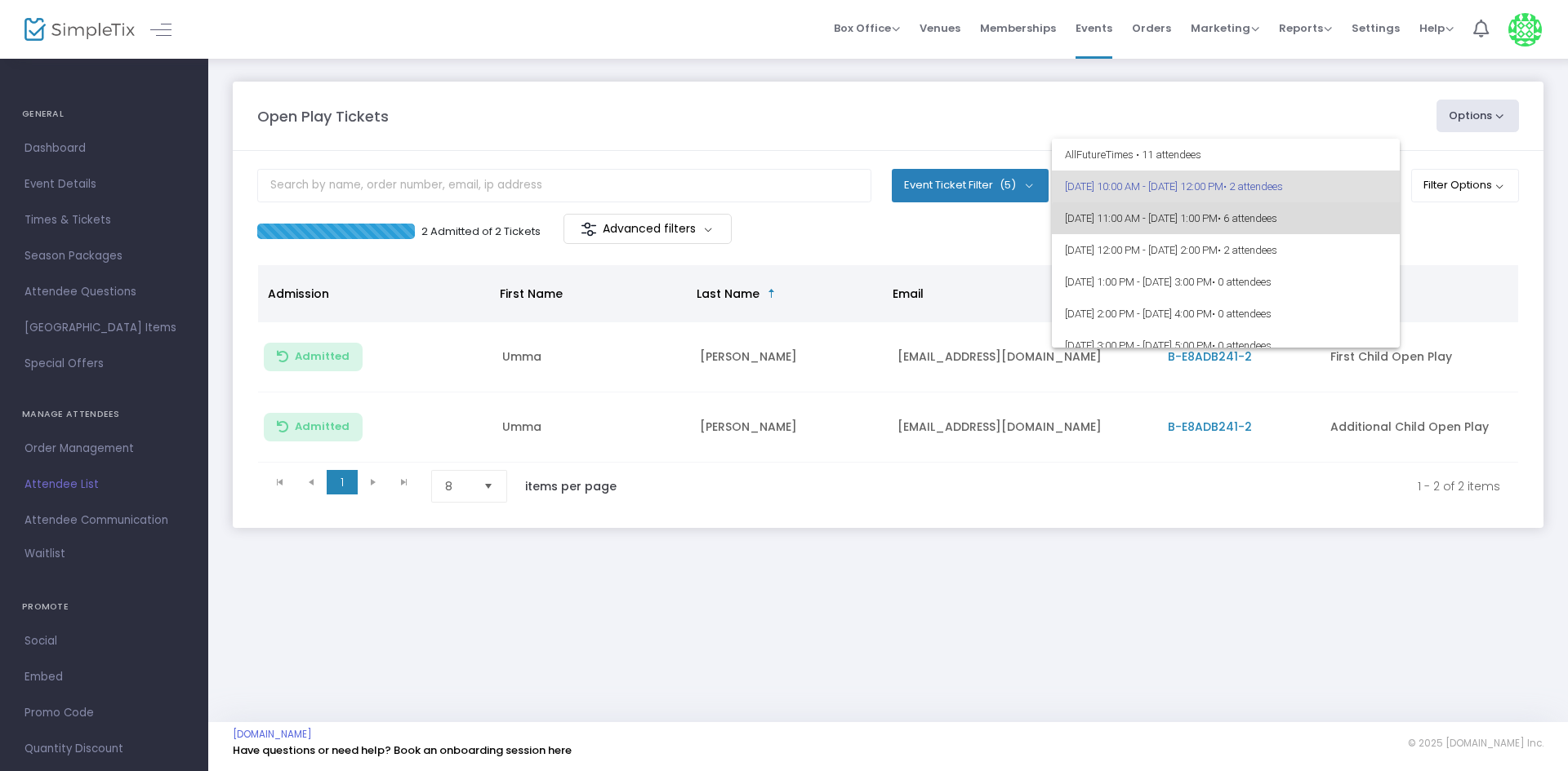
click at [1325, 226] on span "[DATE] 11:00 AM - [DATE] 1:00 PM • 6 attendees" at bounding box center [1225, 218] width 322 height 32
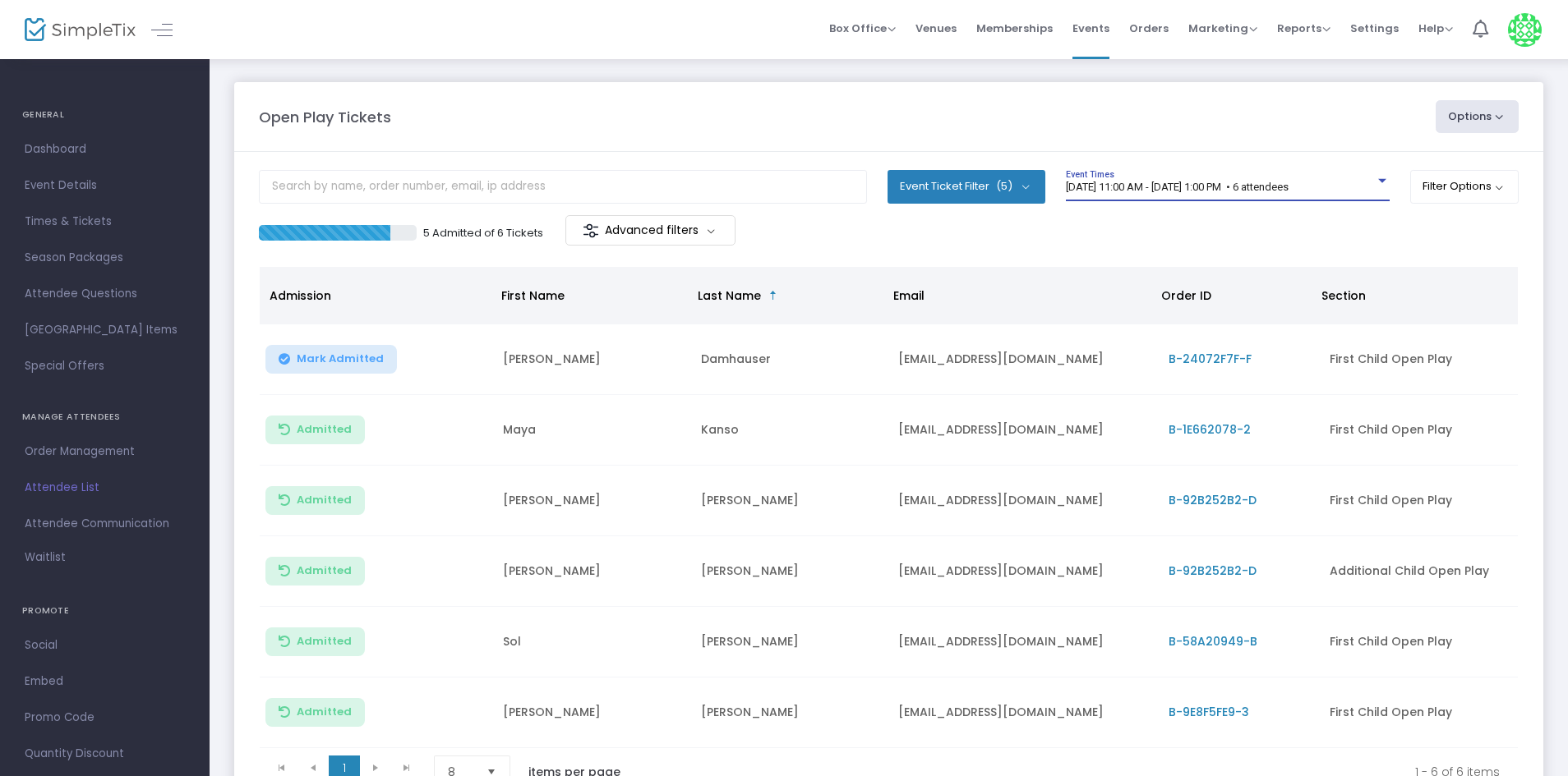
click at [1252, 187] on span "[DATE] 11:00 AM - [DATE] 1:00 PM • 6 attendees" at bounding box center [1176, 187] width 222 height 13
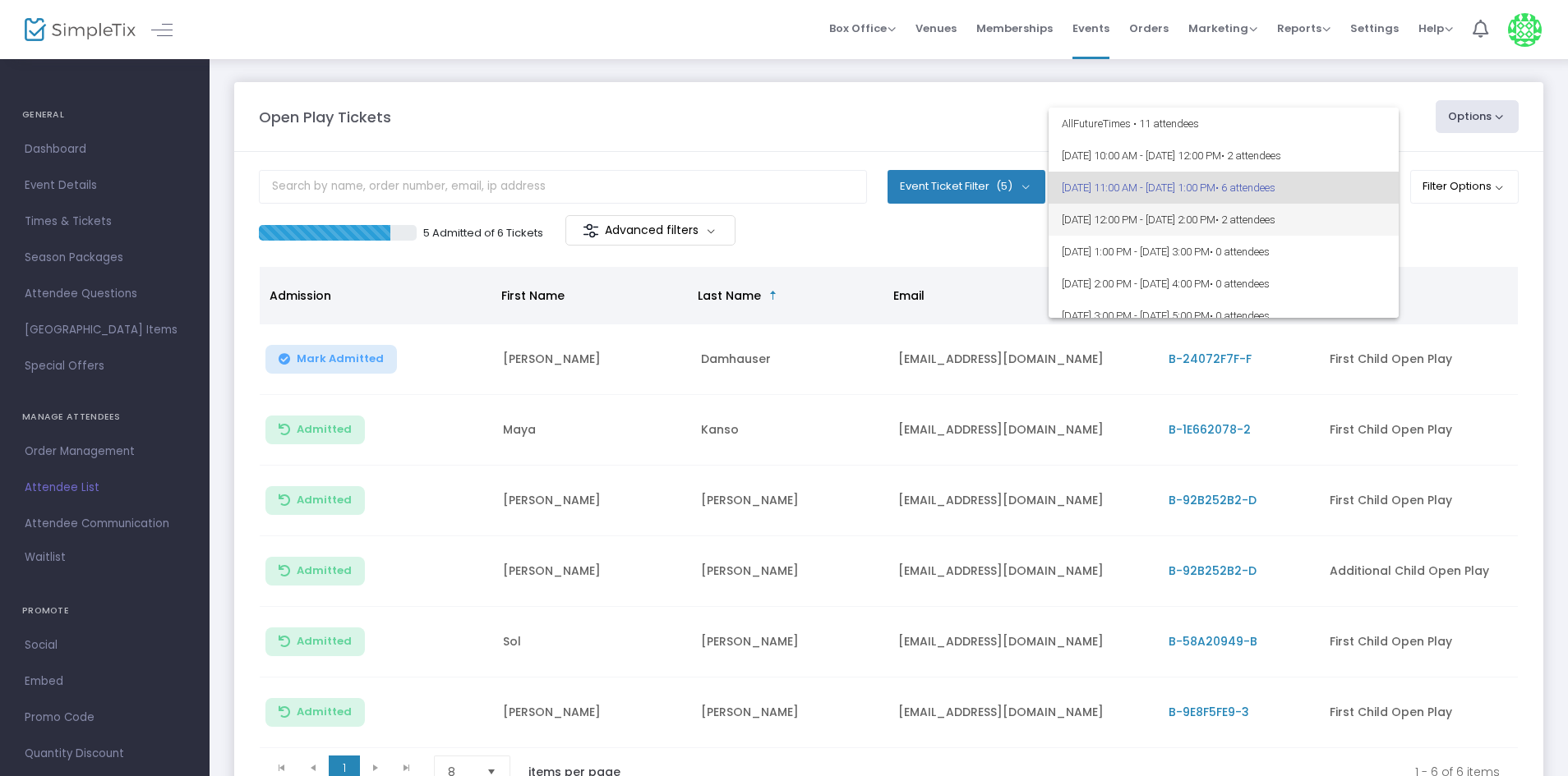
click at [1325, 226] on span "9/16/2025 @ 12:00 PM - 9/16/2025 @ 2:00 PM • 2 attendees" at bounding box center [1223, 219] width 324 height 32
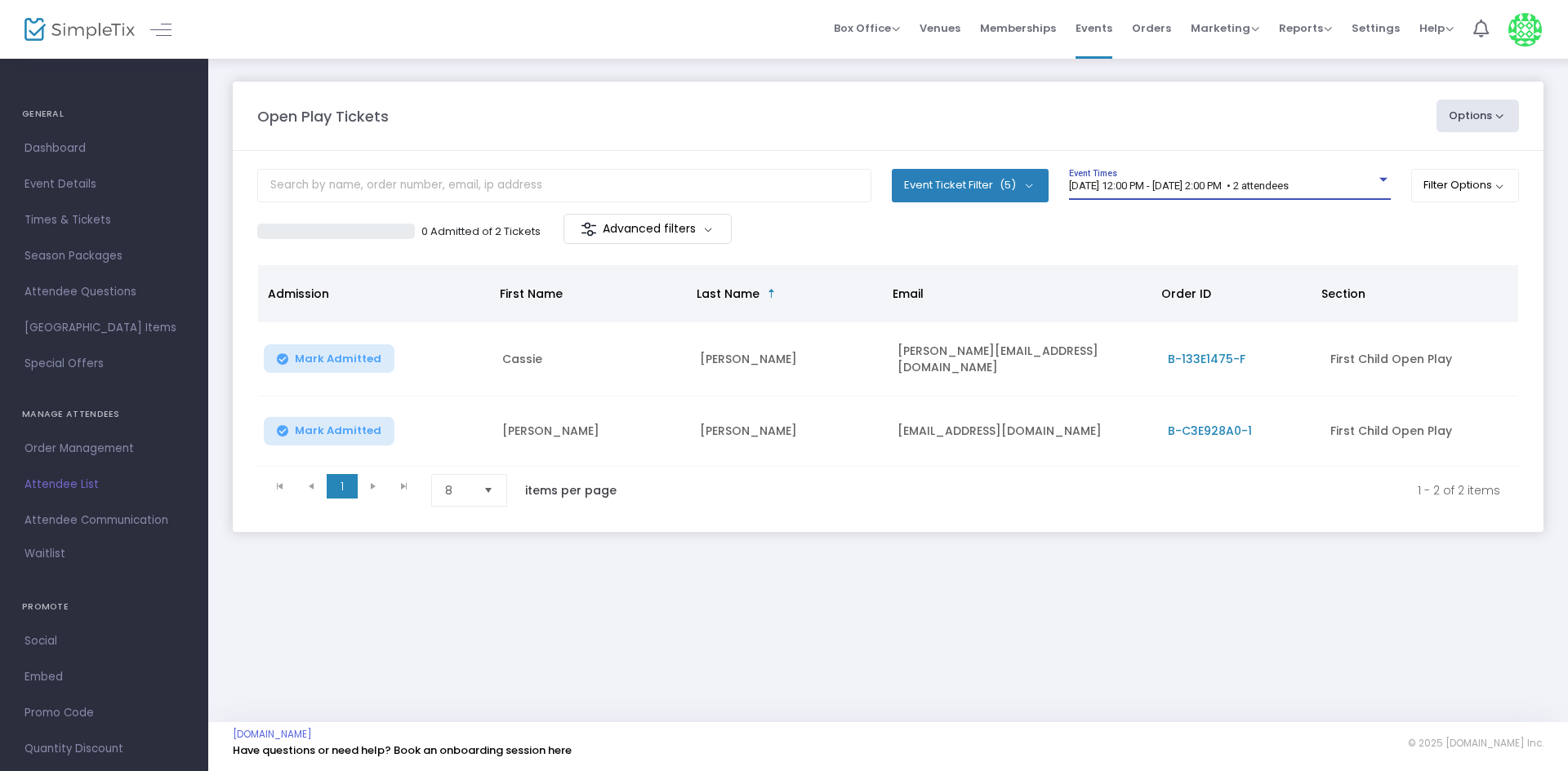
click at [1143, 186] on span "9/16/2025 @ 12:00 PM - 9/16/2025 @ 2:00 PM • 2 attendees" at bounding box center [1178, 186] width 220 height 13
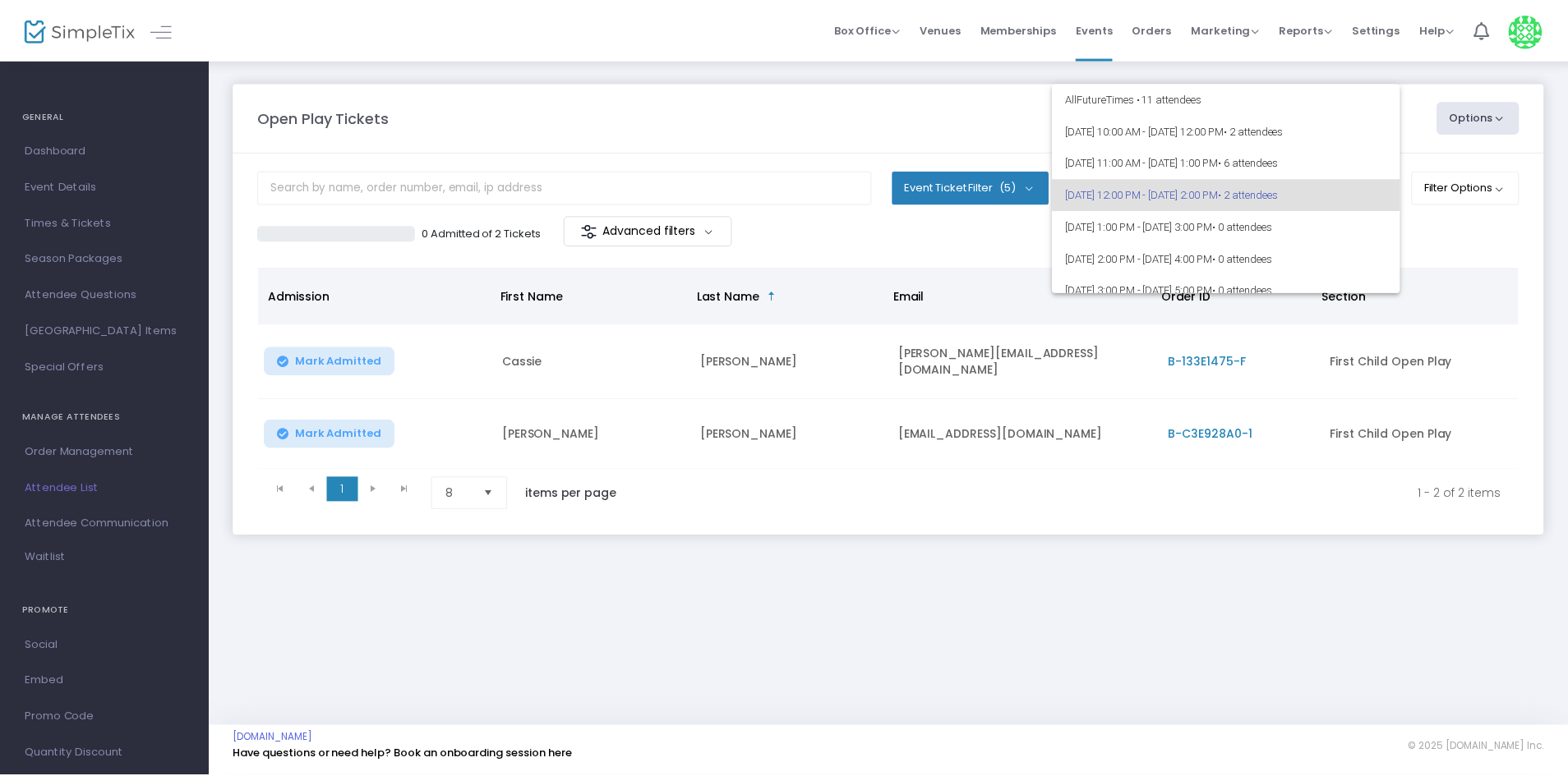
scroll to position [8, 0]
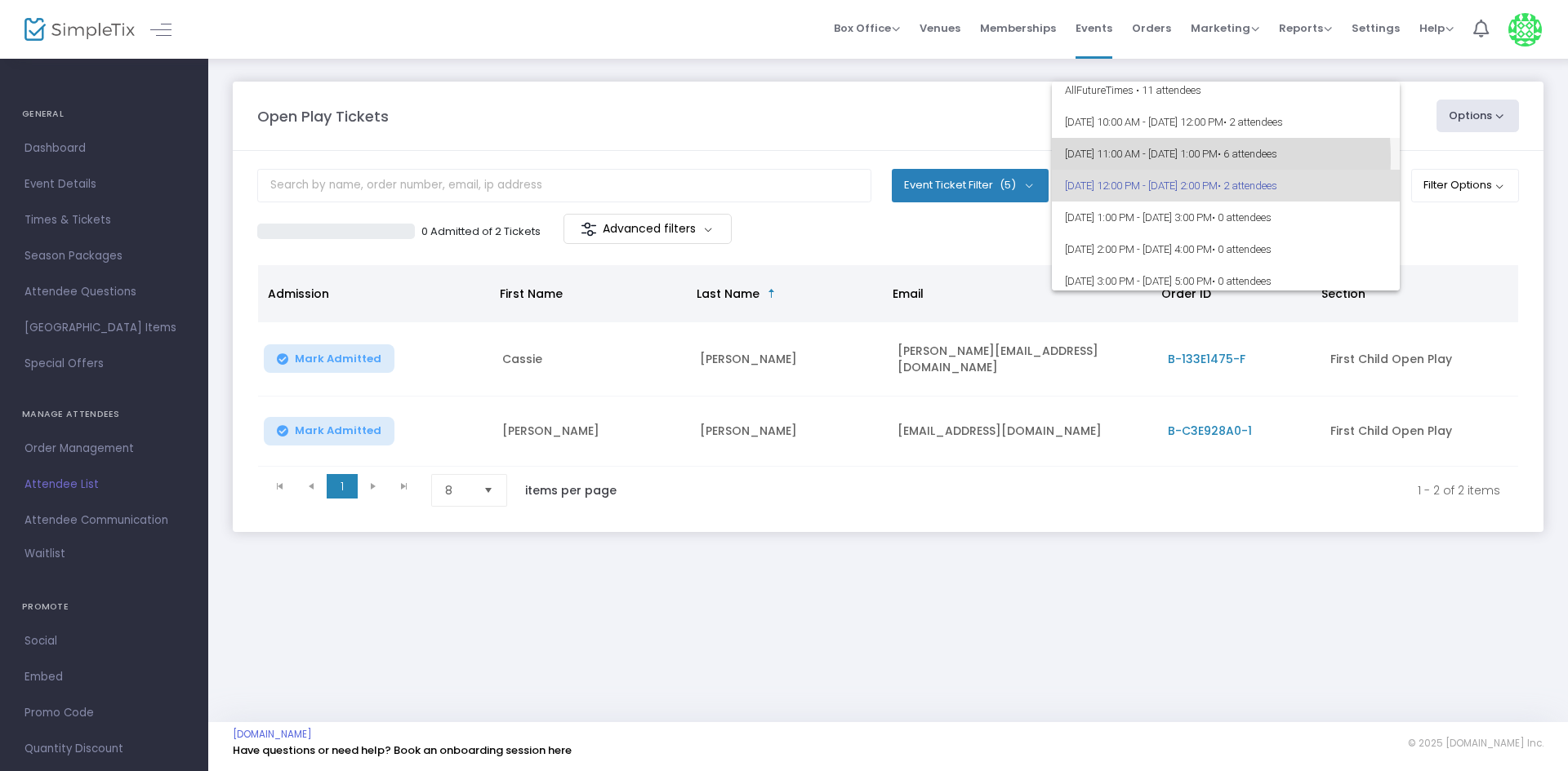
click at [1142, 157] on span "[DATE] 11:00 AM - [DATE] 1:00 PM • 6 attendees" at bounding box center [1225, 153] width 322 height 32
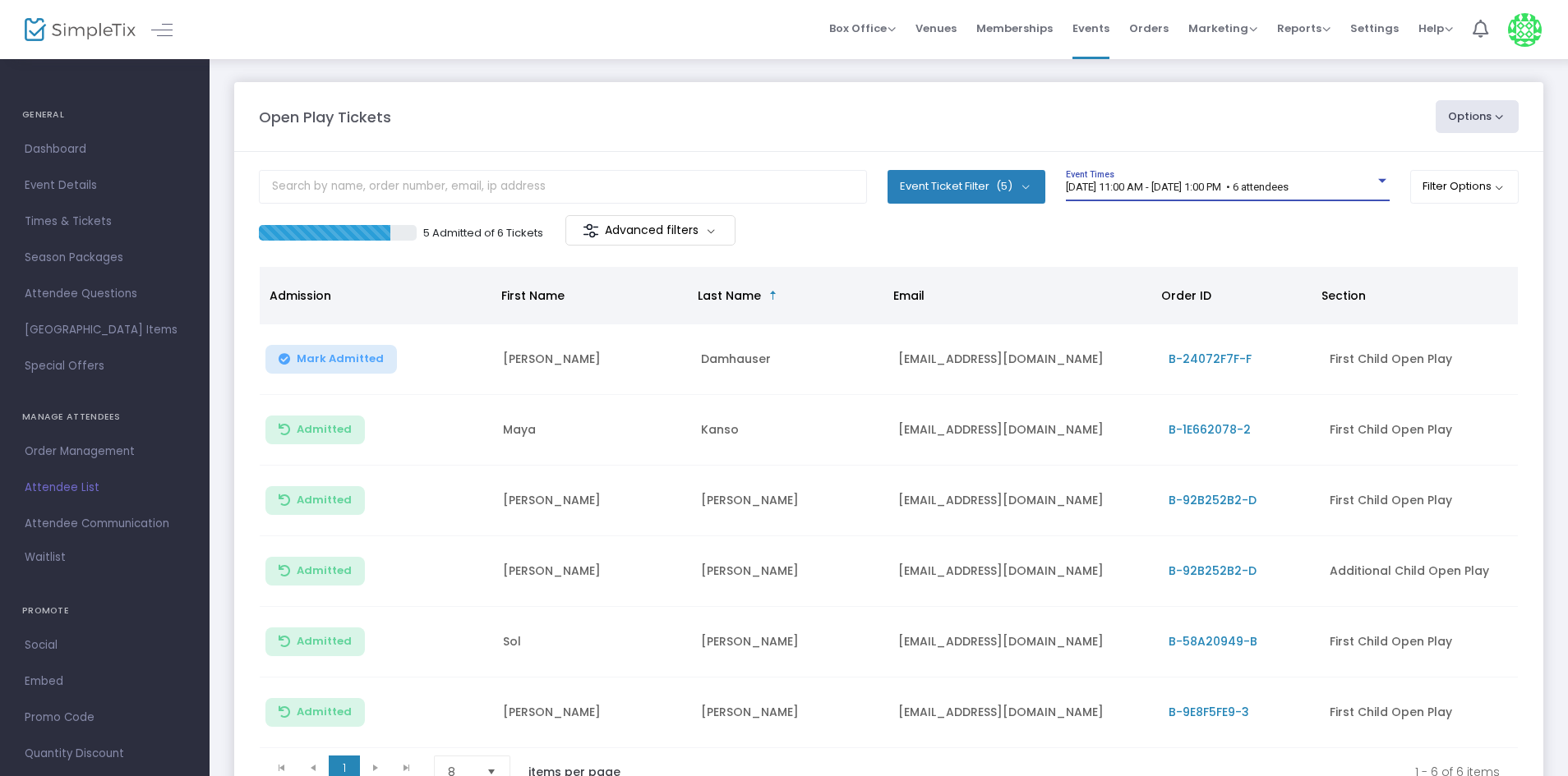
click at [991, 221] on div "5 Admitted of 6 Tickets Advanced filters" at bounding box center [888, 232] width 1259 height 34
click at [1235, 181] on span "[DATE] 11:00 AM - [DATE] 1:00 PM • 6 attendees" at bounding box center [1176, 187] width 222 height 13
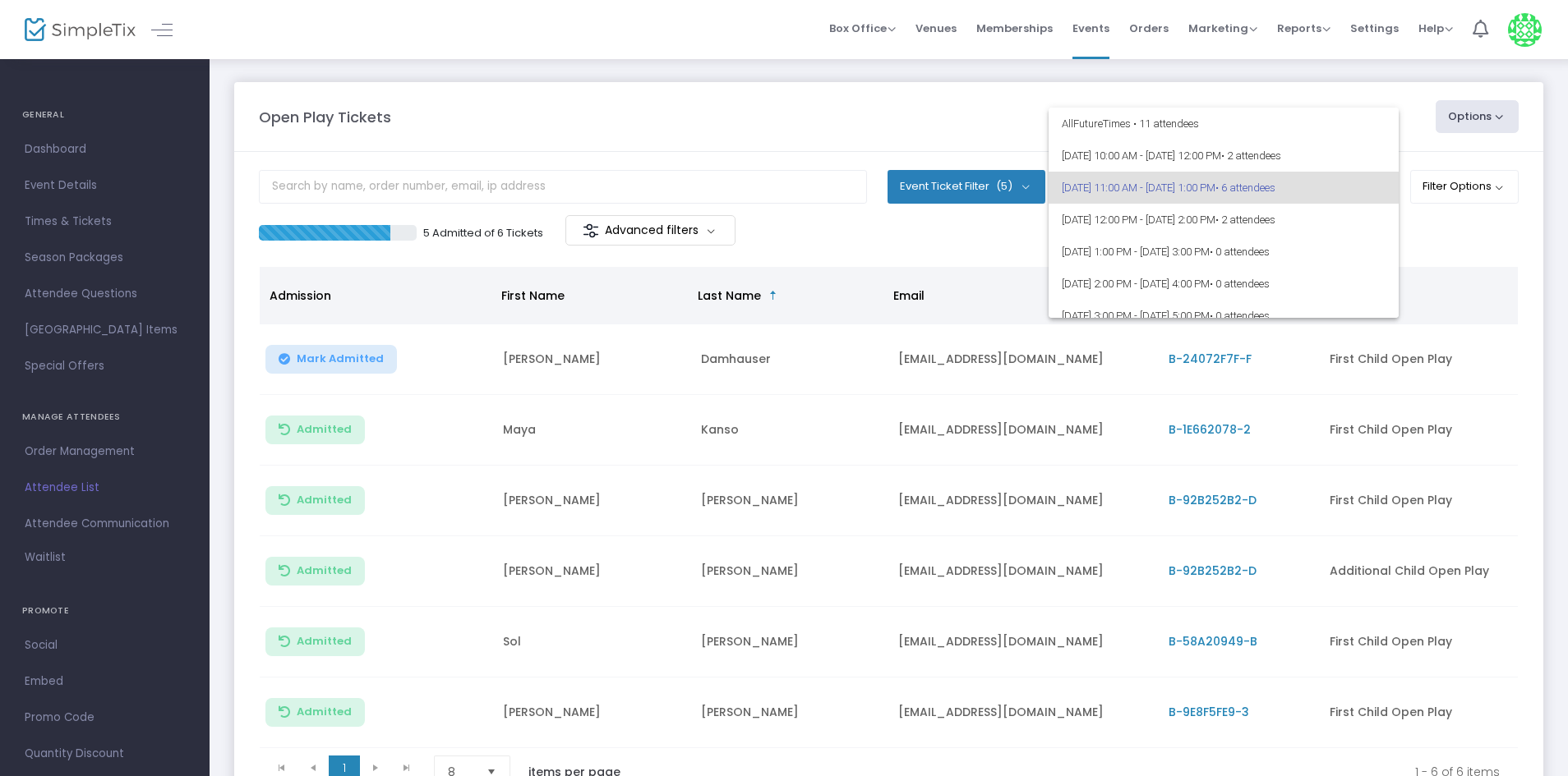
click at [1427, 246] on div at bounding box center [784, 388] width 1568 height 776
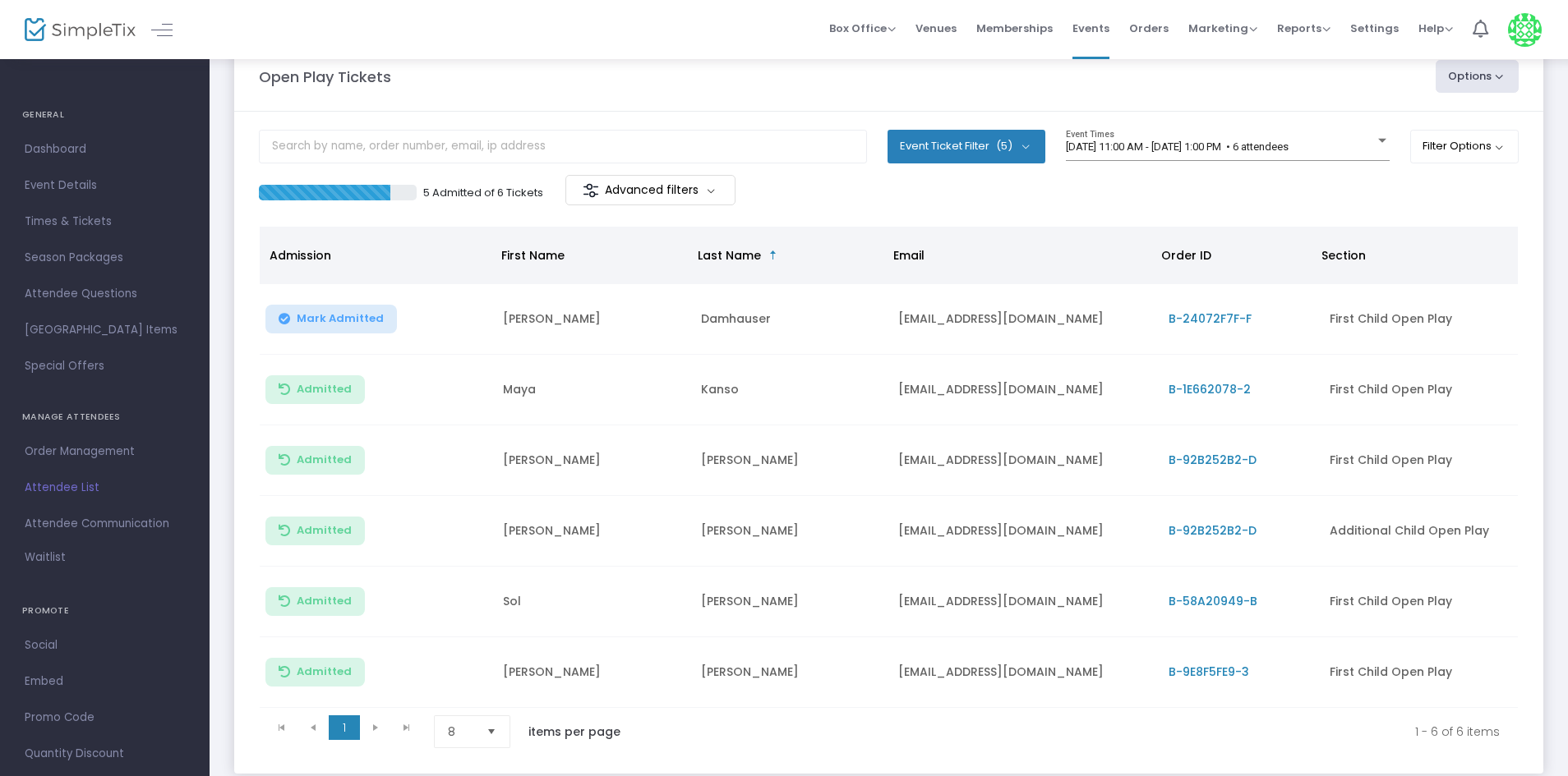
scroll to position [0, 0]
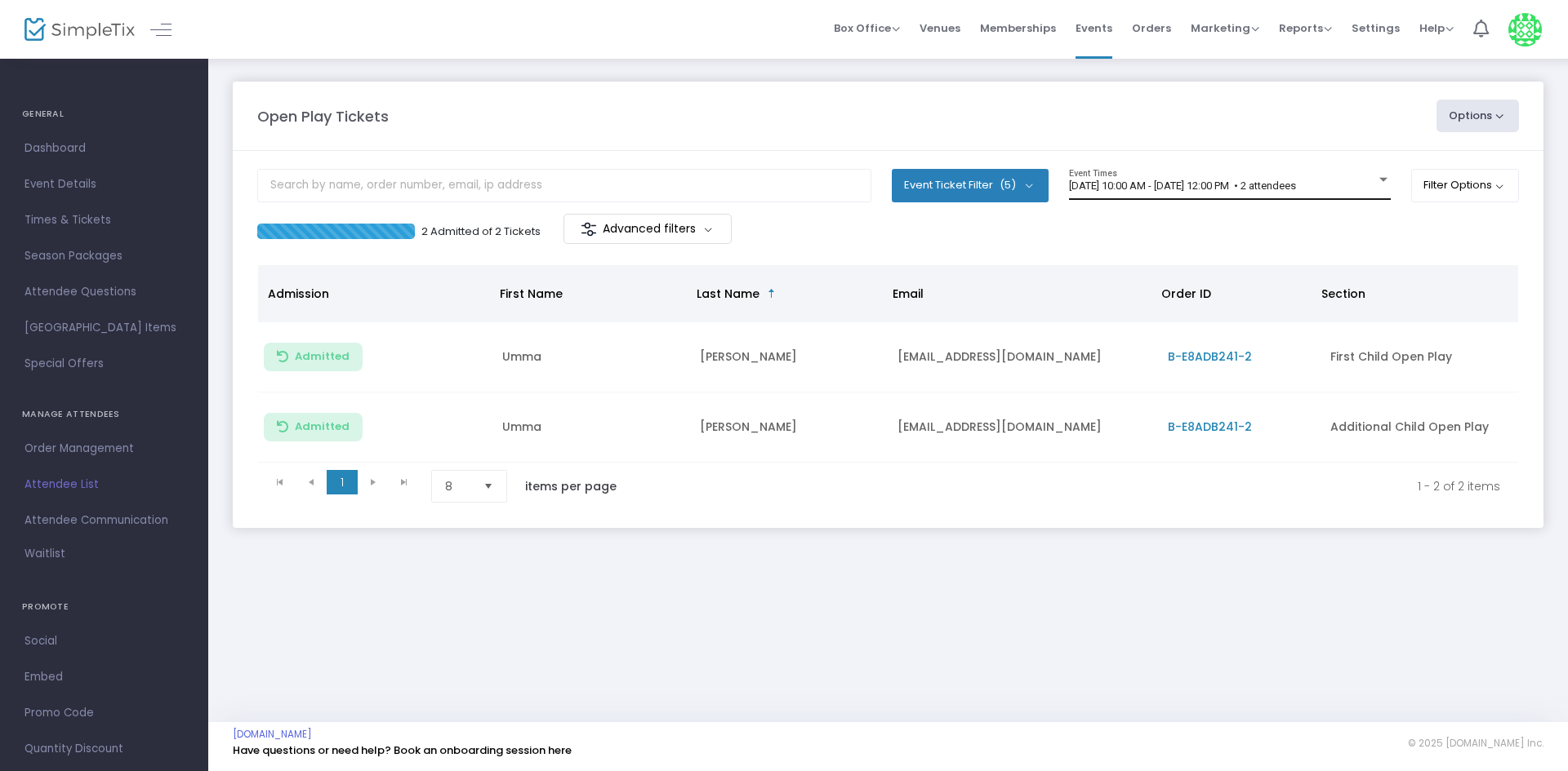
click at [1160, 186] on span "[DATE] 10:00 AM - [DATE] 12:00 PM • 2 attendees" at bounding box center [1182, 186] width 227 height 13
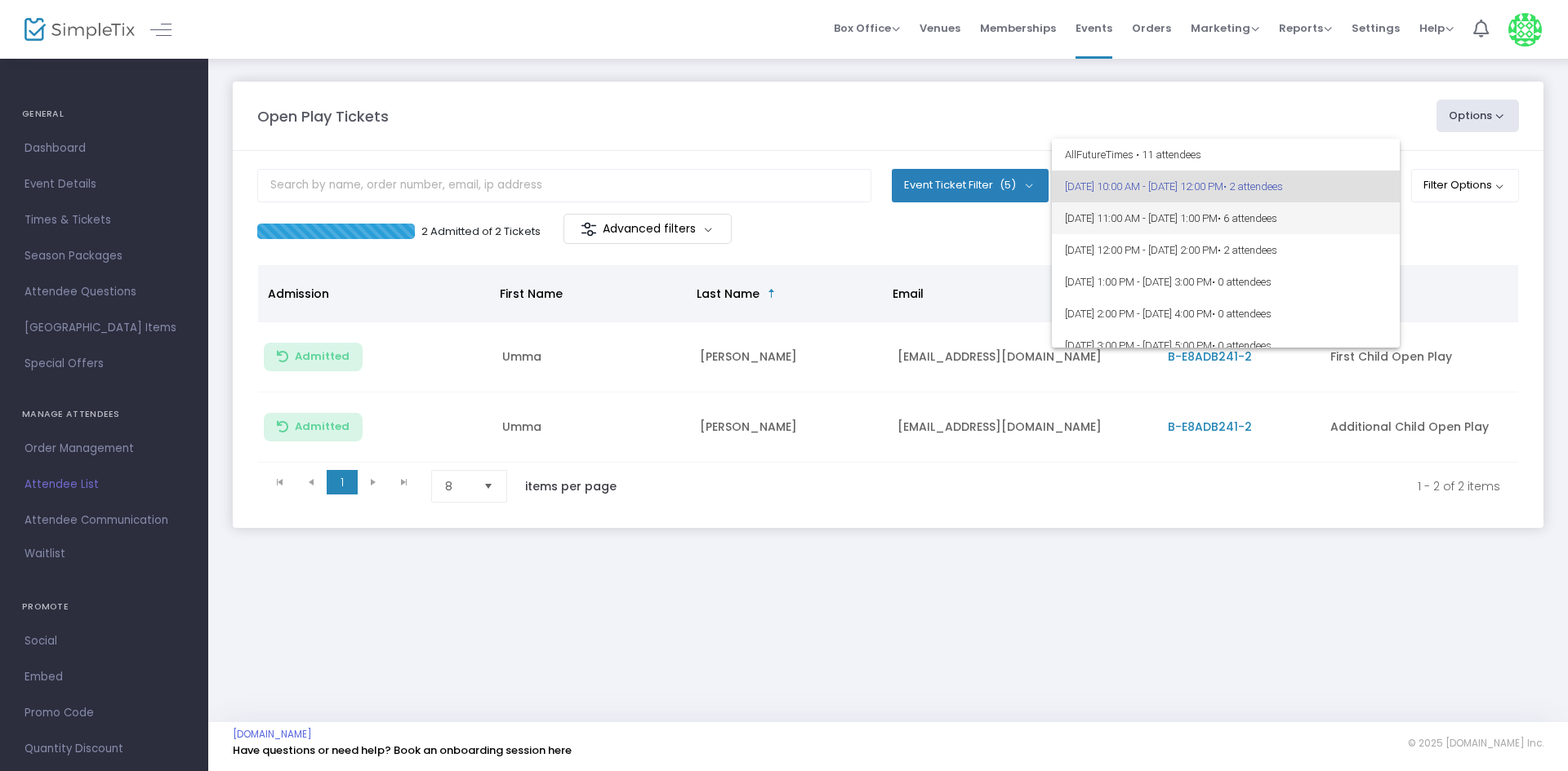
click at [1277, 224] on span "• 6 attendees" at bounding box center [1246, 218] width 60 height 13
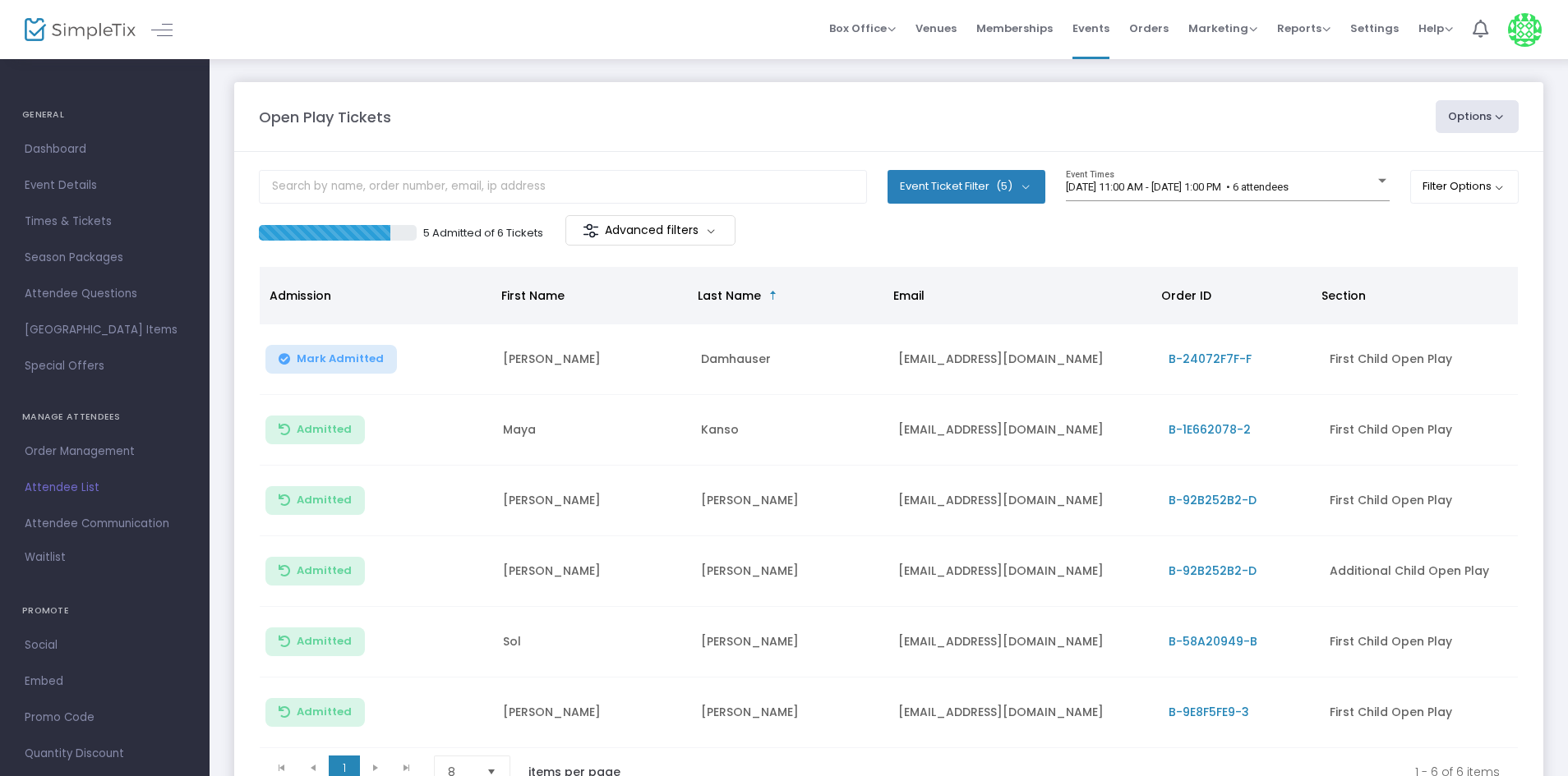
click at [1146, 232] on div "5 Admitted of 6 Tickets Advanced filters" at bounding box center [888, 232] width 1259 height 34
click at [808, 242] on div "5 Admitted of 6 Tickets Advanced filters" at bounding box center [573, 232] width 631 height 34
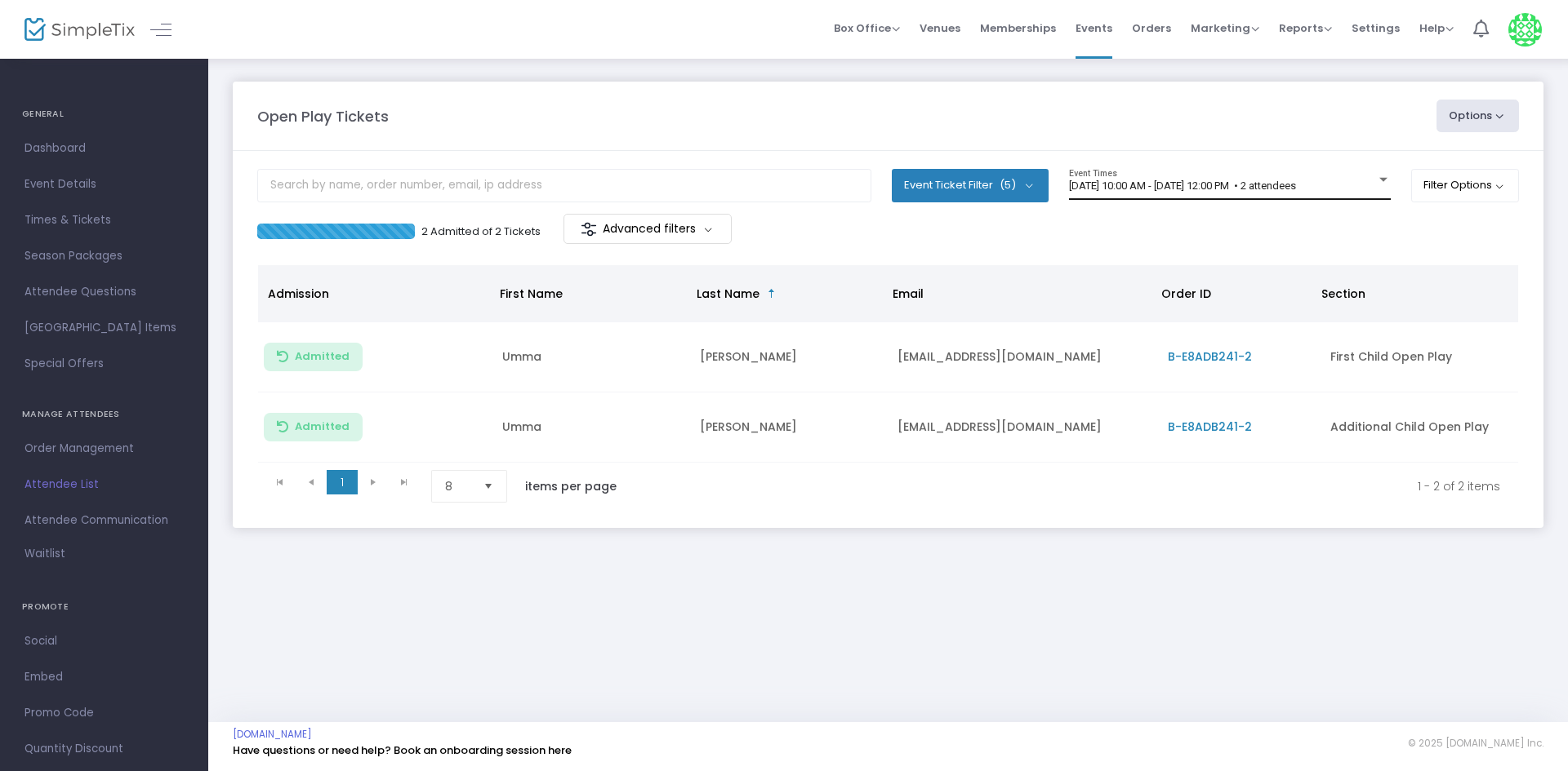
click at [1198, 184] on span "[DATE] 10:00 AM - [DATE] 12:00 PM • 2 attendees" at bounding box center [1182, 186] width 227 height 13
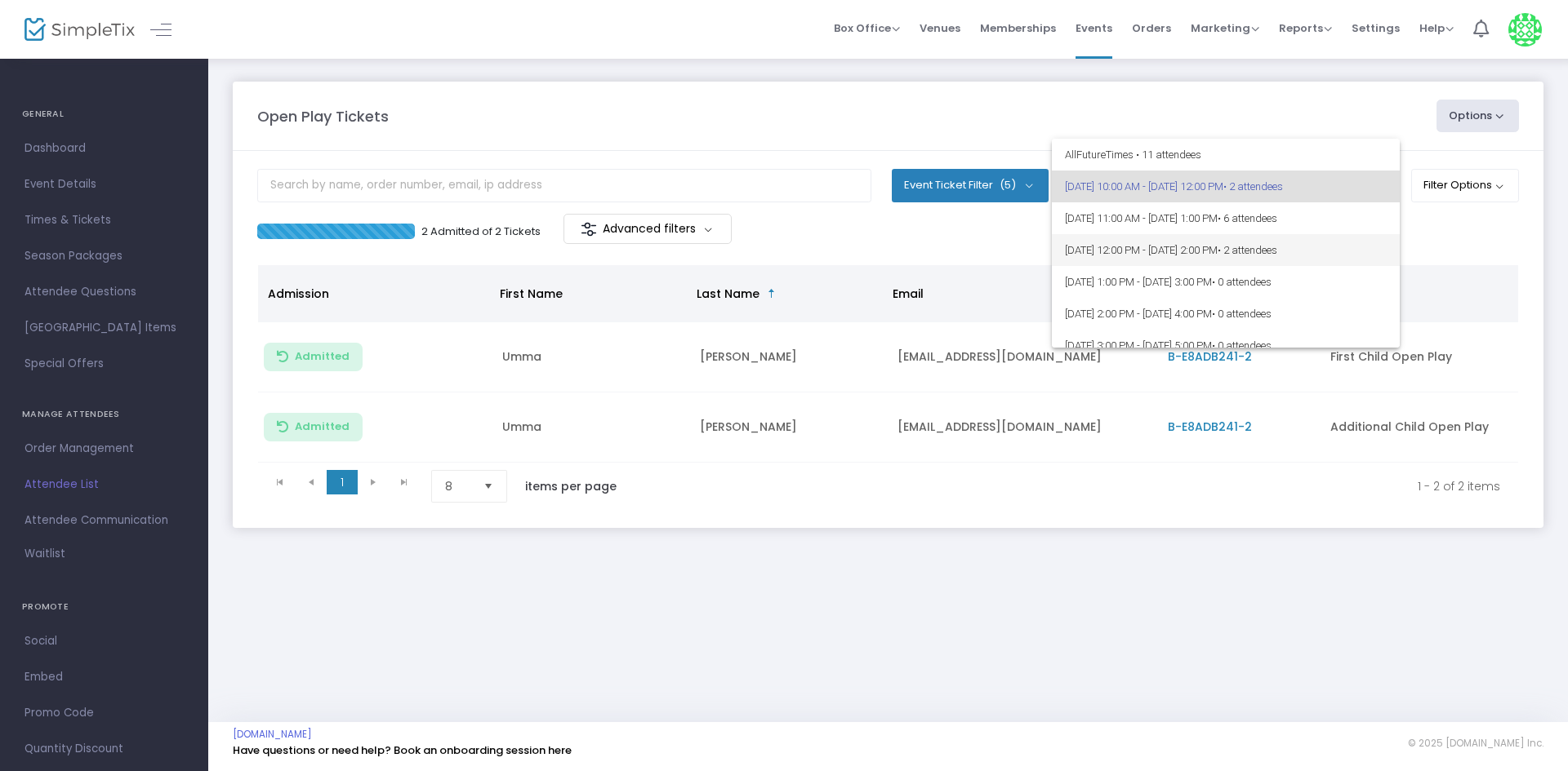
click at [1099, 250] on span "9/16/2025 @ 12:00 PM - 9/16/2025 @ 2:00 PM • 2 attendees" at bounding box center [1225, 250] width 322 height 32
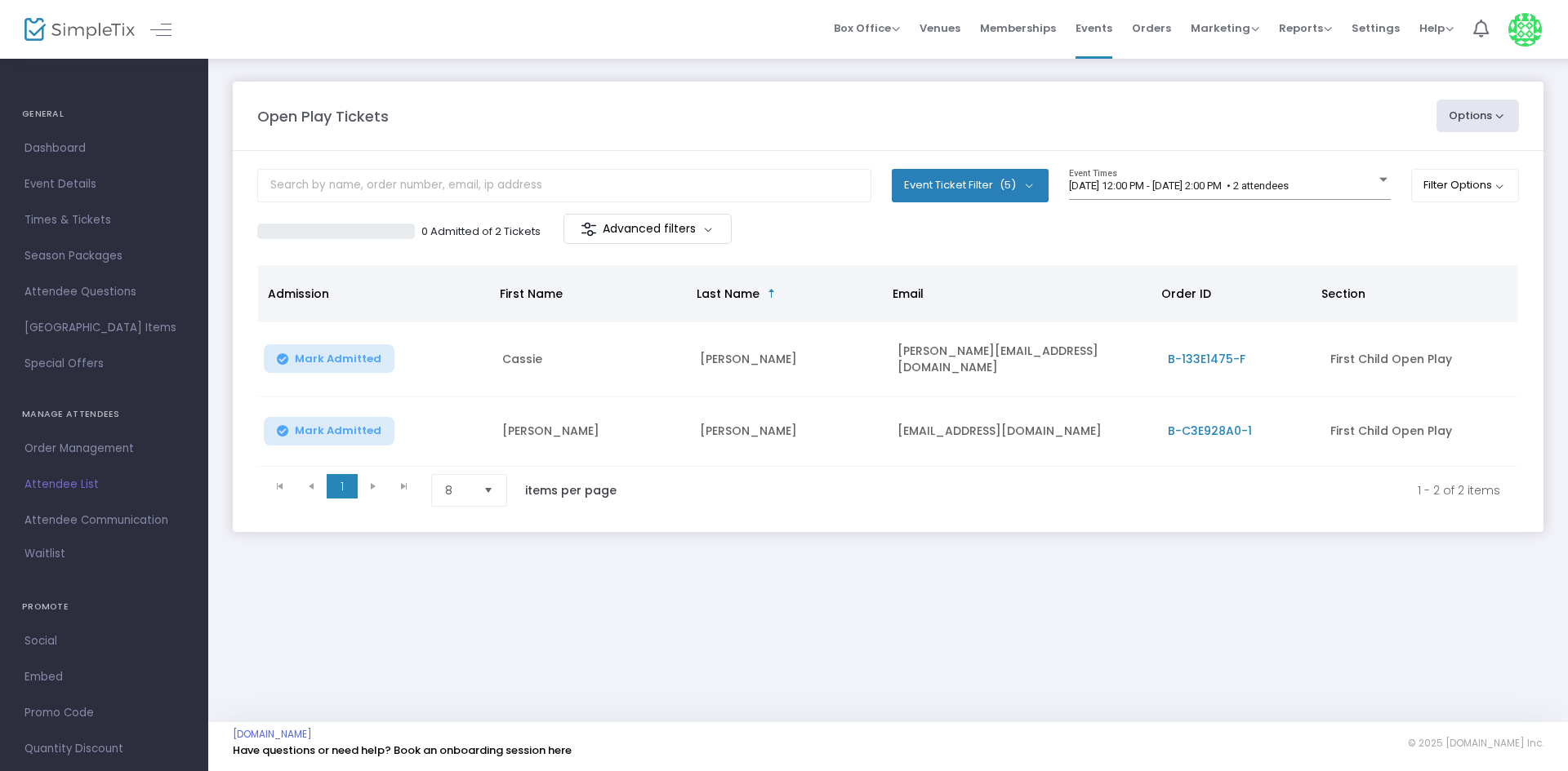
click at [1104, 247] on div "0 Admitted of 2 Tickets Advanced filters" at bounding box center [888, 231] width 1262 height 34
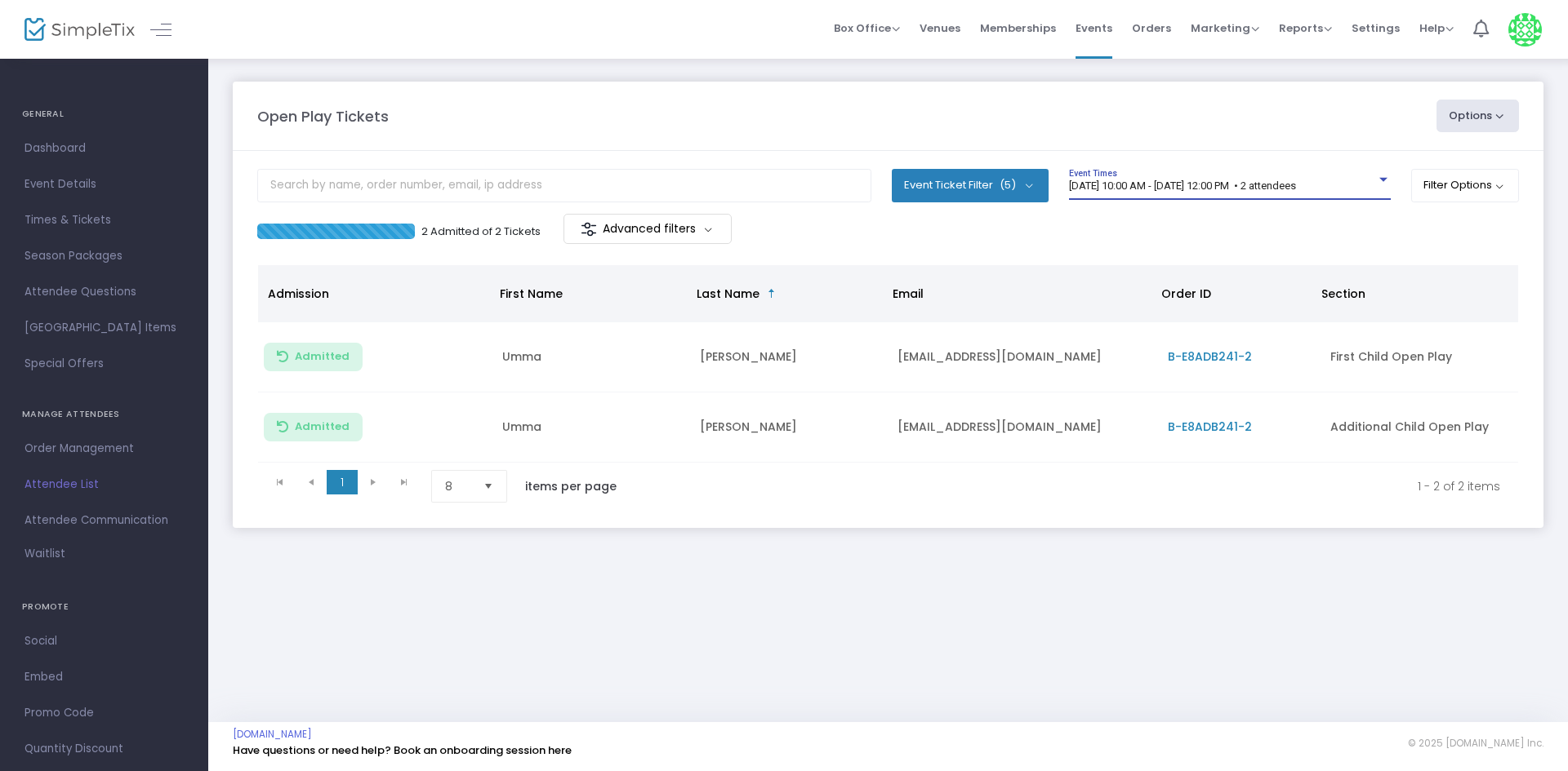
click at [1202, 191] on span "[DATE] 10:00 AM - [DATE] 12:00 PM • 2 attendees" at bounding box center [1182, 186] width 227 height 13
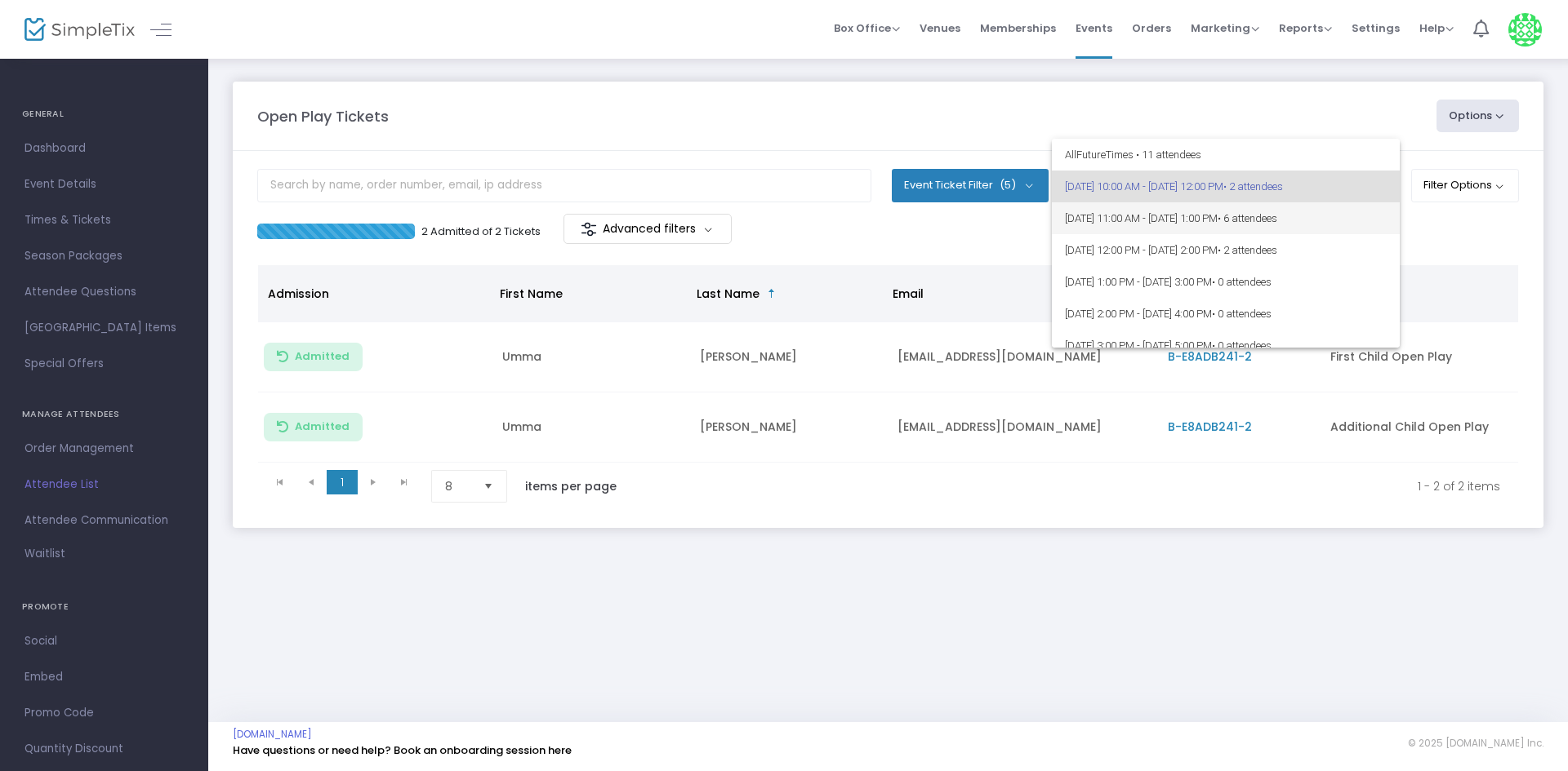
click at [1151, 216] on span "[DATE] 11:00 AM - [DATE] 1:00 PM • 6 attendees" at bounding box center [1225, 218] width 322 height 32
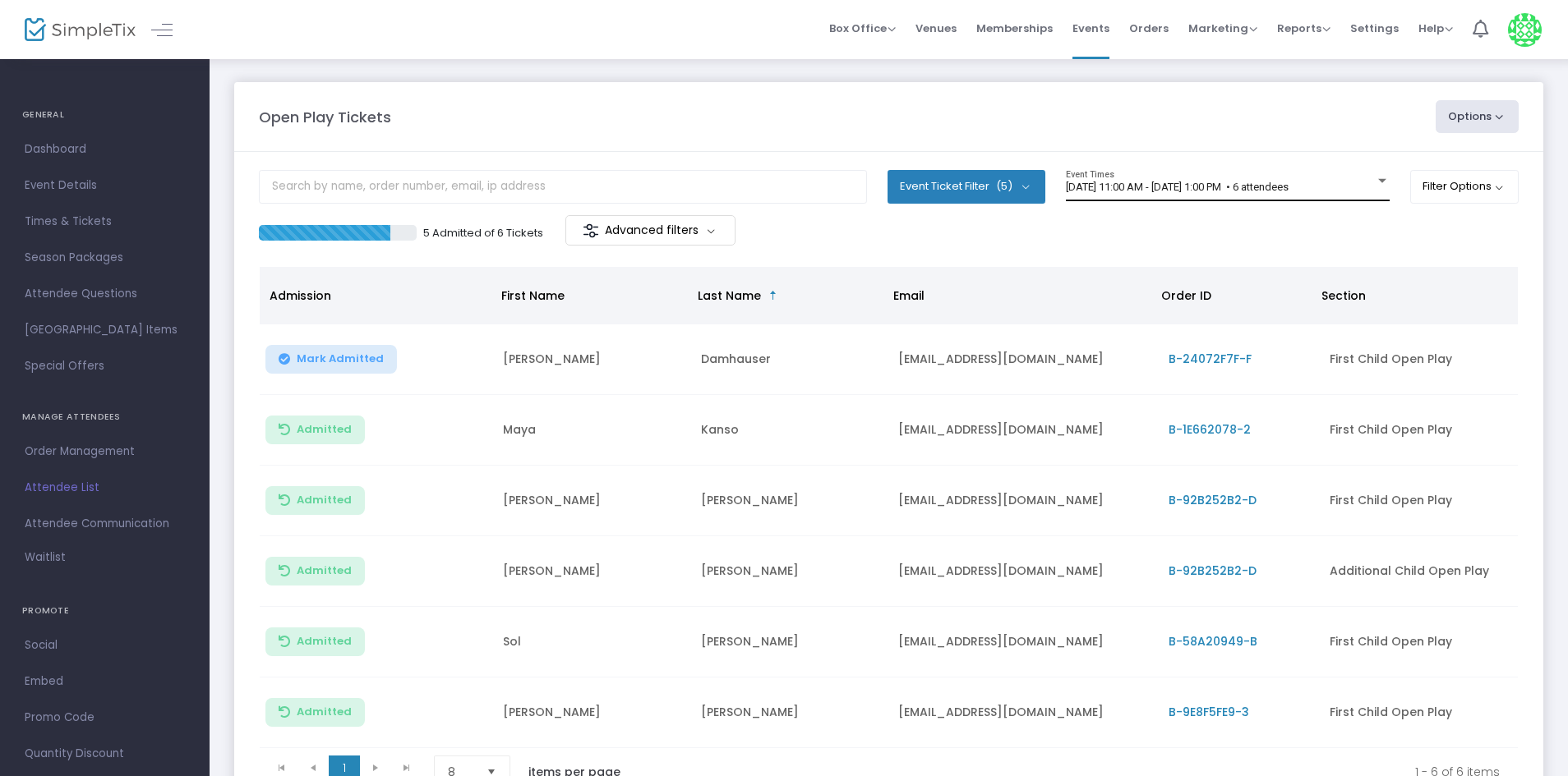
click at [1205, 178] on div "9/16/2025 @ 11:00 AM - 9/16/2025 @ 1:00 PM • 6 attendees Event Times" at bounding box center [1227, 186] width 324 height 31
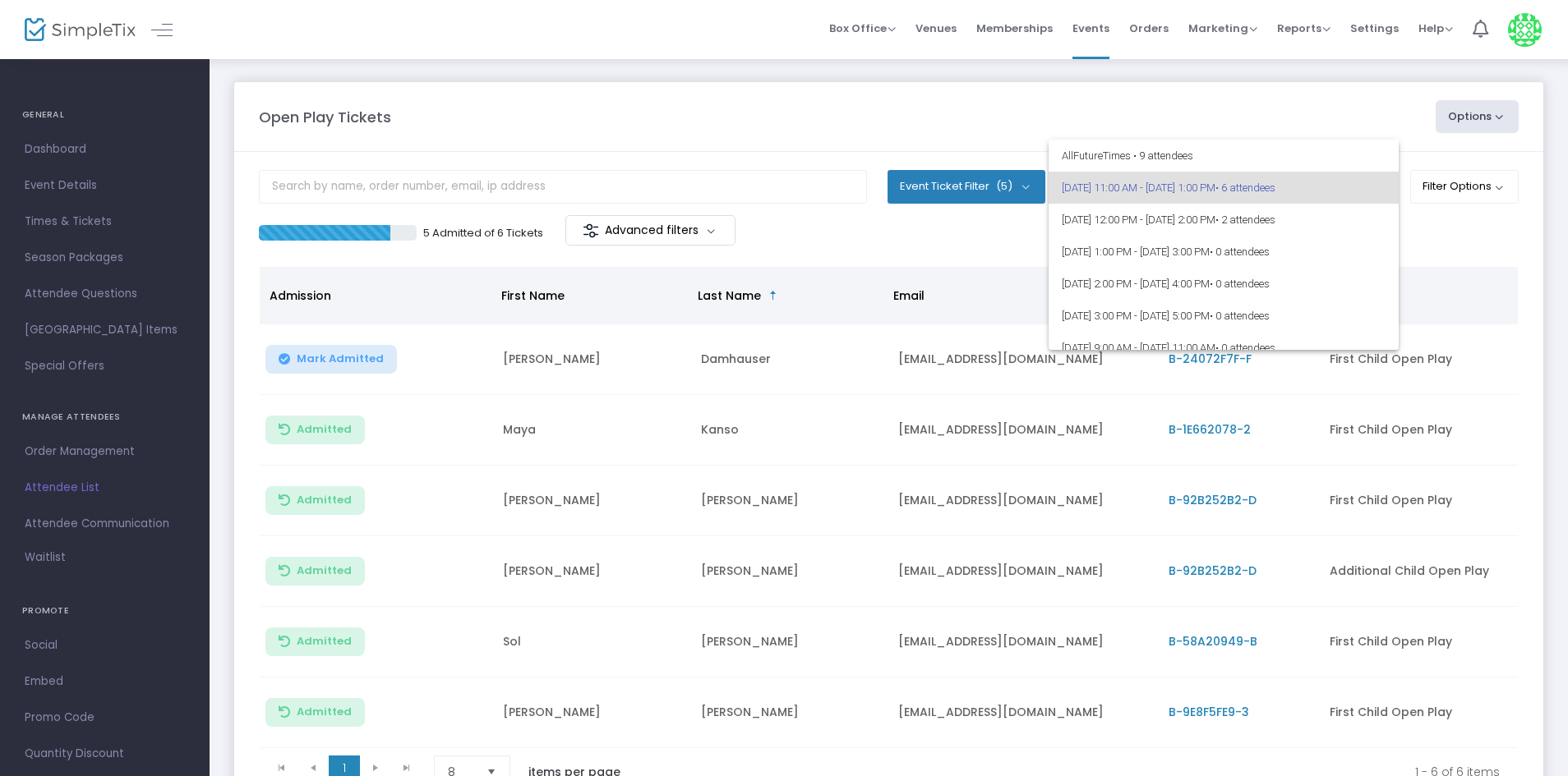
click at [1124, 91] on div at bounding box center [784, 388] width 1568 height 776
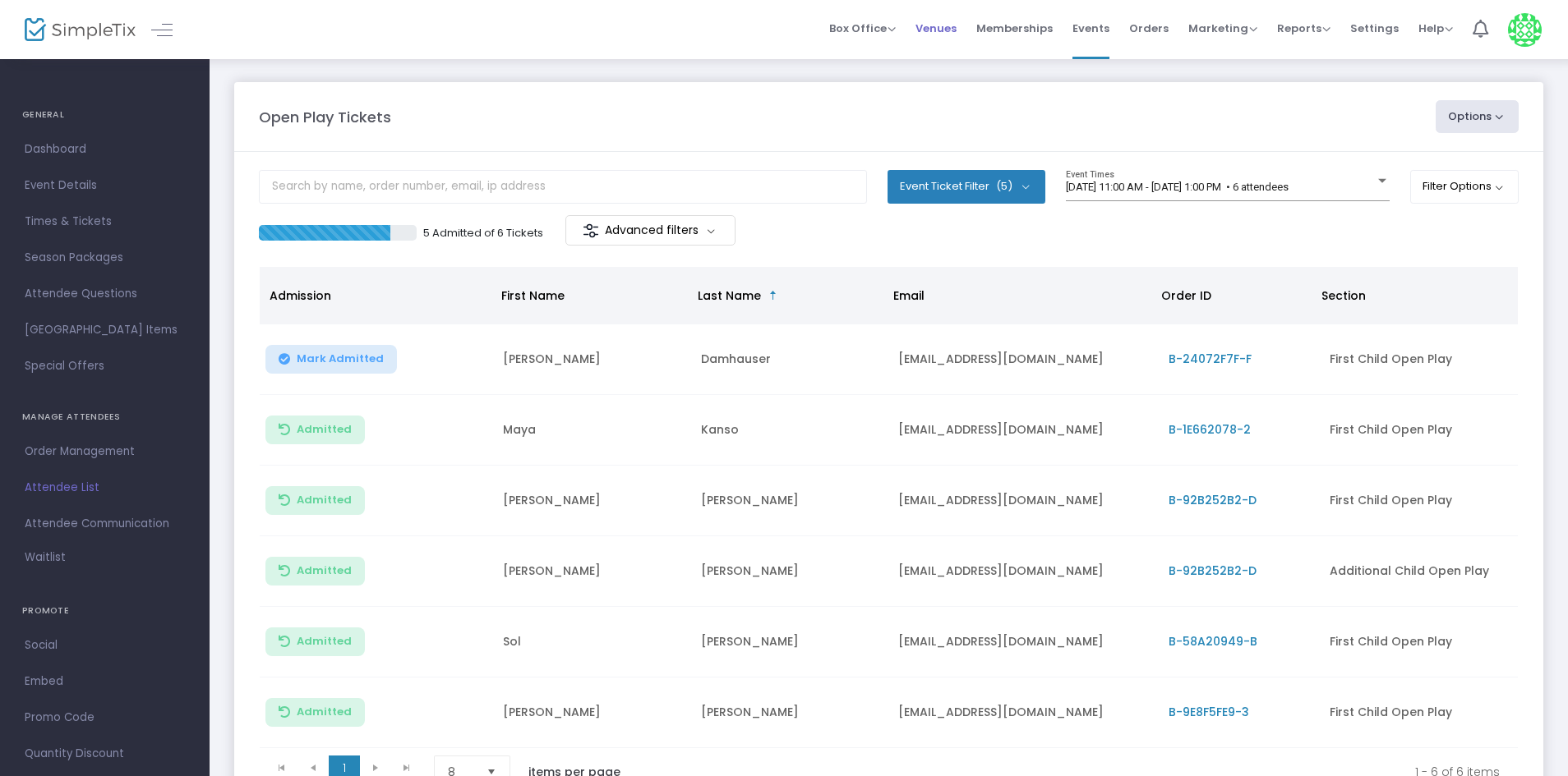
click at [966, 25] on li "Venues" at bounding box center [935, 30] width 61 height 59
click at [986, 28] on span "Memberships" at bounding box center [1014, 29] width 77 height 42
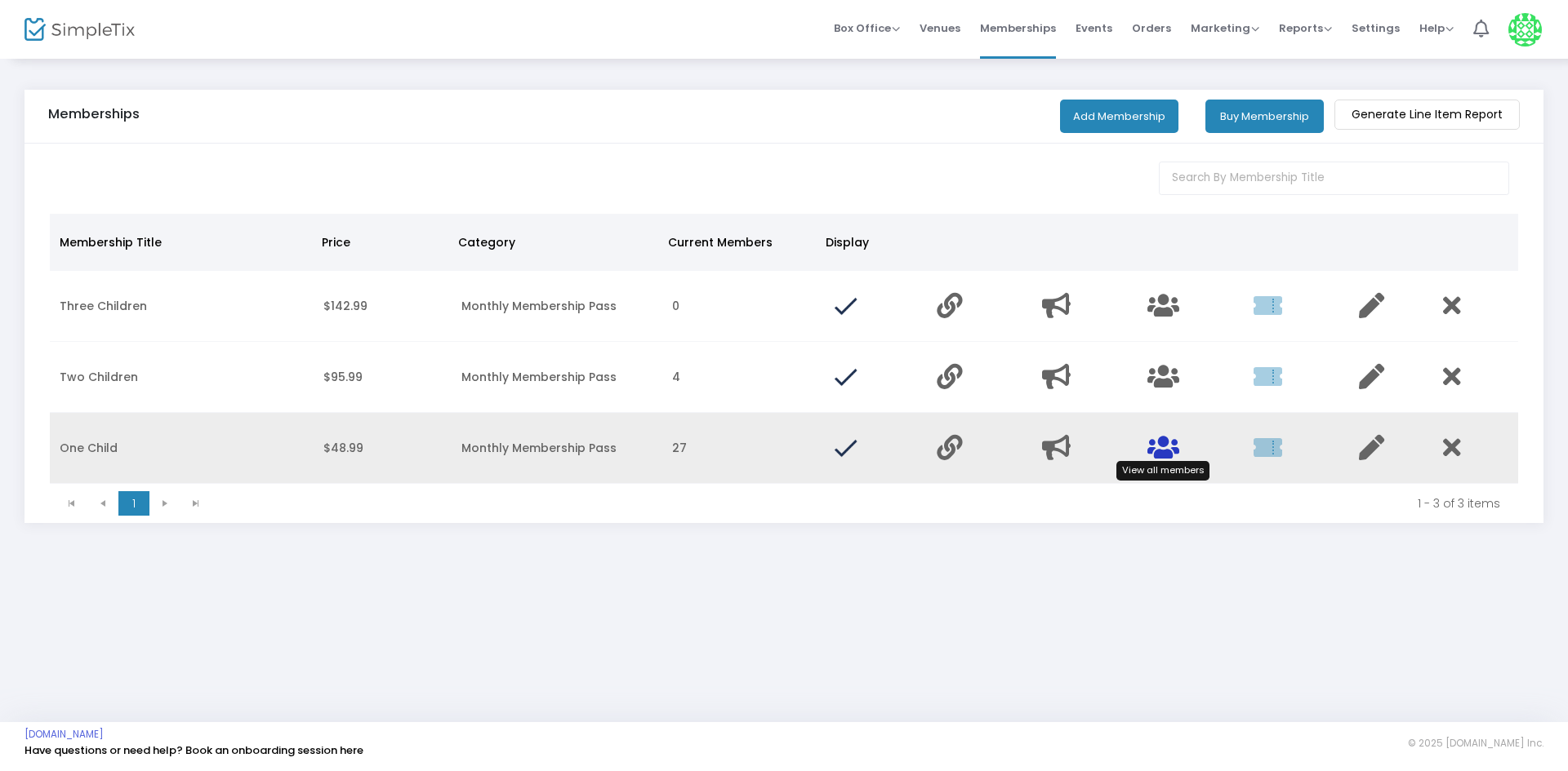
click at [1162, 450] on icon "Data table" at bounding box center [1163, 448] width 32 height 25
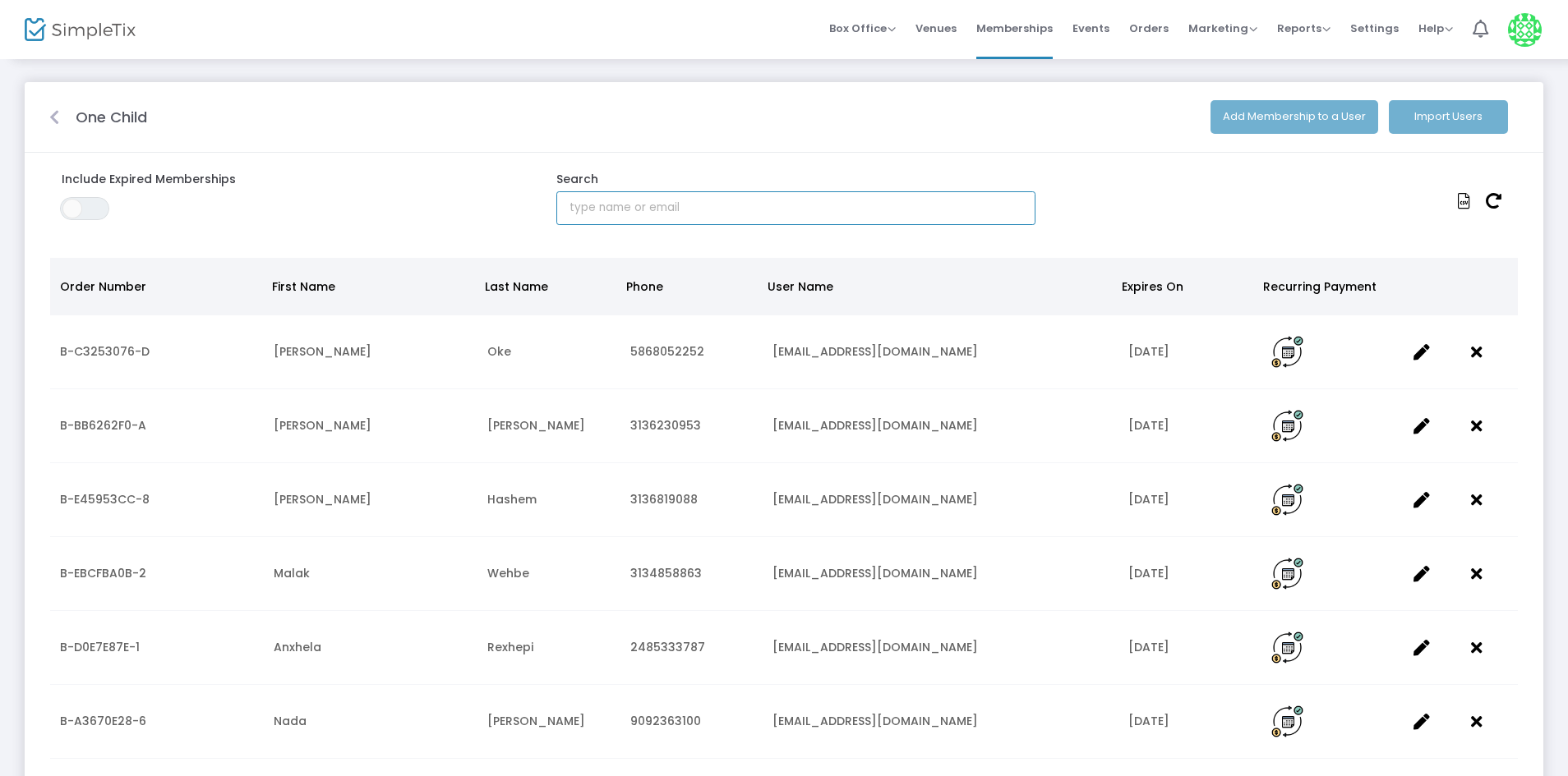
click at [614, 207] on input "text" at bounding box center [795, 209] width 479 height 33
type input "humaira"
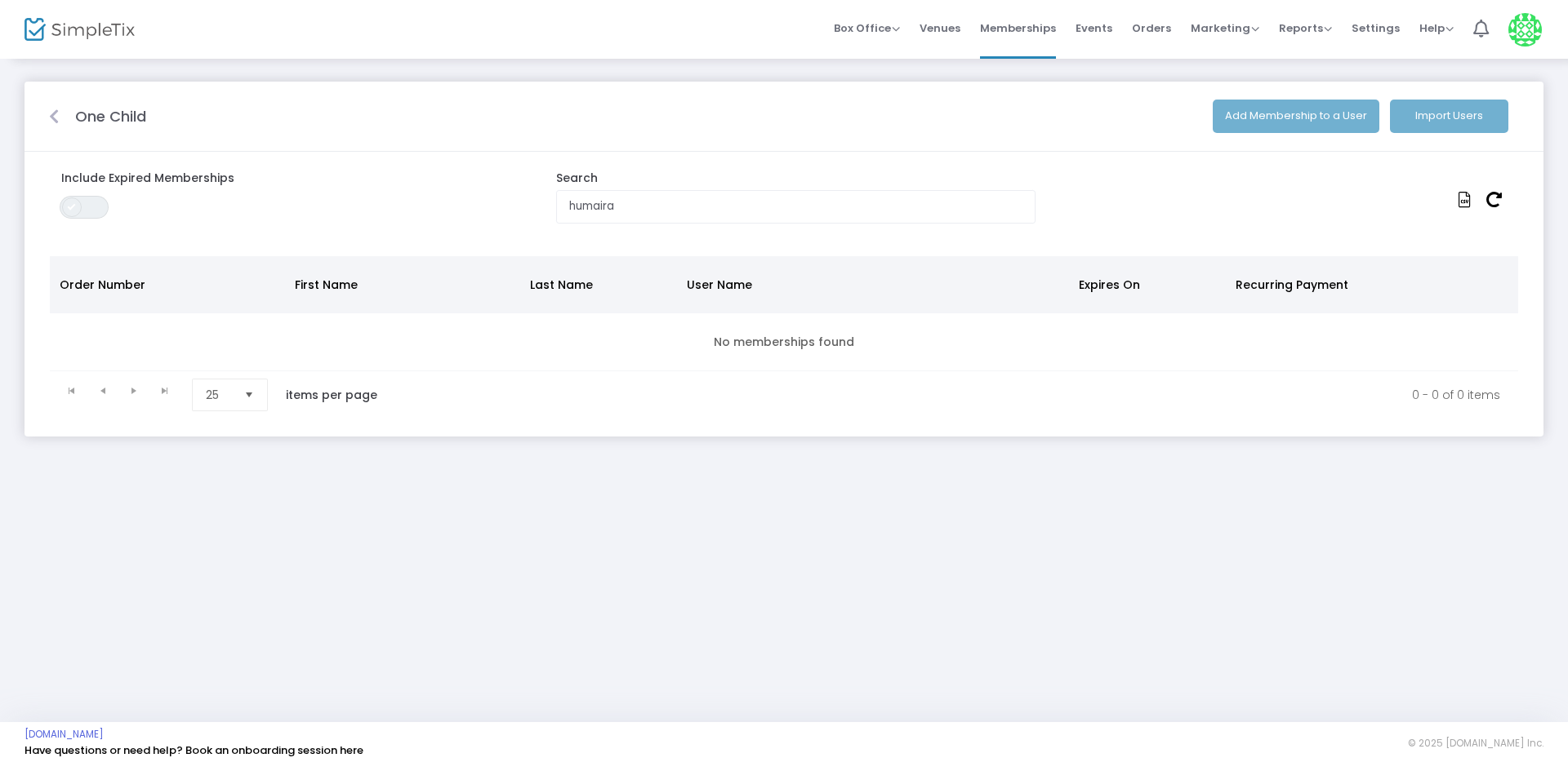
click at [74, 211] on span at bounding box center [71, 207] width 20 height 20
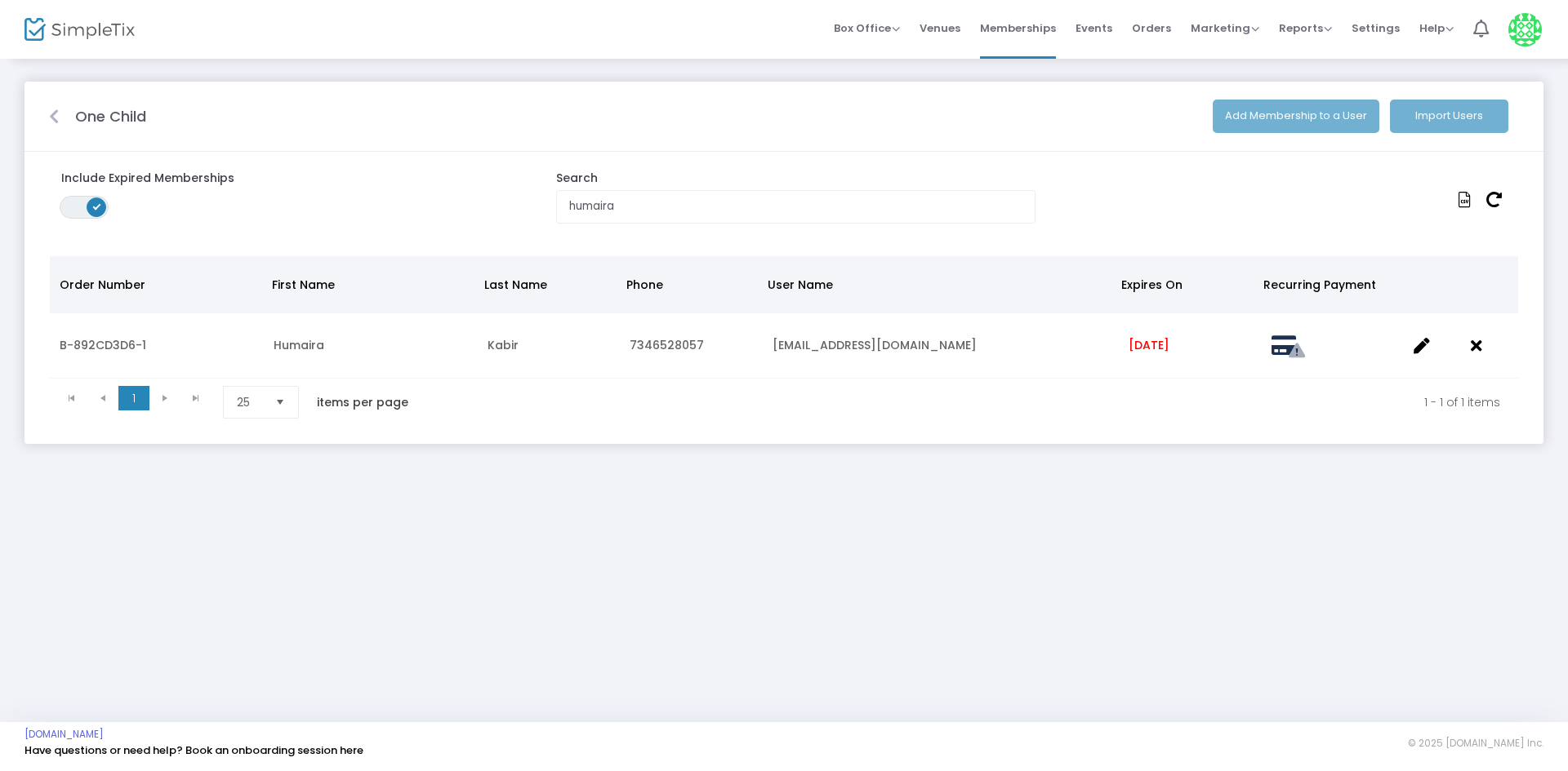
click at [196, 238] on m-panel-content "Include Expired Memberships ON OFF Search [PERSON_NAME] Order Number First Name…" at bounding box center [784, 297] width 1519 height 292
click at [63, 126] on div "One Child Add Membership to a User Import Users" at bounding box center [784, 116] width 1486 height 33
drag, startPoint x: 643, startPoint y: 213, endPoint x: 230, endPoint y: 216, distance: 413.0
click at [230, 216] on div "Include Expired Memberships ON OFF Search humaira" at bounding box center [784, 196] width 1486 height 54
click at [935, 585] on div "One Child Add Membership to a User Import Users Include Expired Memberships ON …" at bounding box center [784, 389] width 1568 height 665
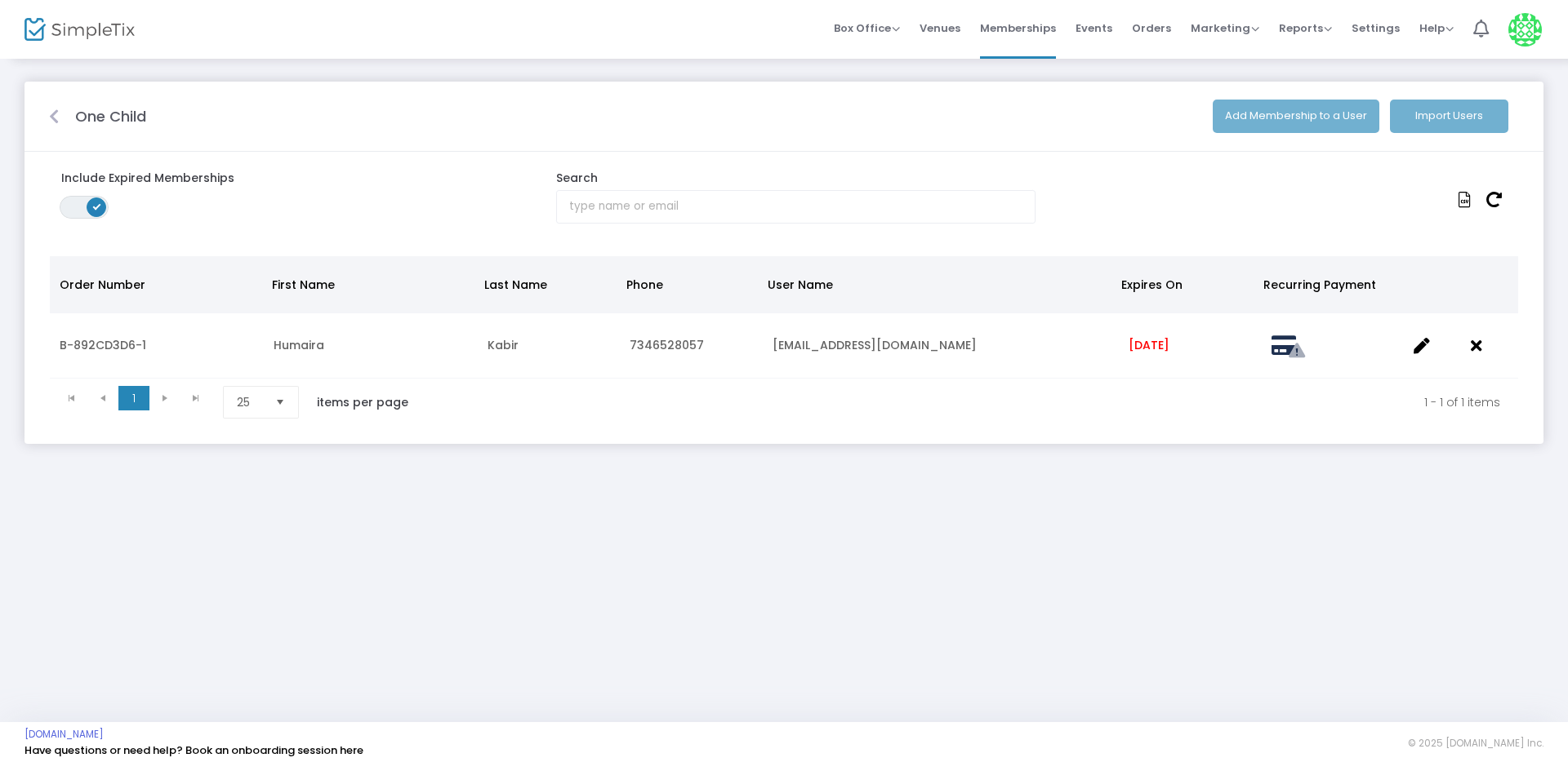
drag, startPoint x: 1098, startPoint y: 21, endPoint x: 1173, endPoint y: 119, distance: 123.4
click at [0, 0] on span at bounding box center [0, 0] width 0 height 0
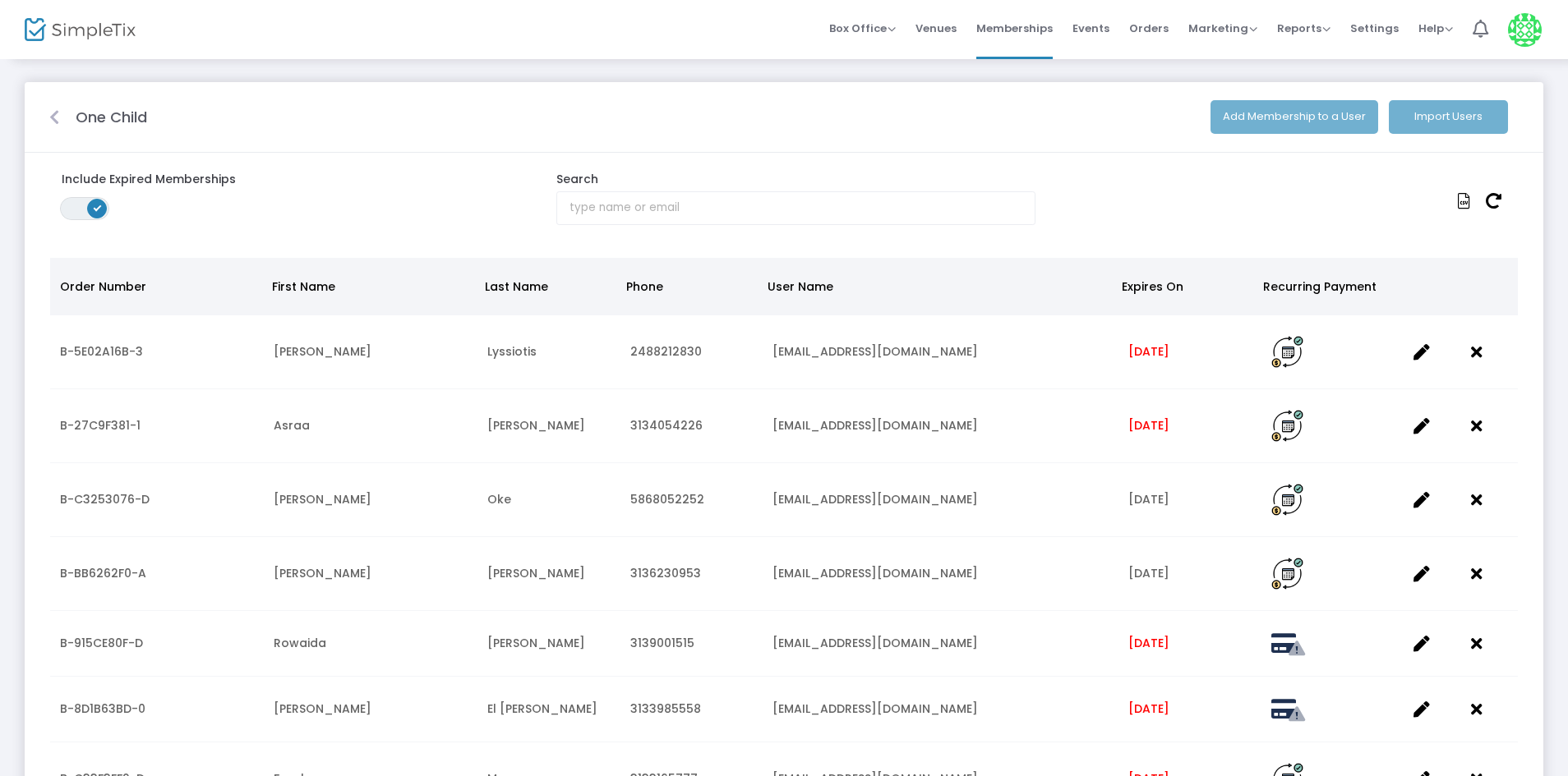
click at [81, 208] on span "ON OFF" at bounding box center [85, 208] width 49 height 23
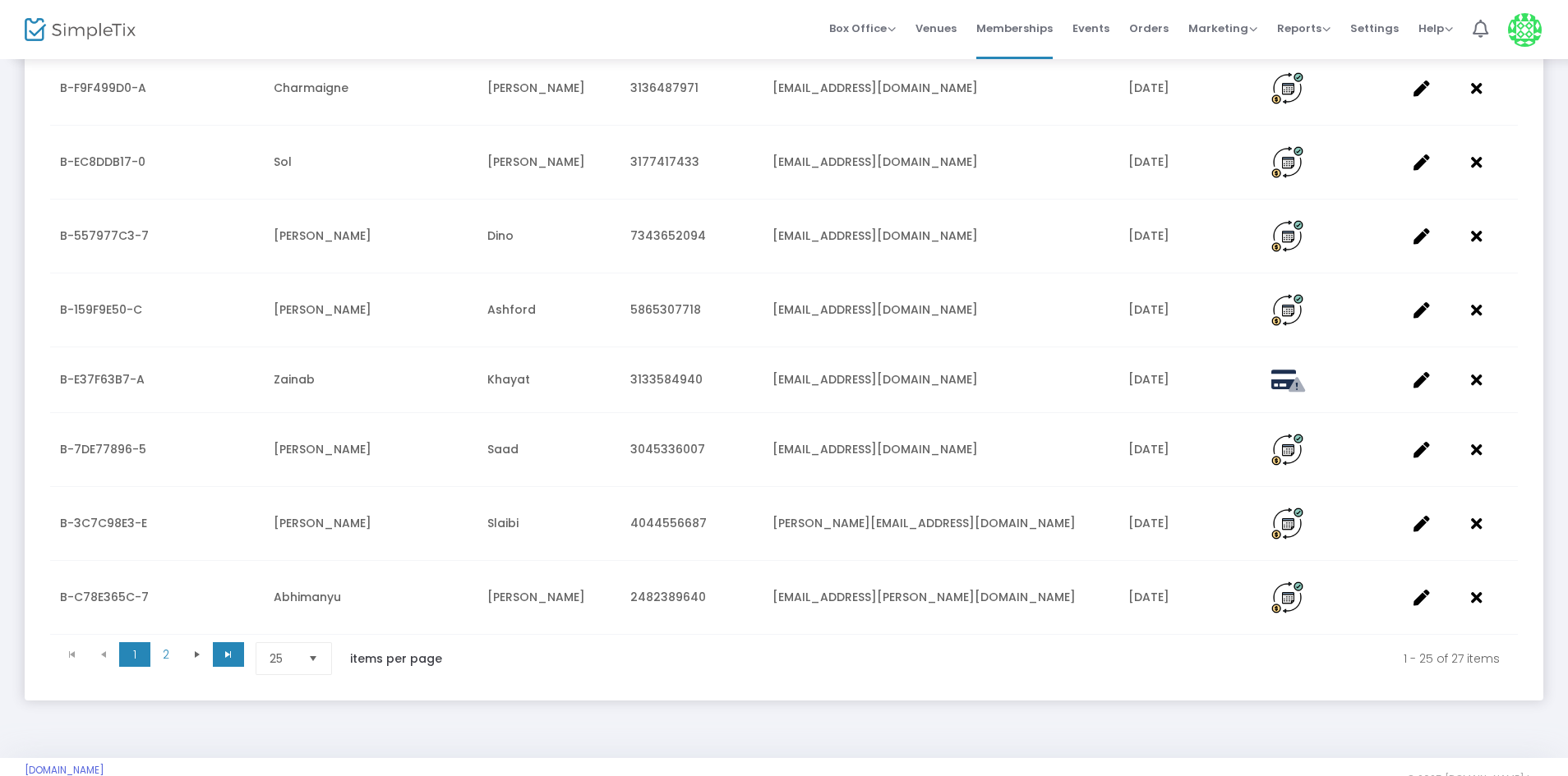
scroll to position [1542, 0]
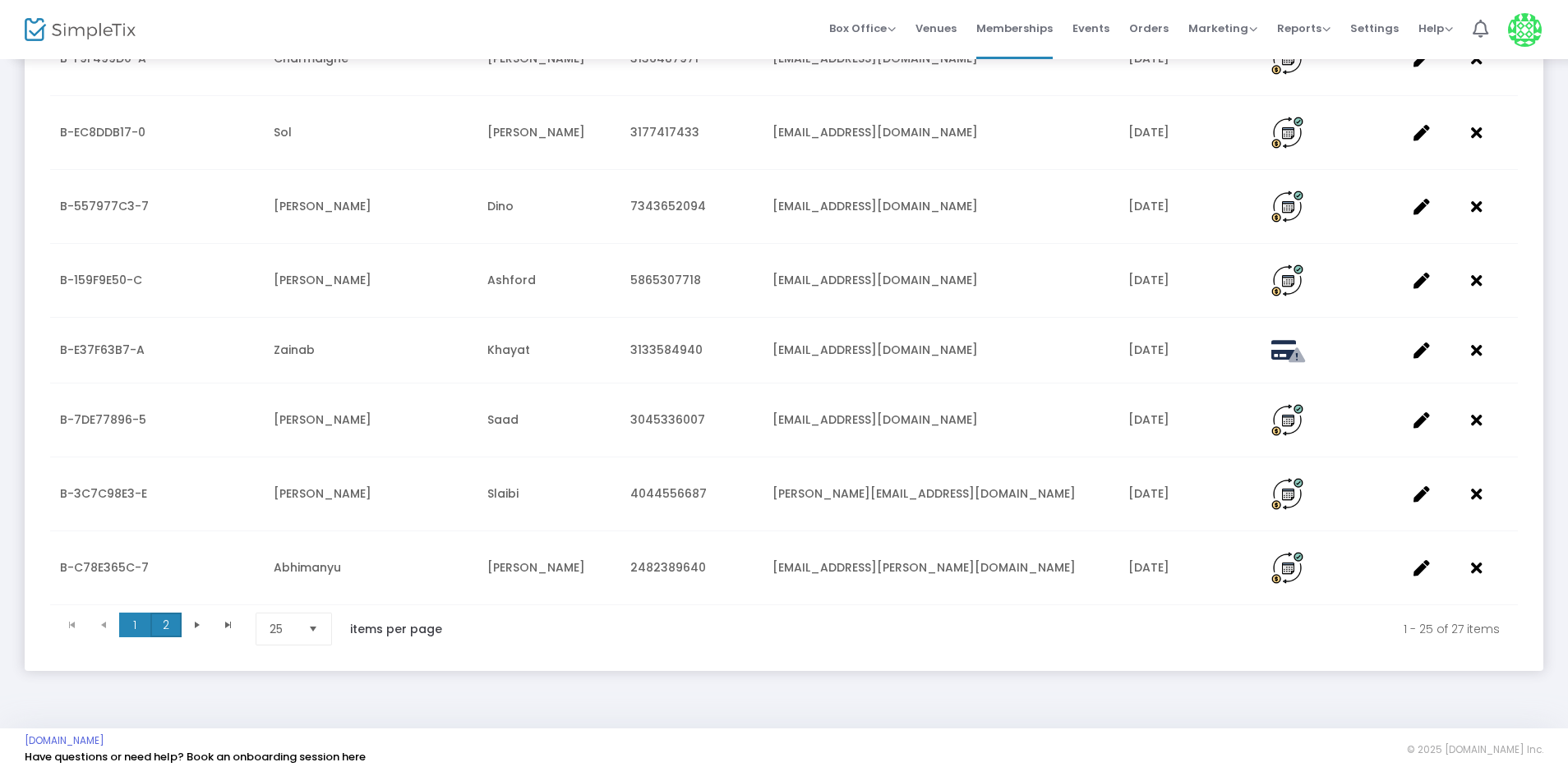
click at [161, 617] on span "2" at bounding box center [166, 625] width 31 height 25
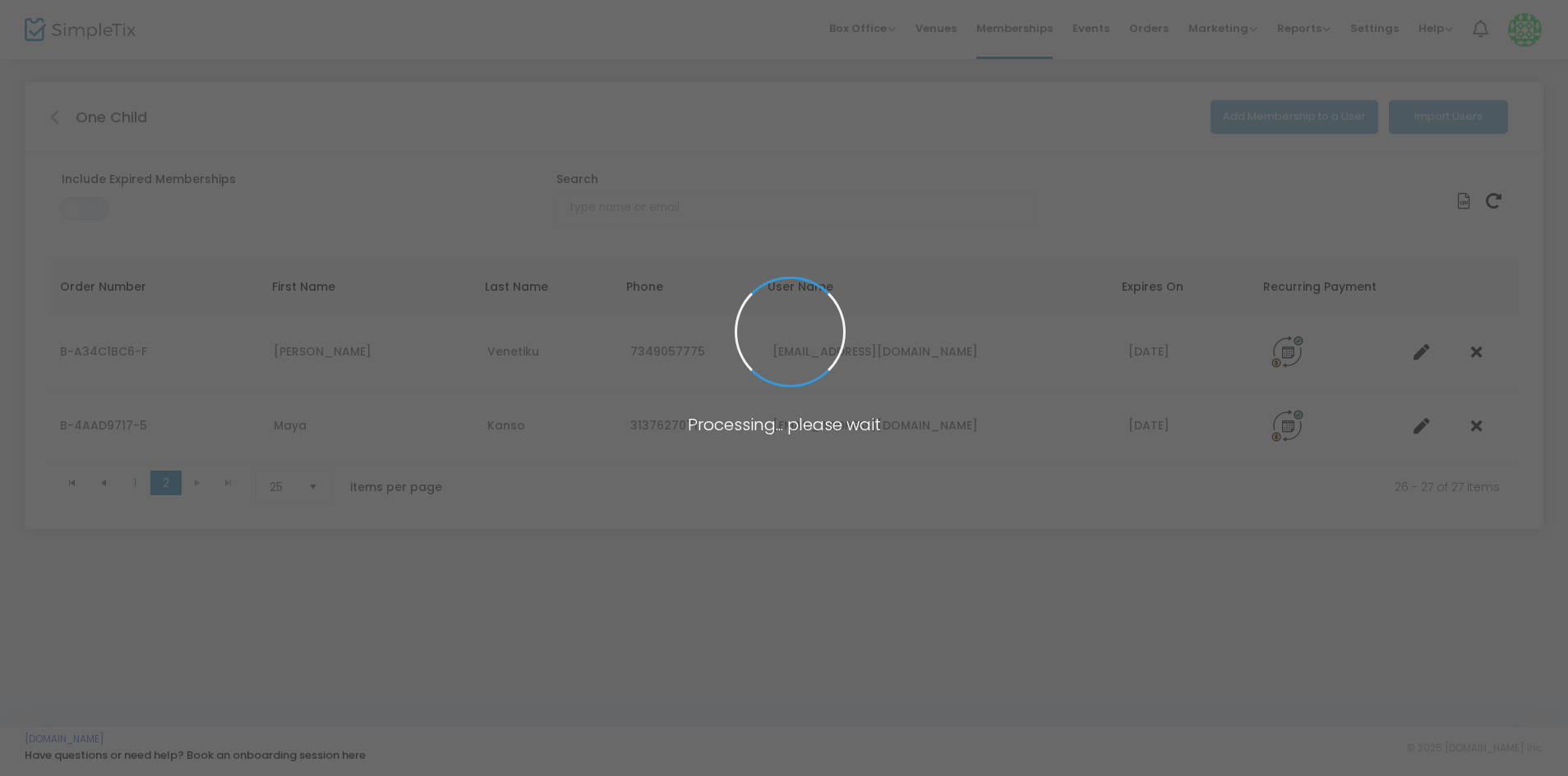
scroll to position [0, 0]
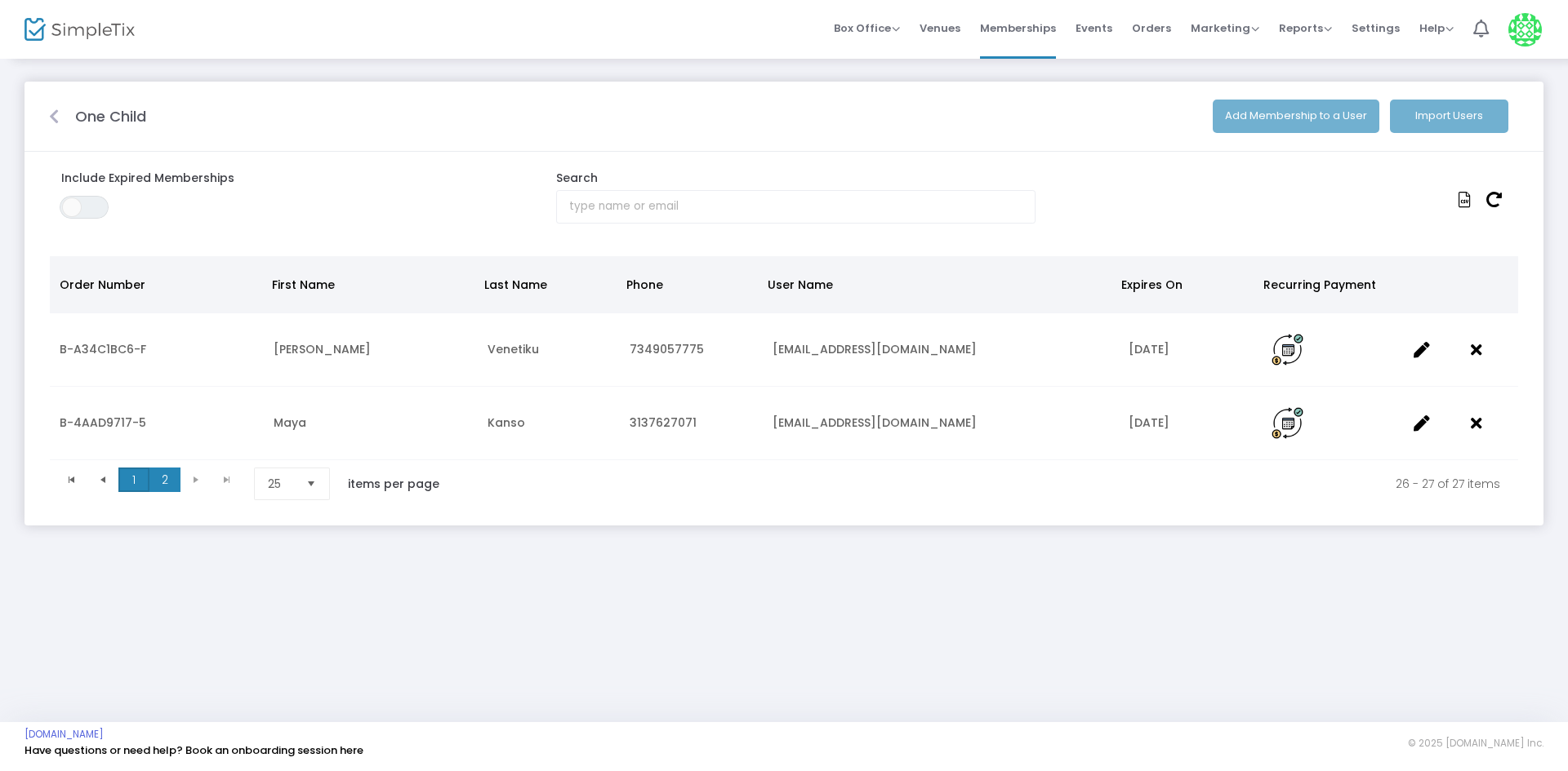
click at [135, 473] on span "1" at bounding box center [134, 480] width 31 height 24
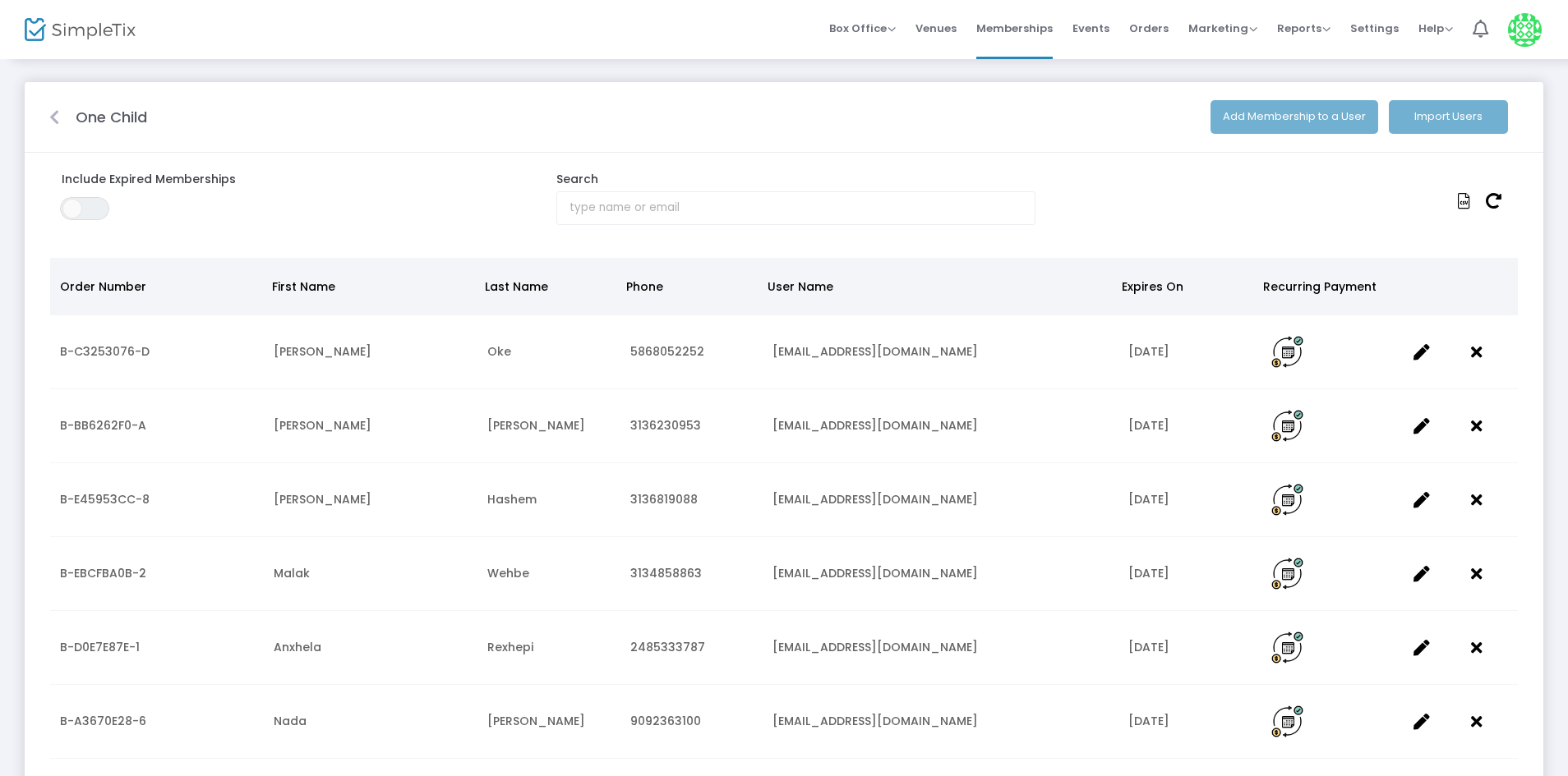
click at [53, 112] on icon at bounding box center [54, 117] width 10 height 17
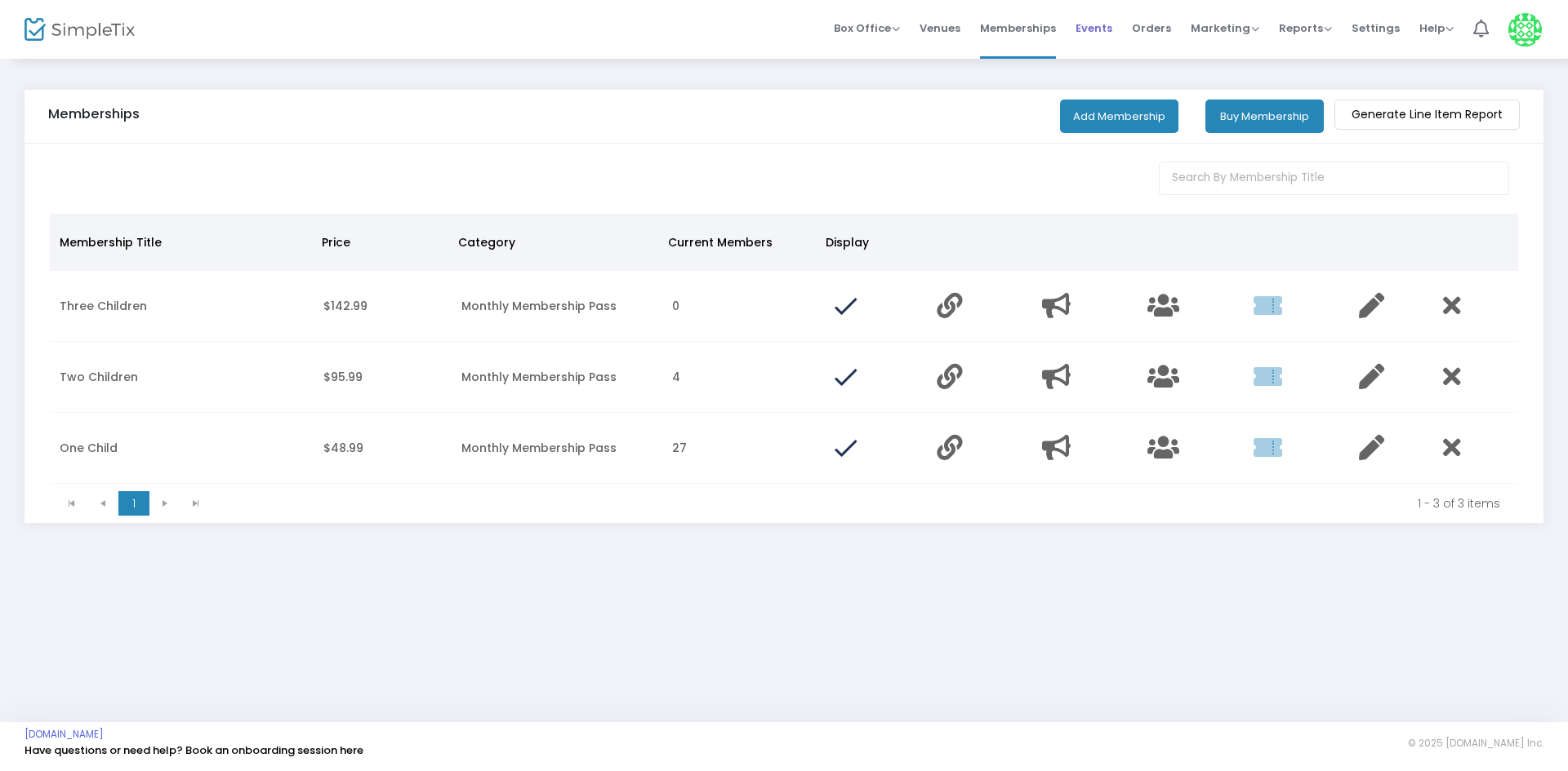
click at [1112, 29] on span "Events" at bounding box center [1094, 28] width 37 height 42
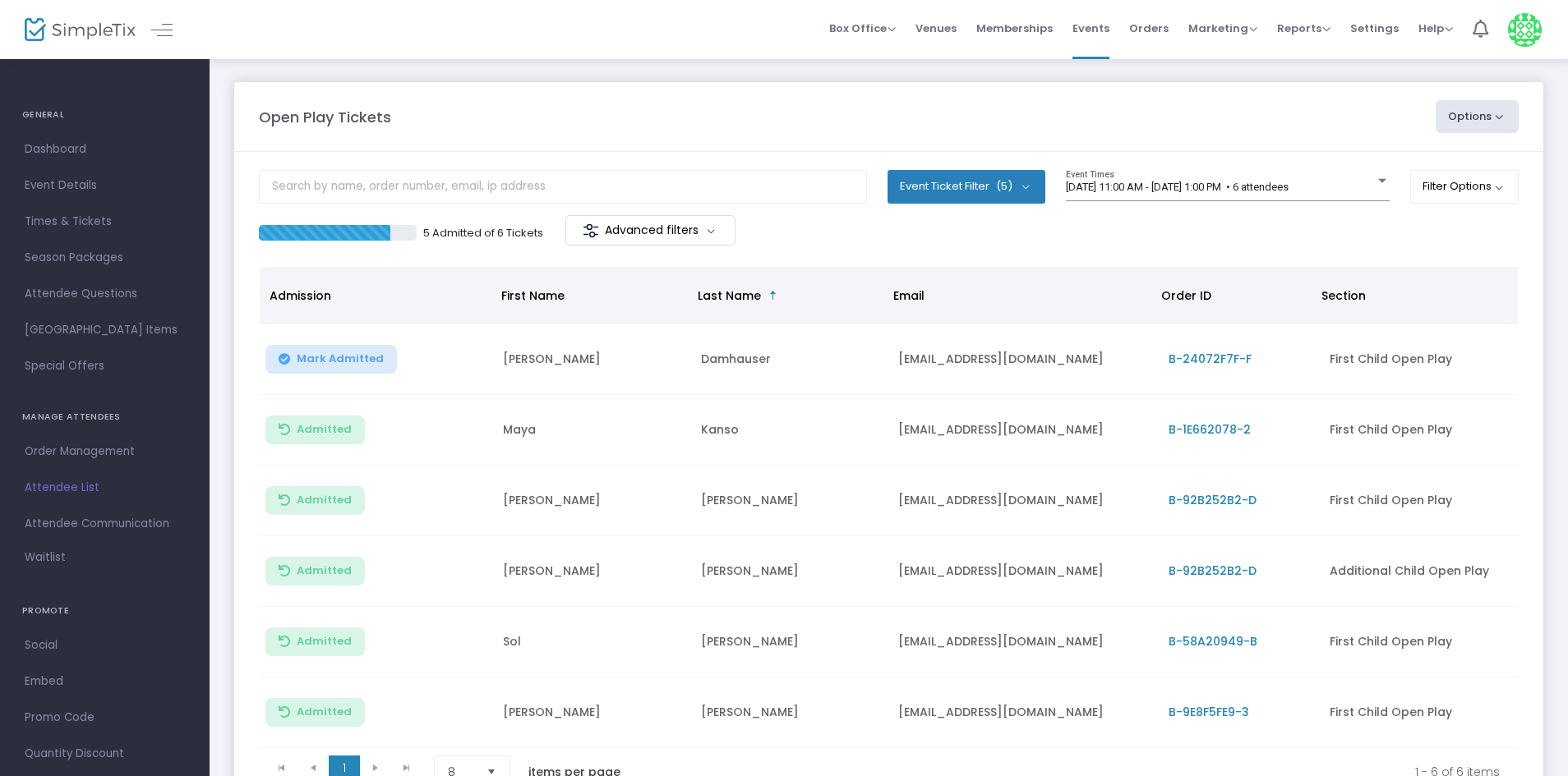
click at [750, 108] on div "Open Play Tickets" at bounding box center [839, 117] width 1176 height 23
click at [829, 95] on m-panel-header "Open Play Tickets Options Import Attendees Export List Print Name Tags Export t…" at bounding box center [888, 117] width 1309 height 70
click at [1379, 182] on div at bounding box center [1382, 181] width 8 height 4
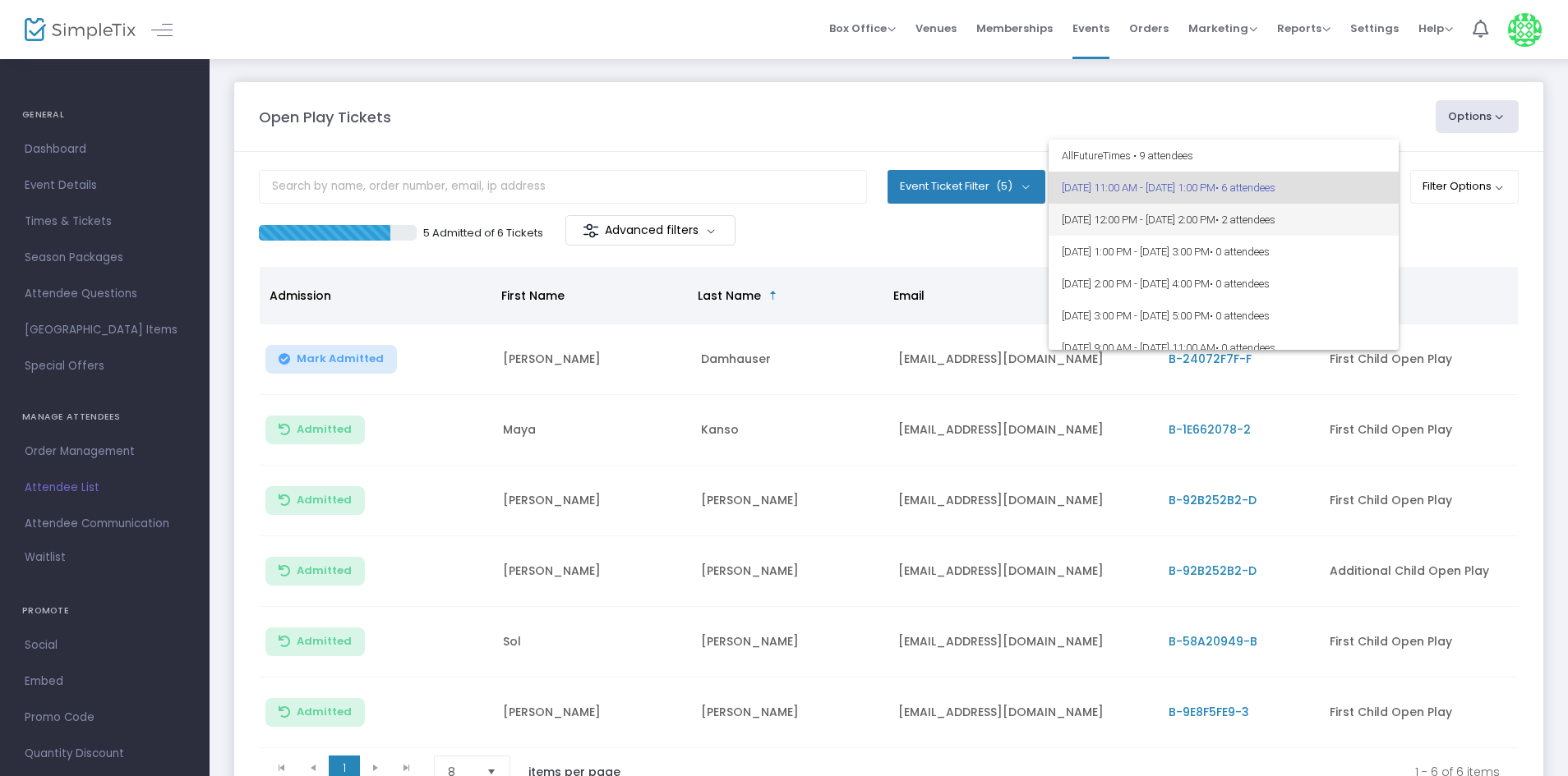
click at [1275, 218] on span "• 2 attendees" at bounding box center [1244, 219] width 60 height 13
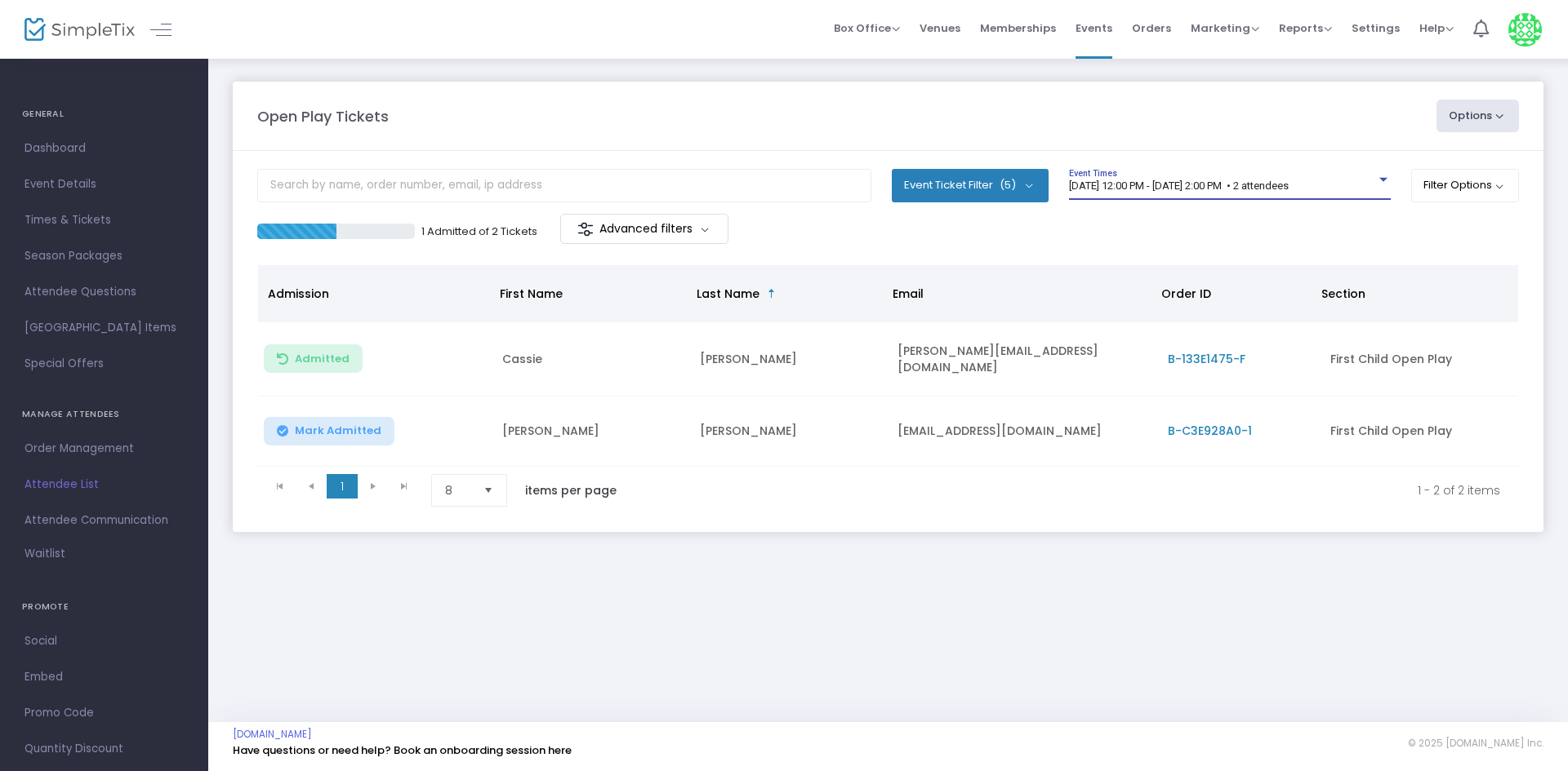
click at [1288, 186] on span "9/16/2025 @ 12:00 PM - 9/16/2025 @ 2:00 PM • 2 attendees" at bounding box center [1178, 186] width 220 height 13
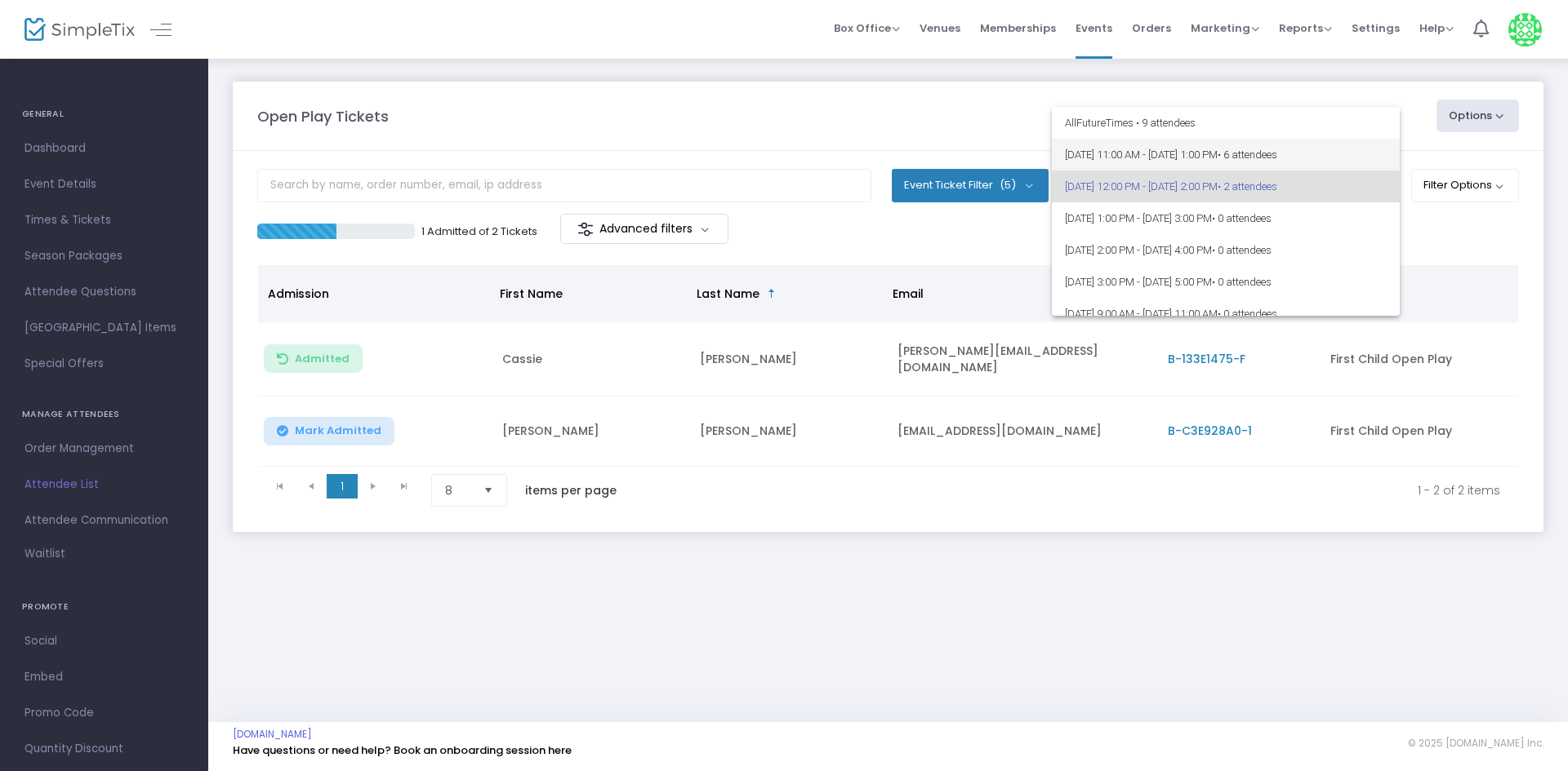
click at [1277, 155] on span "9/16/2025 @ 11:00 AM - 9/16/2025 @ 1:00 PM • 6 attendees" at bounding box center [1225, 154] width 322 height 32
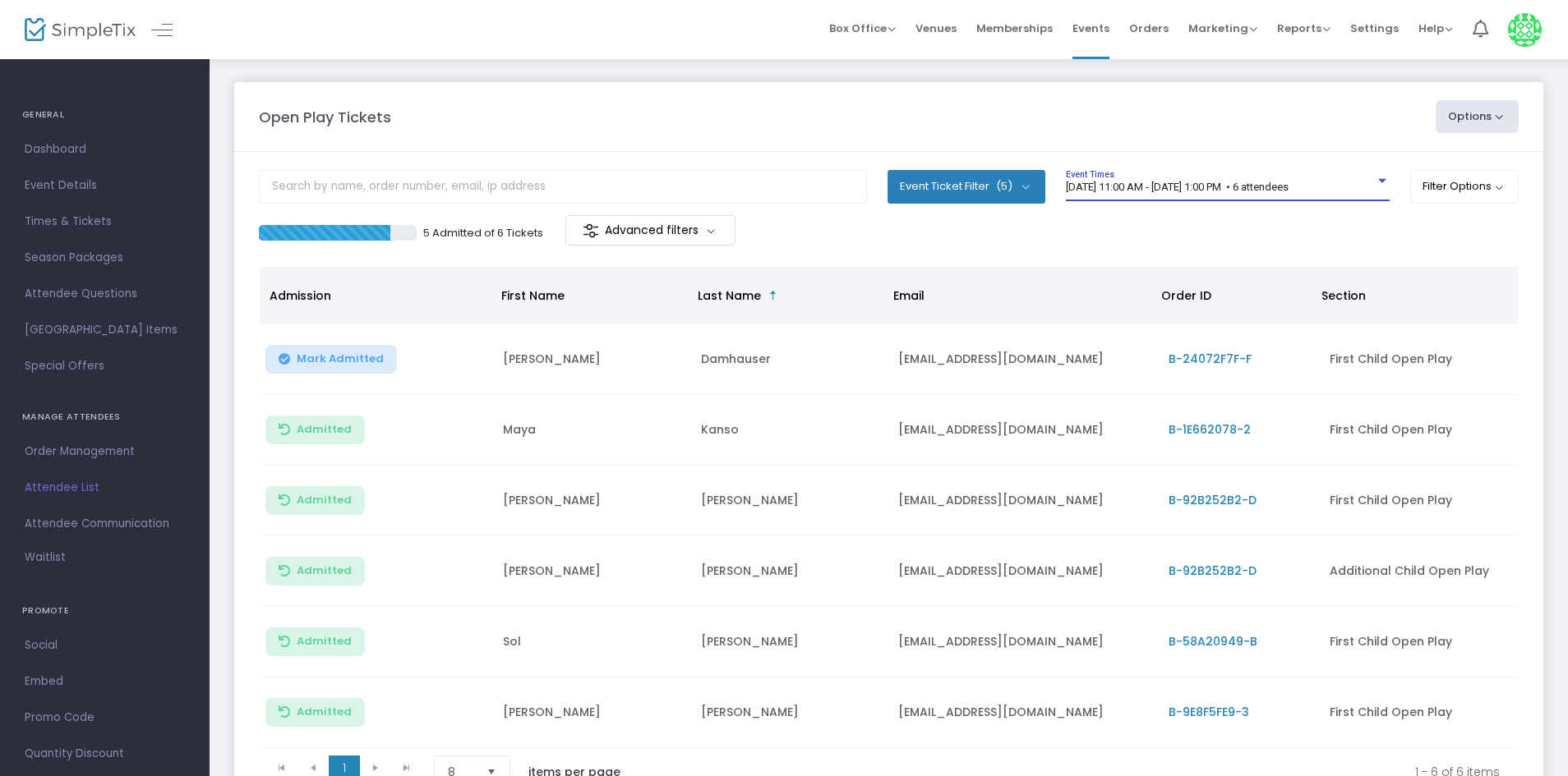
click at [1289, 182] on span "[DATE] 11:00 AM - [DATE] 1:00 PM • 6 attendees" at bounding box center [1176, 187] width 222 height 13
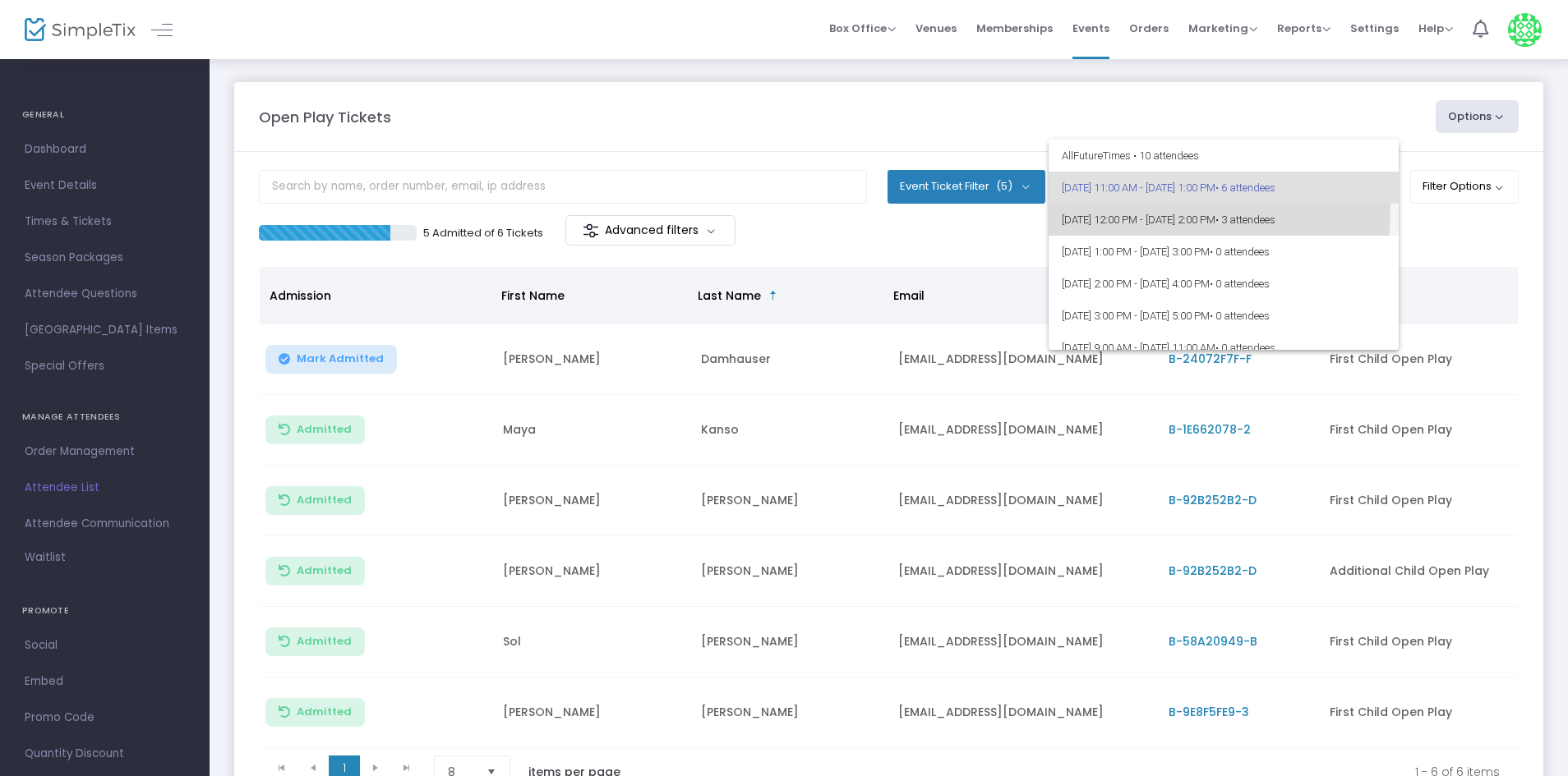
click at [1186, 212] on span "9/16/2025 @ 12:00 PM - 9/16/2025 @ 2:00 PM • 3 attendees" at bounding box center [1223, 219] width 324 height 32
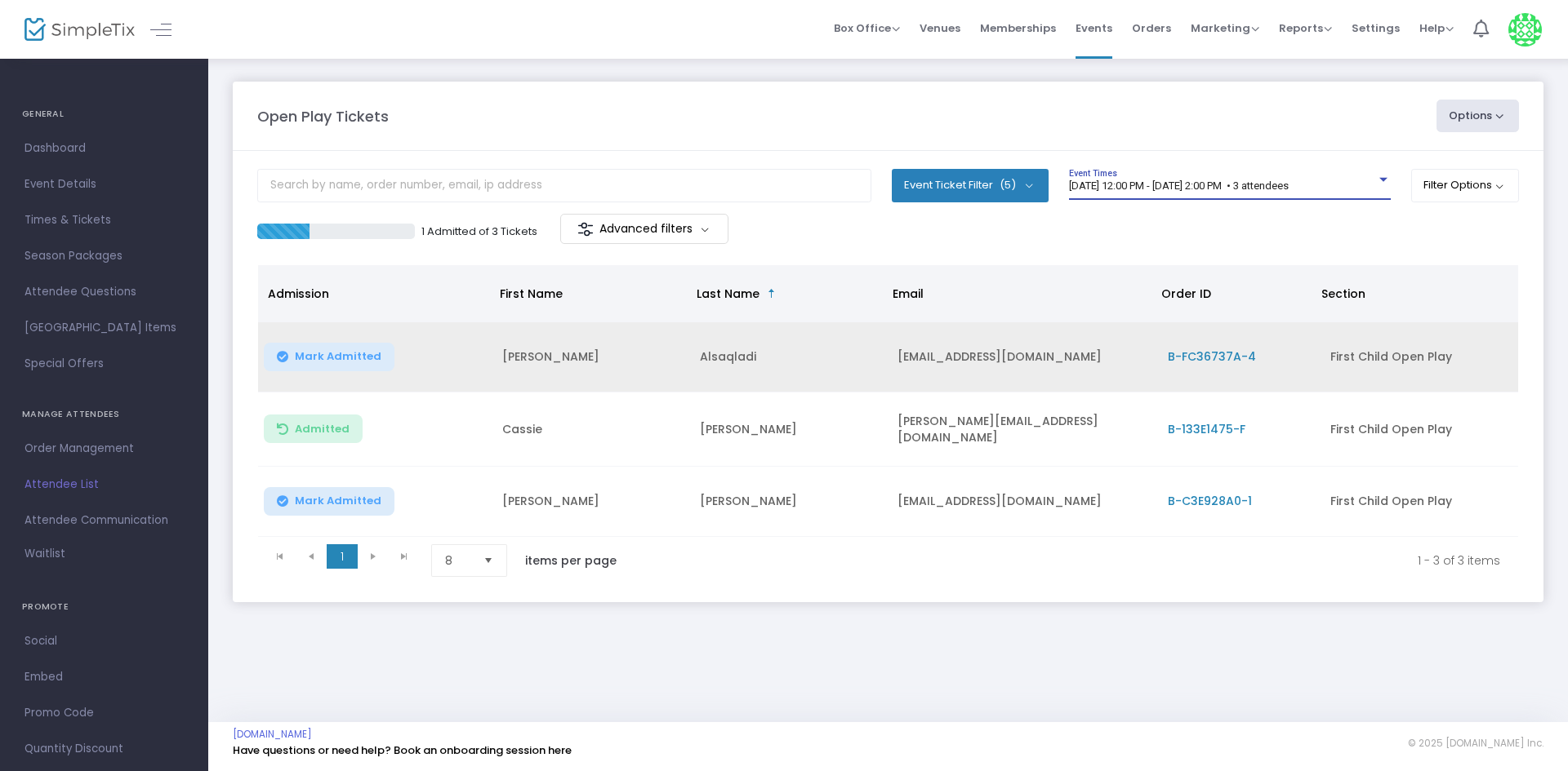
click at [342, 347] on button "Mark Admitted" at bounding box center [329, 357] width 131 height 28
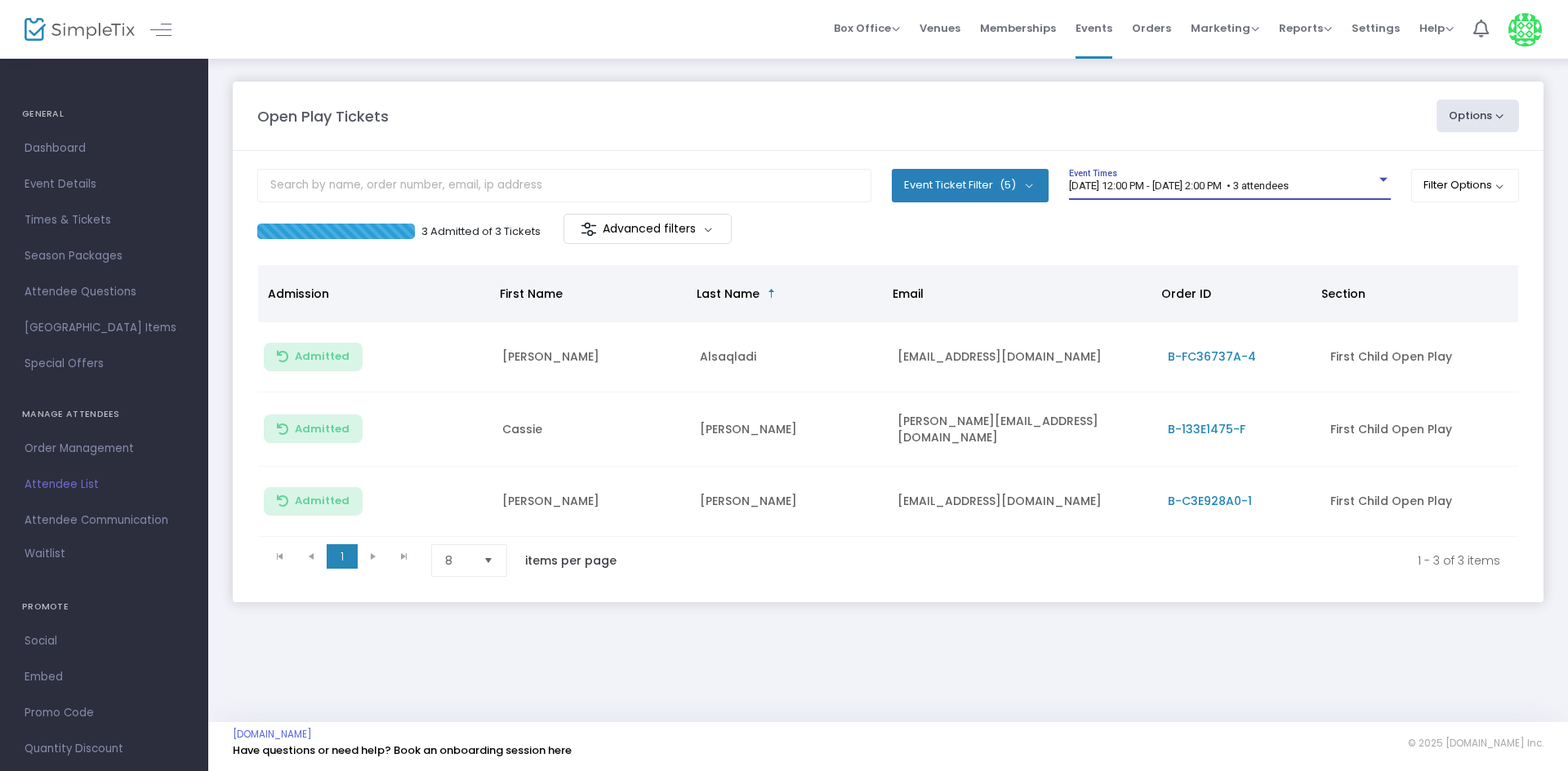
click at [1237, 181] on span "[DATE] 12:00 PM - [DATE] 2:00 PM • 3 attendees" at bounding box center [1178, 186] width 220 height 13
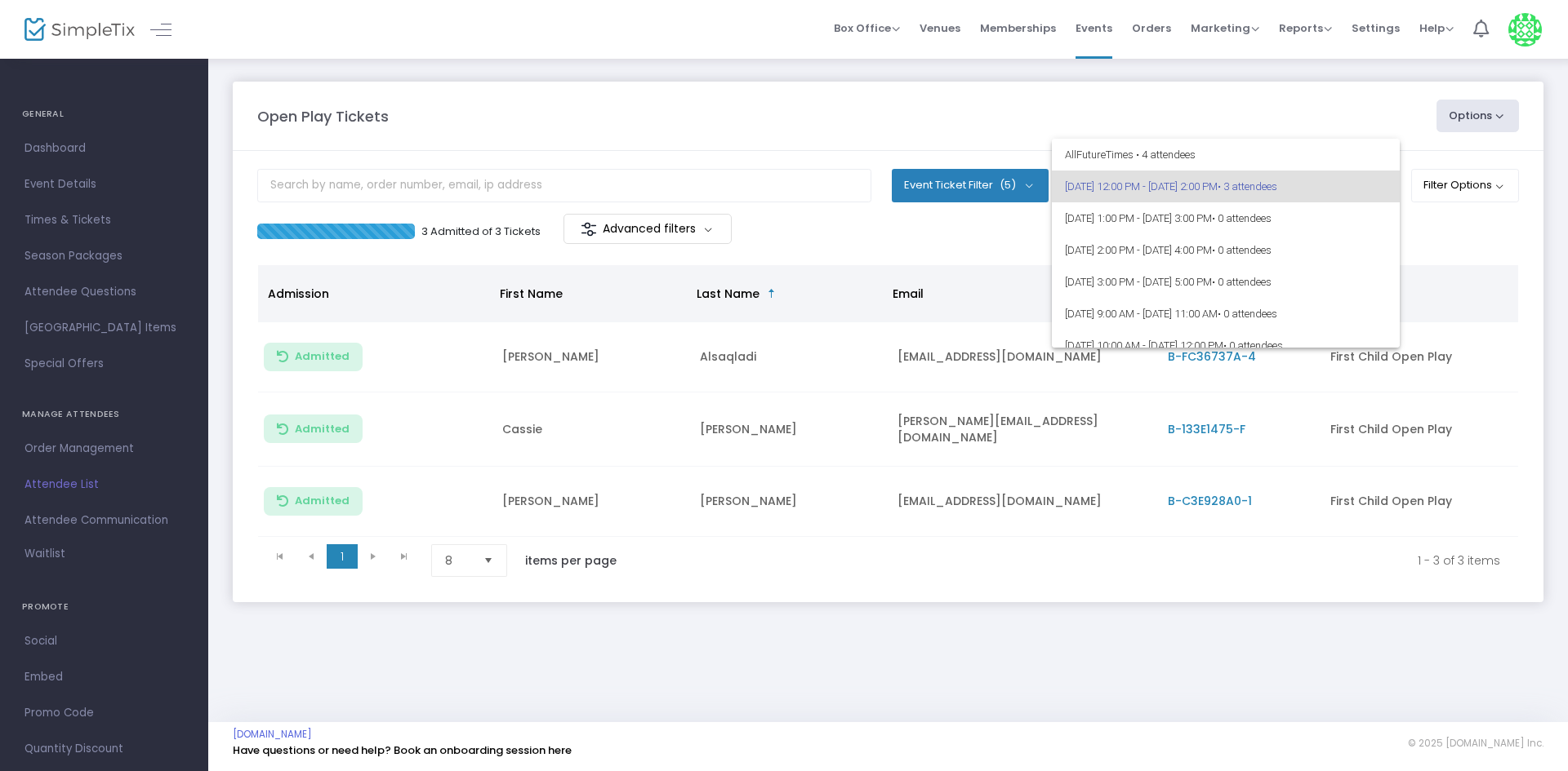
click at [441, 398] on div at bounding box center [784, 385] width 1568 height 771
